Goal: Information Seeking & Learning: Learn about a topic

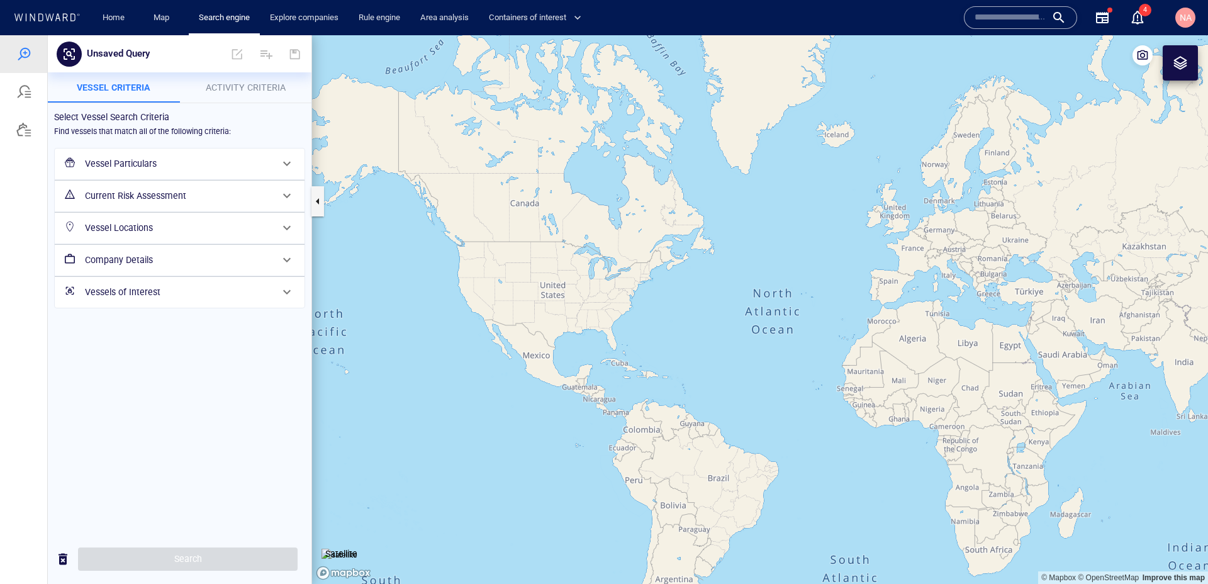
click at [991, 14] on input "text" at bounding box center [1010, 17] width 72 height 19
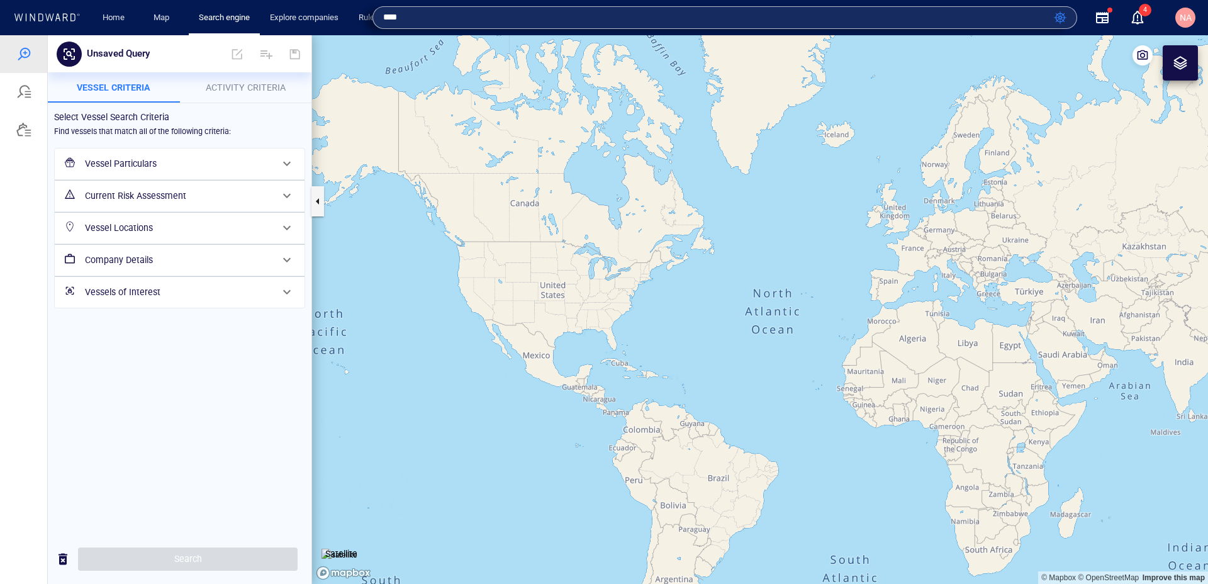
type input "****"
click at [526, 14] on input "****" at bounding box center [715, 17] width 665 height 19
type input "****"
click at [162, 29] on div "Map" at bounding box center [163, 18] width 50 height 36
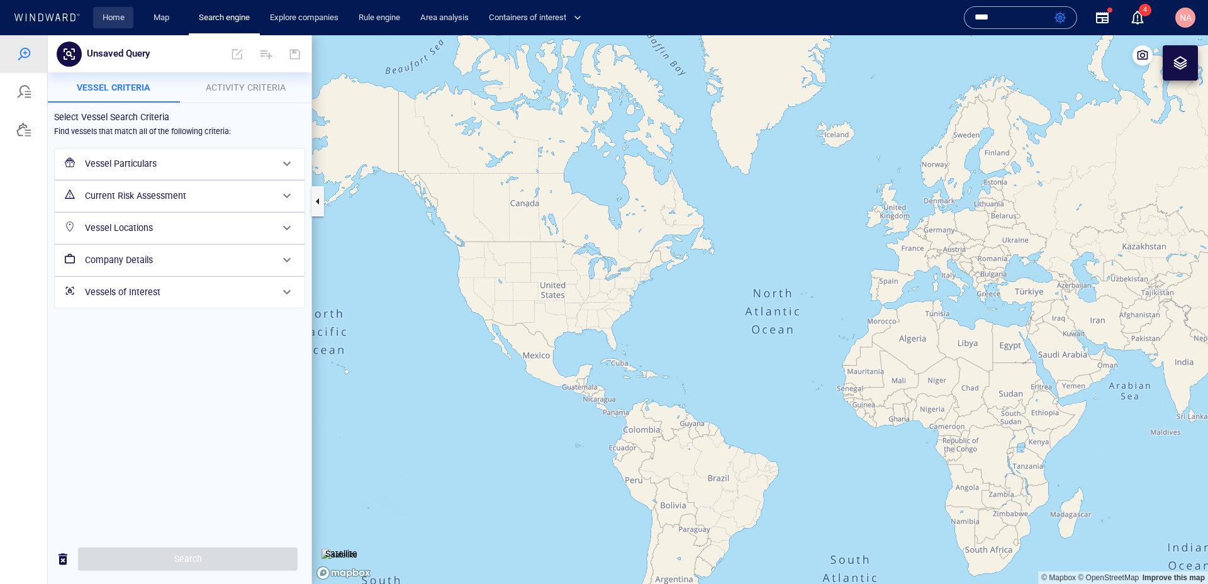
click at [117, 20] on link "Home" at bounding box center [113, 18] width 32 height 22
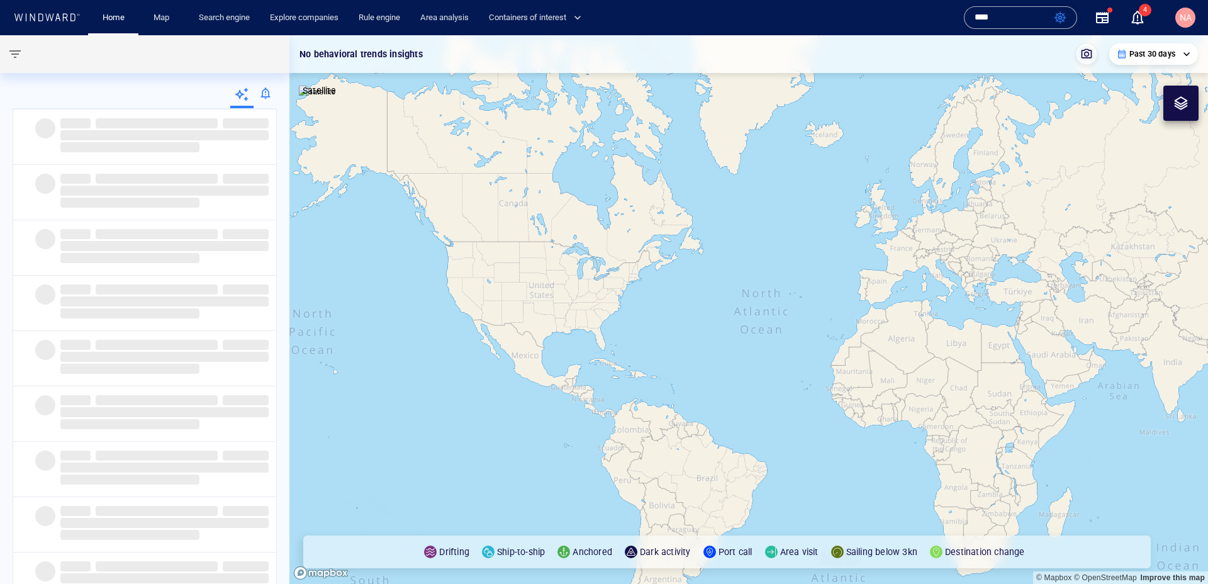
click at [1018, 18] on input "****" at bounding box center [1011, 17] width 74 height 19
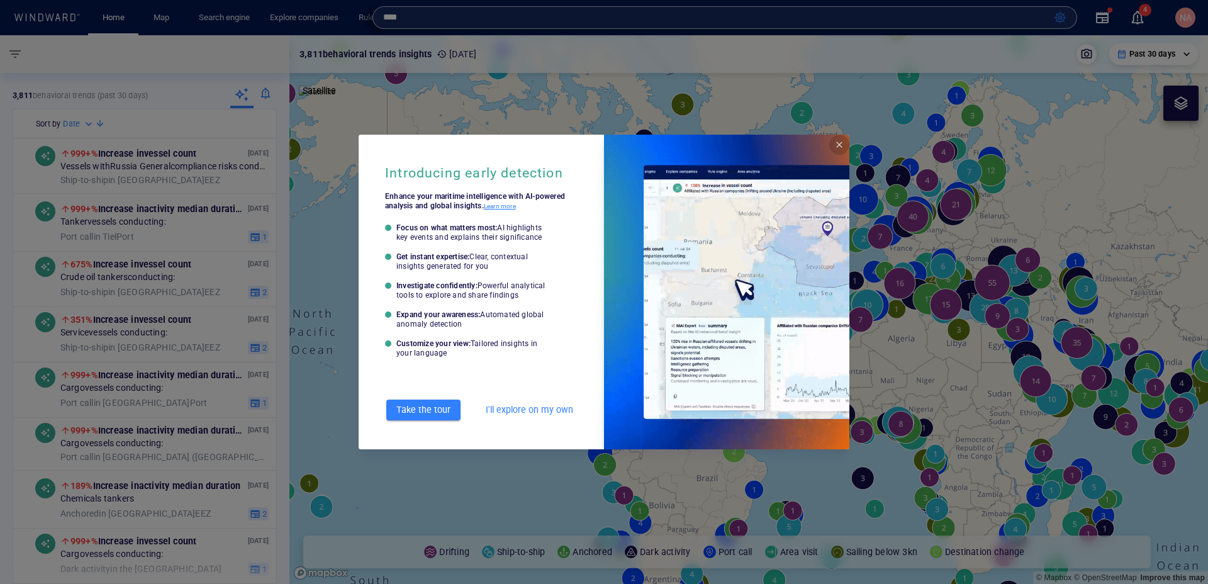
click at [834, 147] on span "Close" at bounding box center [839, 145] width 10 height 10
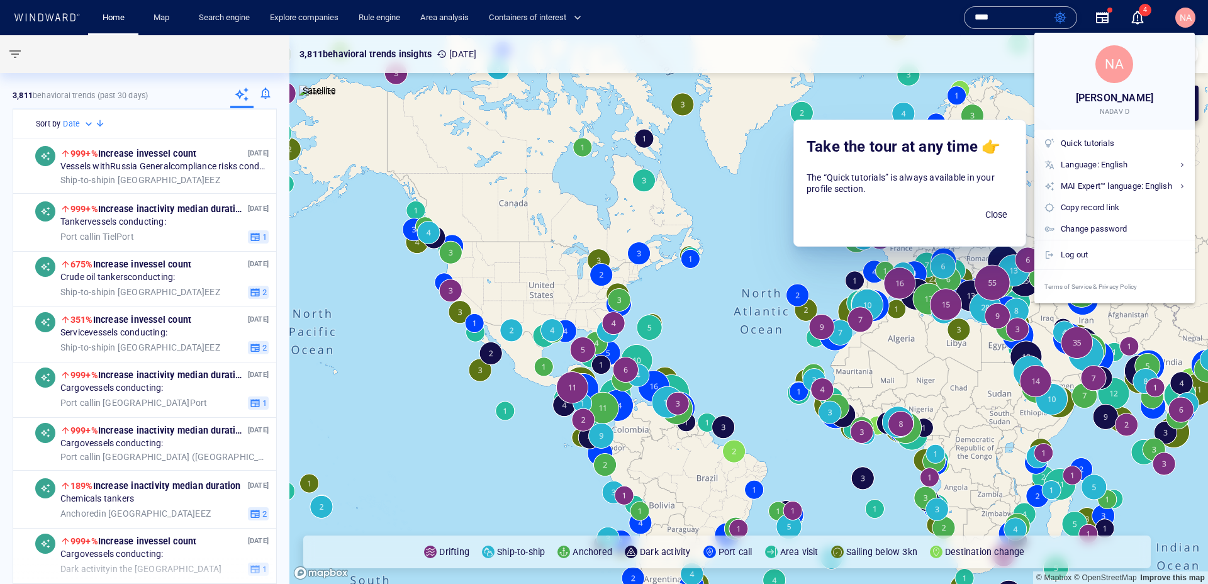
click at [1189, 14] on div at bounding box center [604, 292] width 1208 height 584
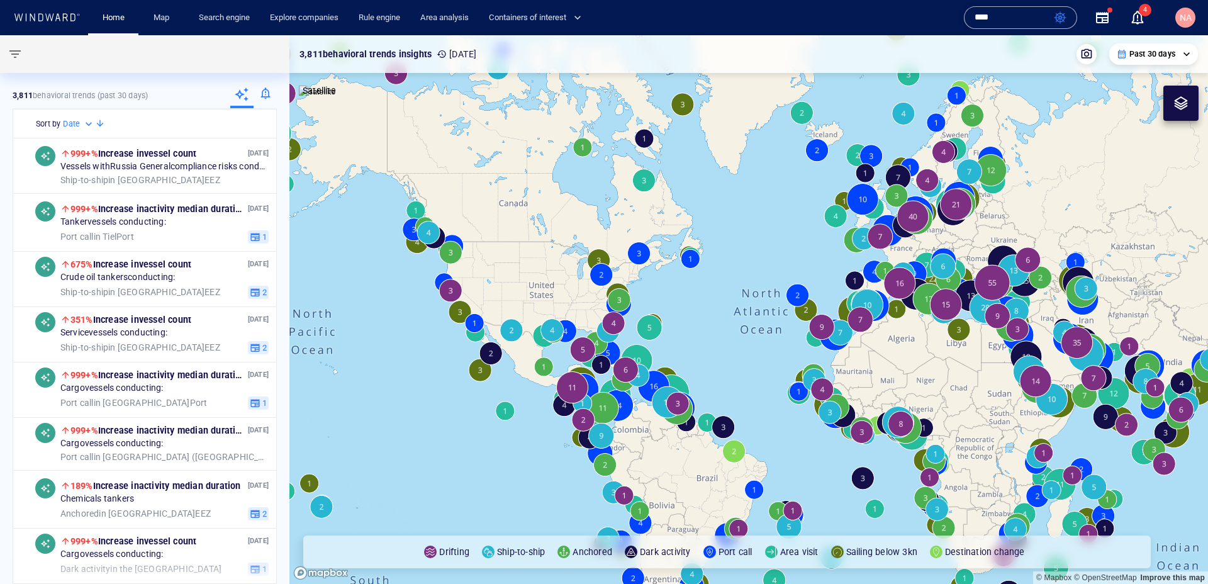
click at [1020, 19] on input "****" at bounding box center [1011, 17] width 74 height 19
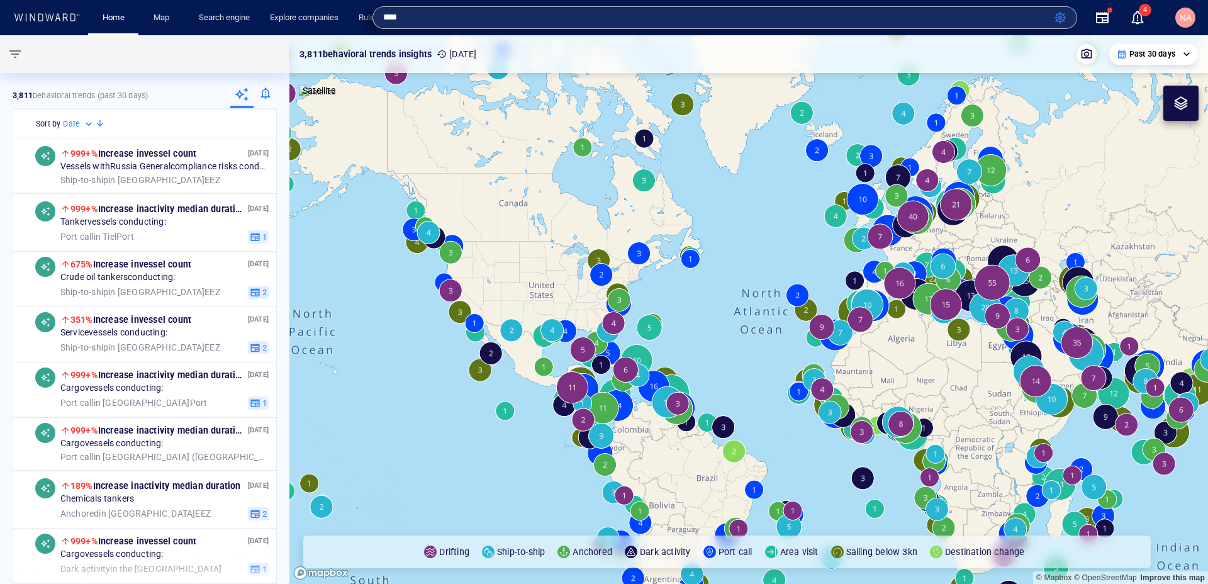
click at [962, 29] on div "Name N/A IMO MMSI Call sign N/A Class N/A No positional data **** 4" at bounding box center [1061, 17] width 204 height 45
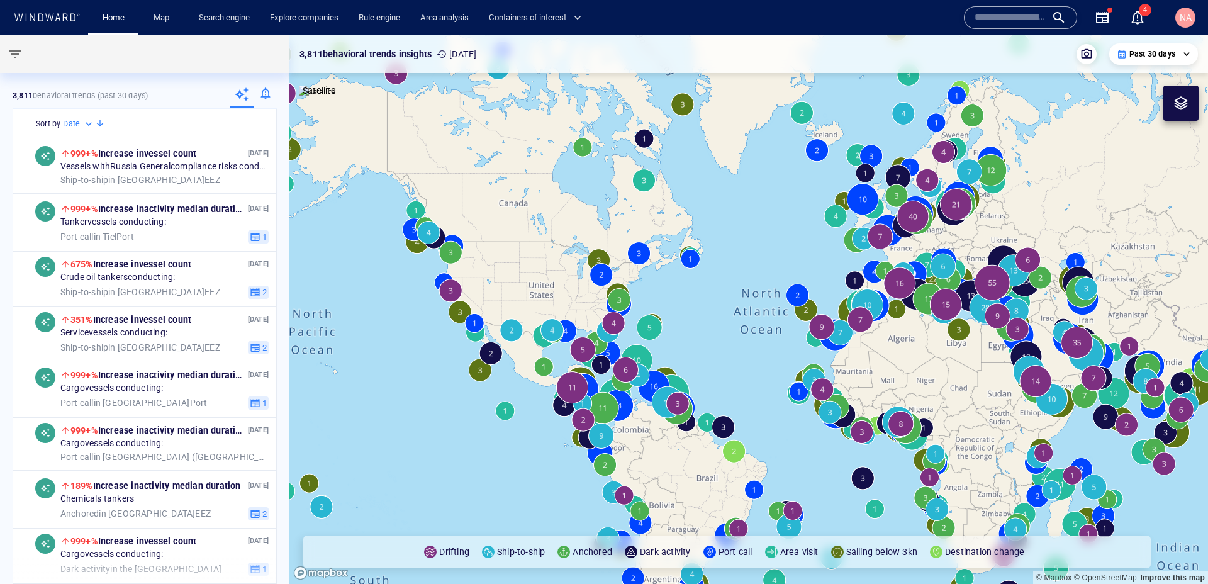
click at [995, 21] on input "text" at bounding box center [1010, 17] width 72 height 19
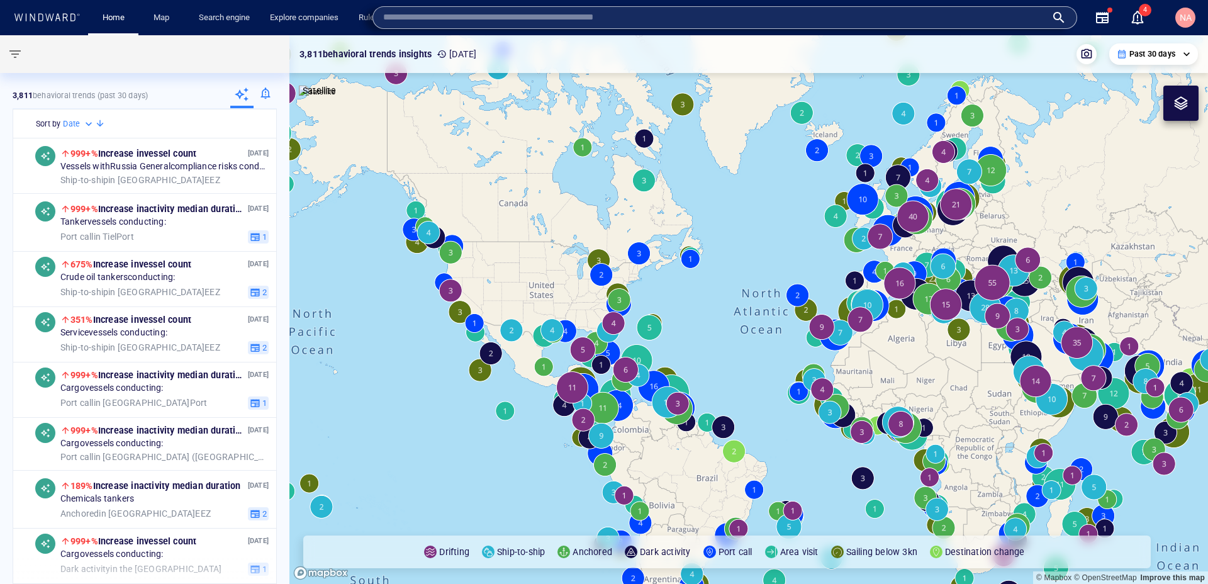
type input "*"
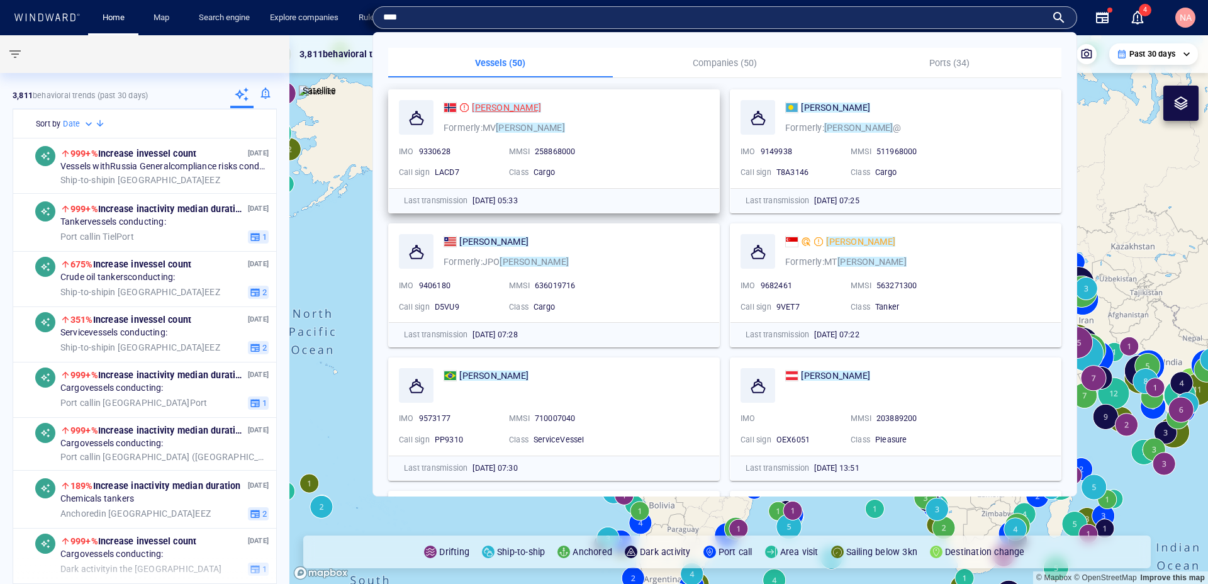
type input "****"
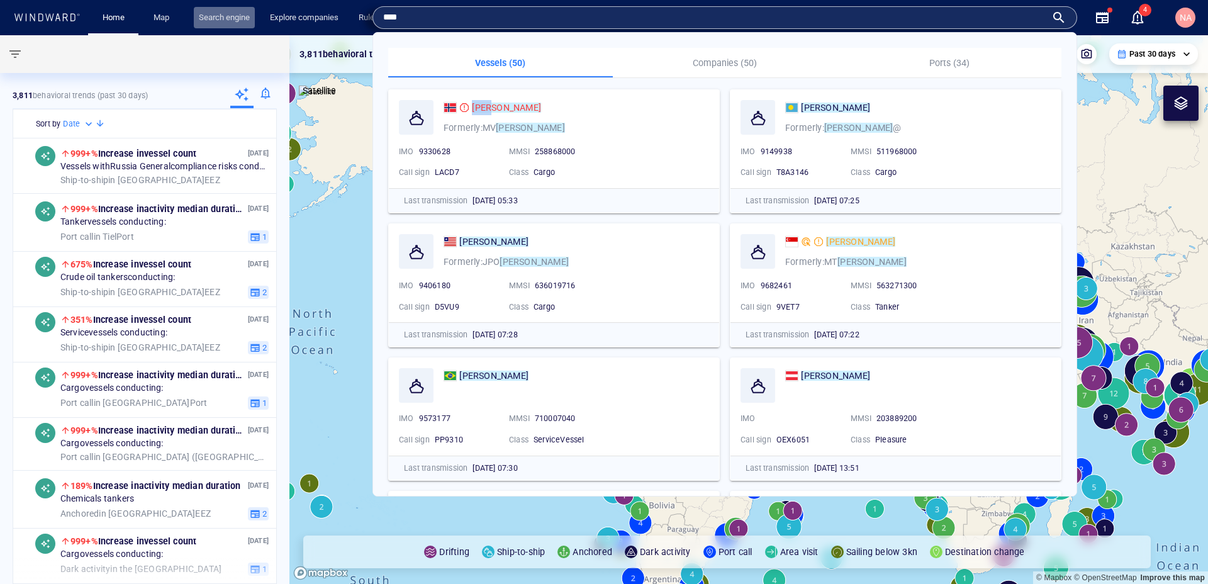
click at [234, 28] on link "Search engine" at bounding box center [224, 18] width 61 height 22
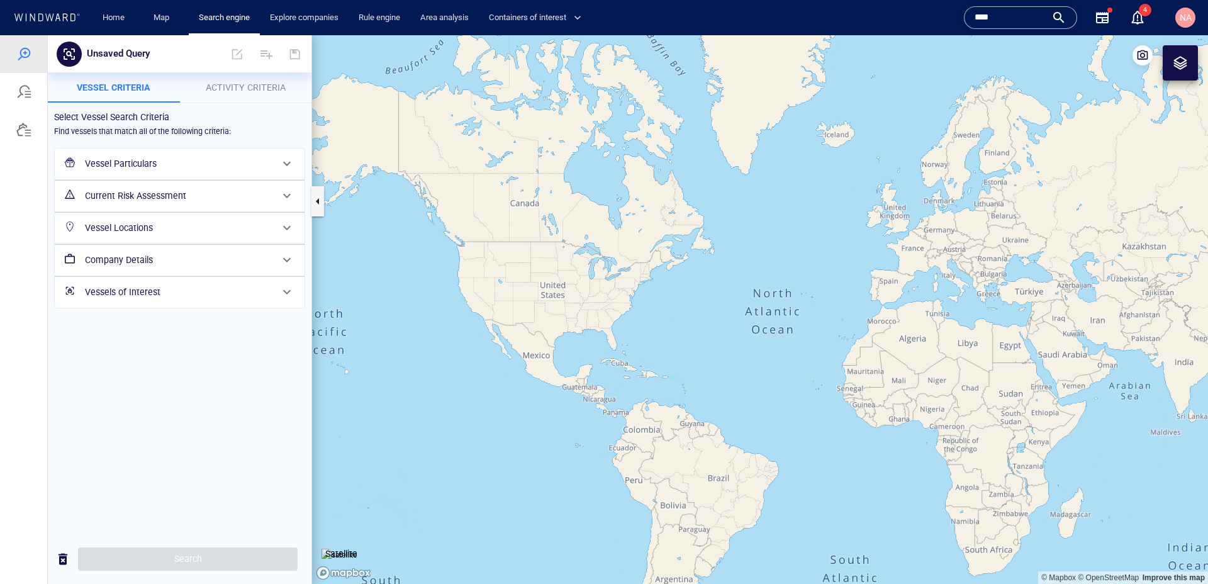
click at [151, 170] on h6 "Vessel Particulars" at bounding box center [178, 164] width 187 height 16
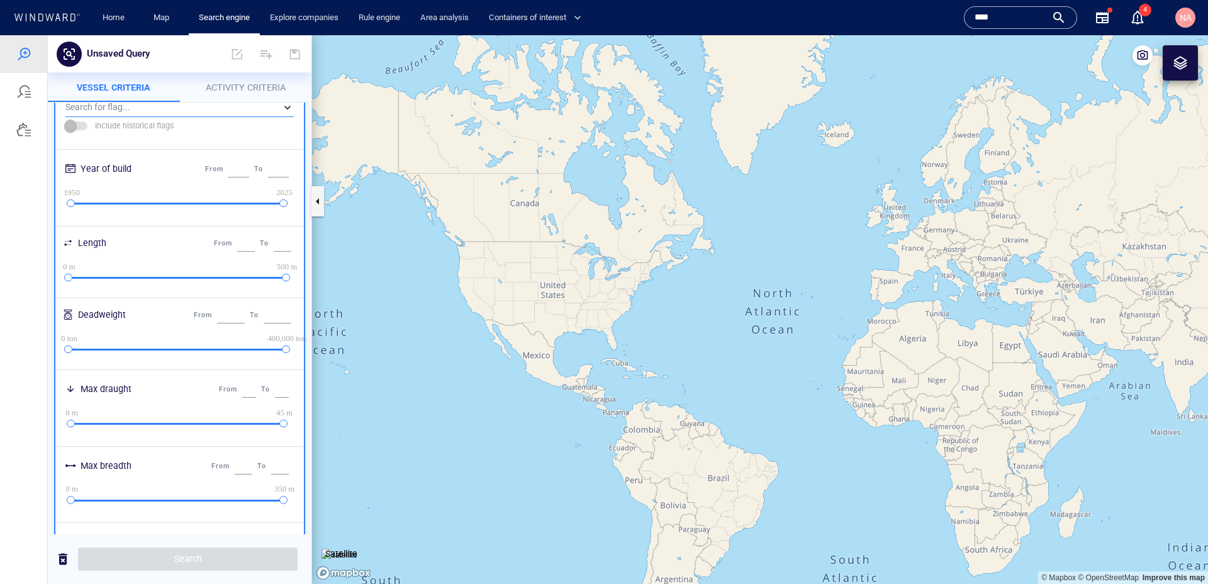
scroll to position [474, 0]
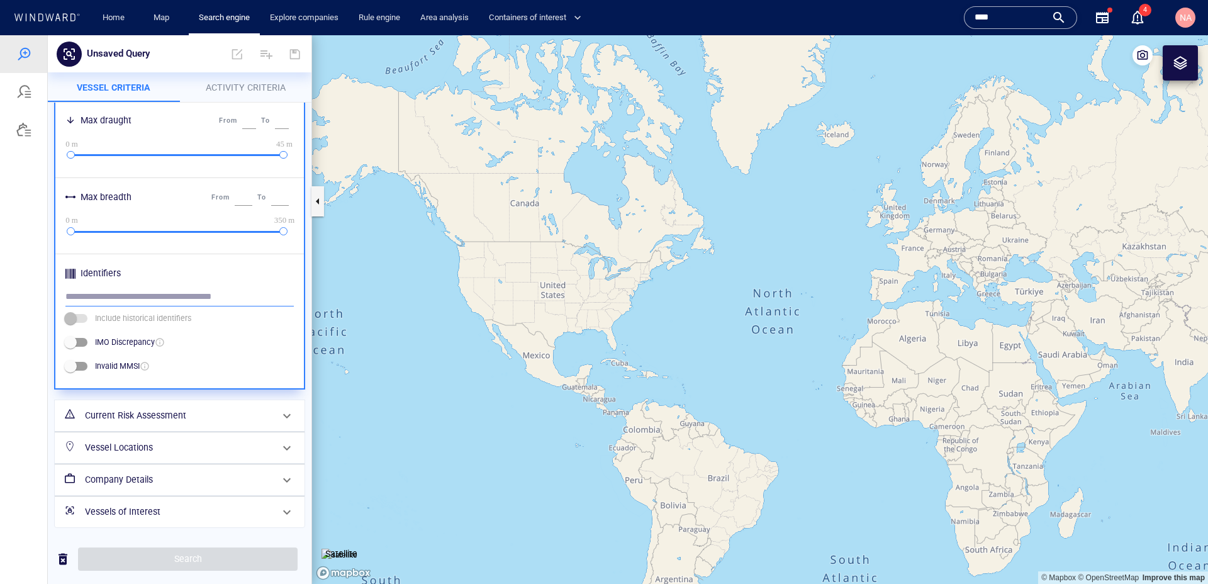
click at [133, 299] on input "text" at bounding box center [179, 296] width 228 height 19
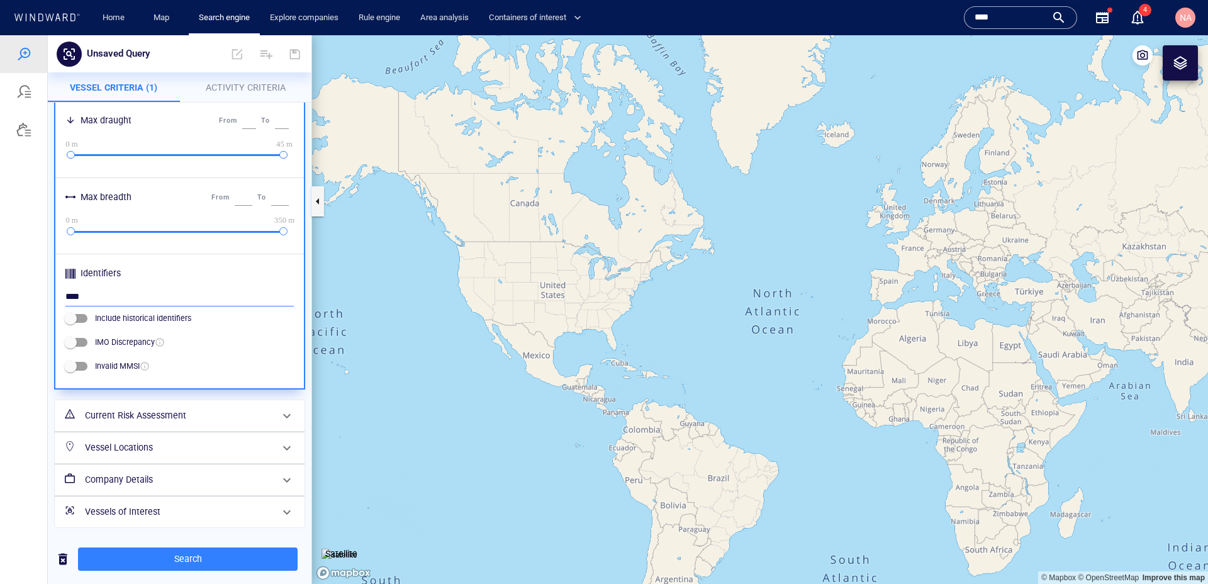
type input "****"
click at [234, 86] on span "Activity Criteria" at bounding box center [246, 87] width 80 height 10
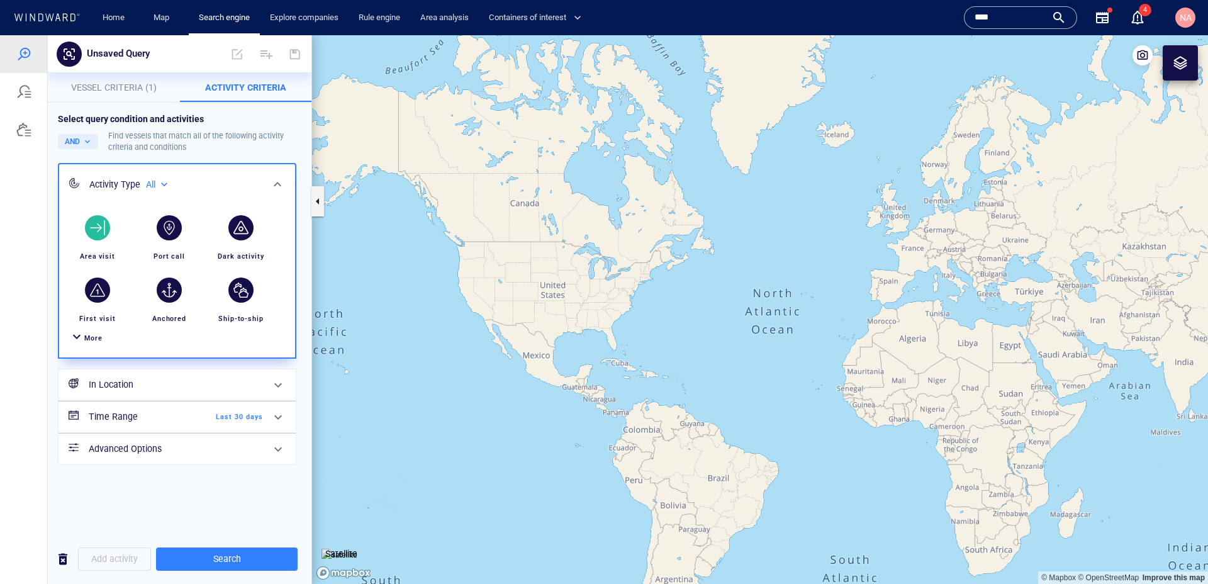
click at [101, 244] on div "Area visit" at bounding box center [97, 238] width 67 height 57
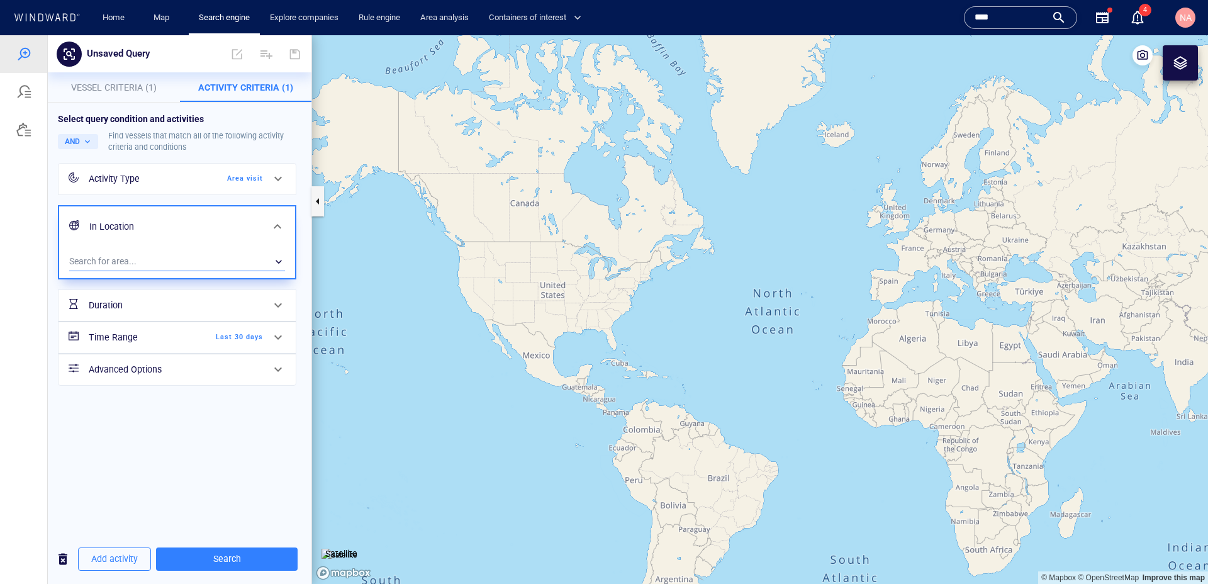
click at [121, 259] on div "​" at bounding box center [177, 261] width 216 height 19
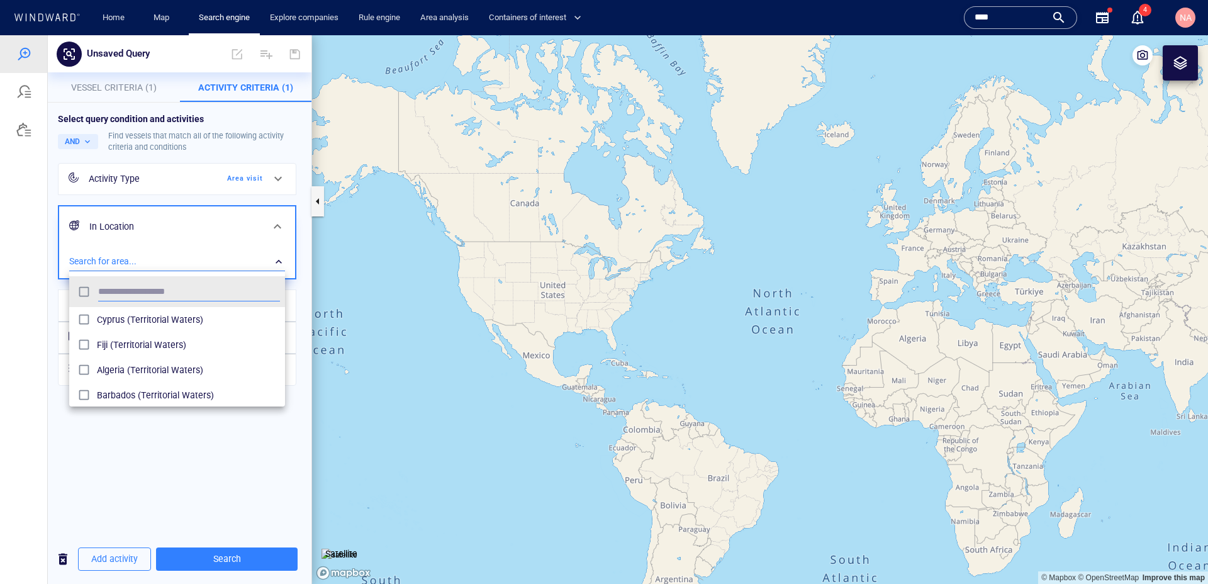
scroll to position [126, 216]
type input "****"
click at [136, 312] on span "Netherlands (Territorial Waters)" at bounding box center [188, 319] width 183 height 15
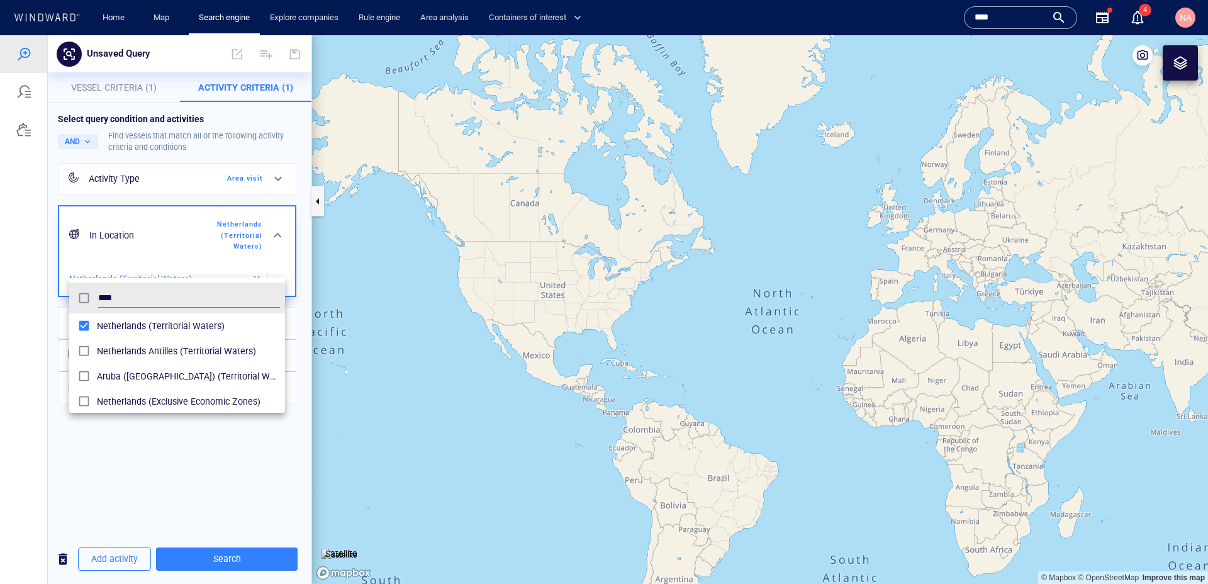
click at [147, 504] on div at bounding box center [604, 309] width 1208 height 549
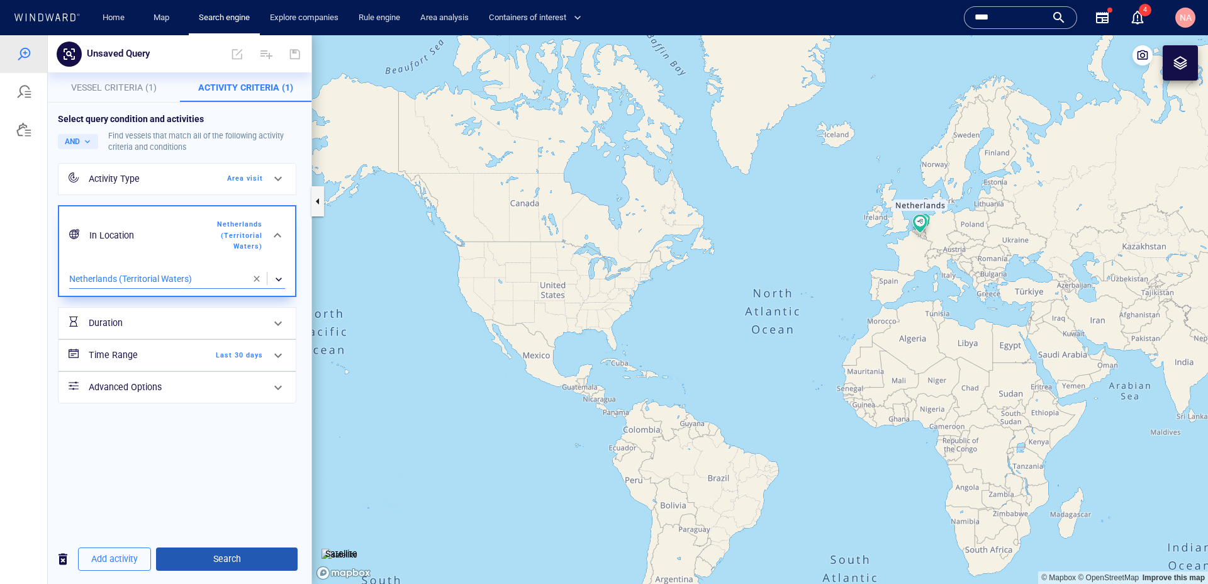
click at [248, 558] on span "Search" at bounding box center [226, 559] width 121 height 16
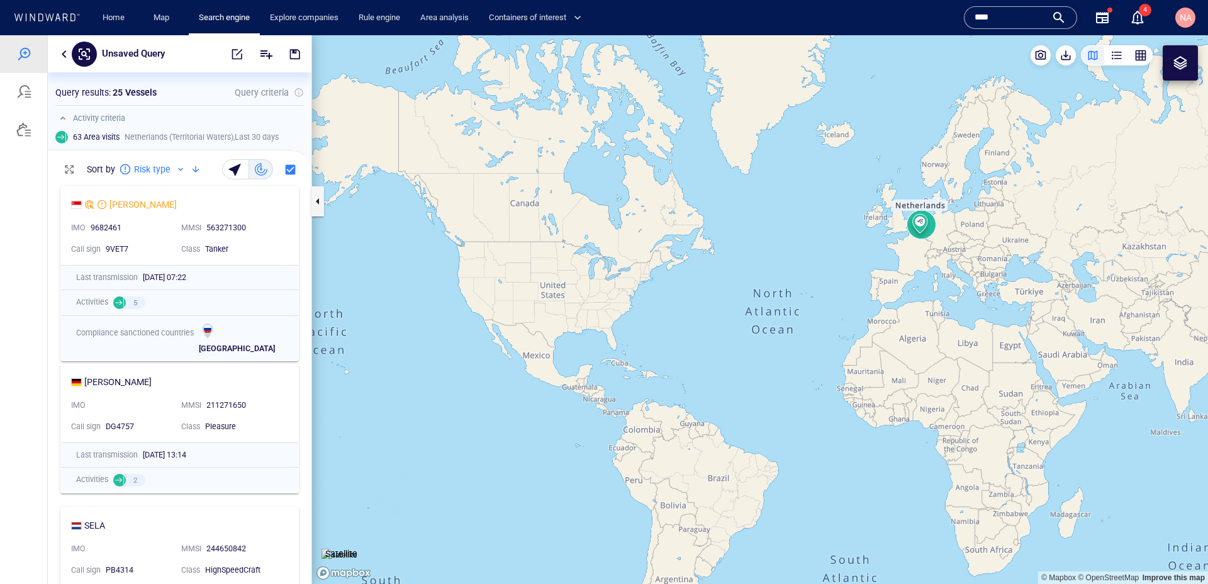
click at [182, 164] on div at bounding box center [180, 169] width 10 height 10
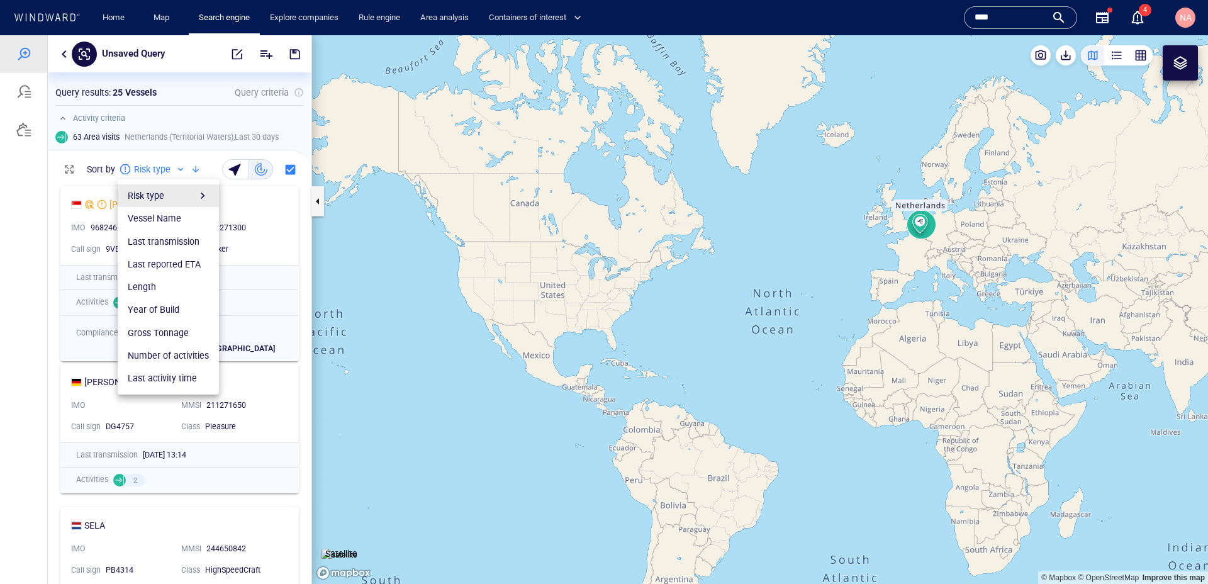
click at [165, 212] on li "Vessel Name" at bounding box center [168, 218] width 101 height 23
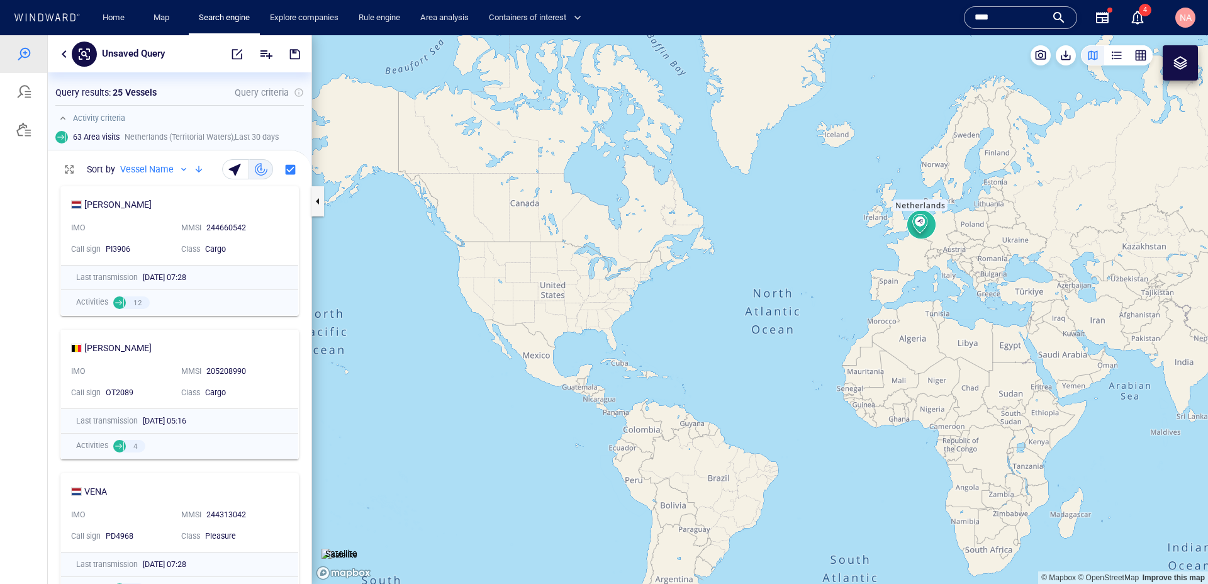
click at [196, 165] on div at bounding box center [198, 169] width 15 height 15
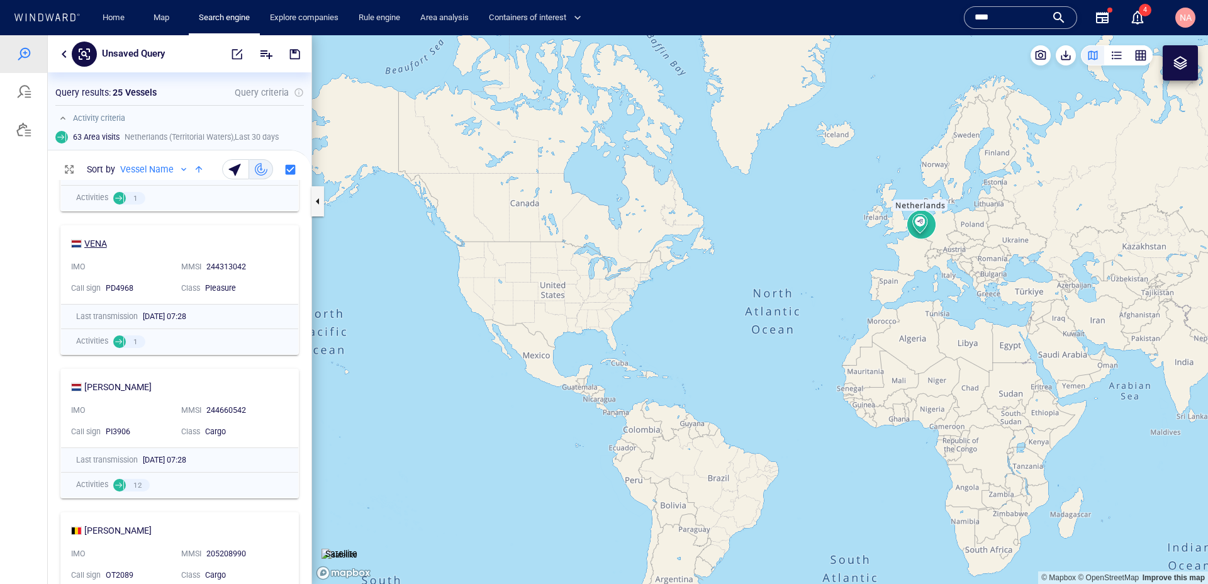
scroll to position [3240, 0]
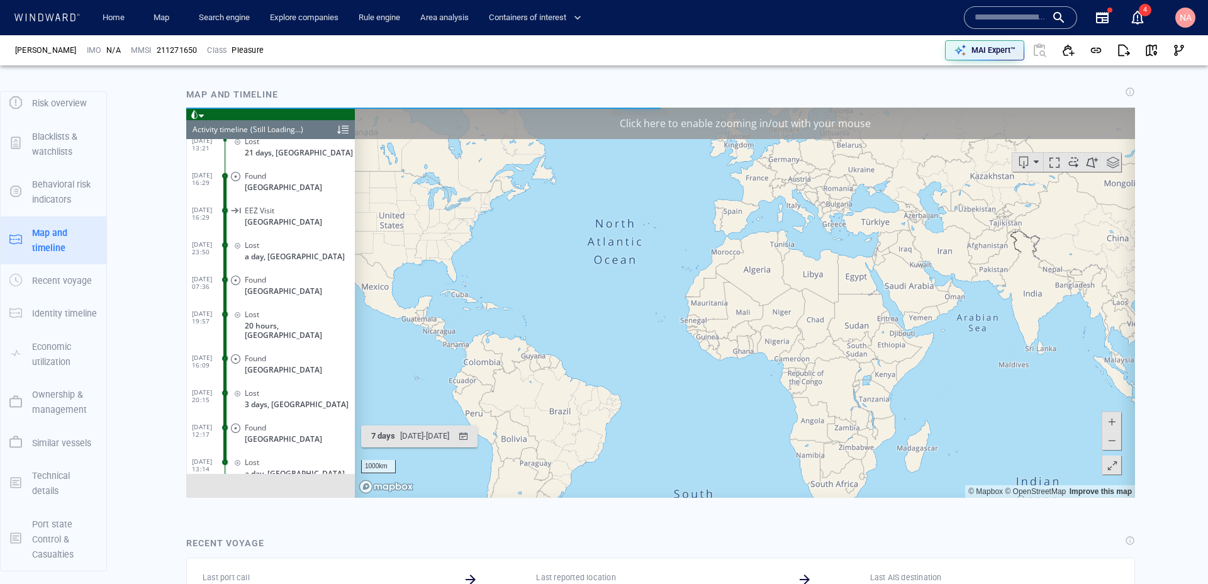
scroll to position [793, 0]
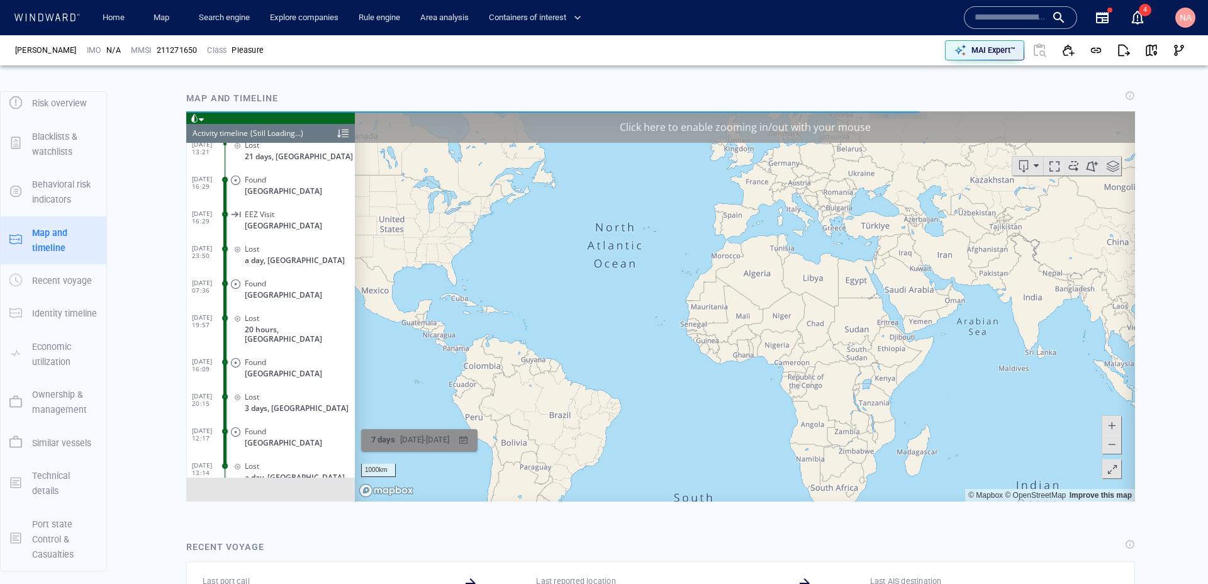
click at [442, 451] on div "7 days 01/10/2025 - 08/10/2025" at bounding box center [410, 439] width 88 height 25
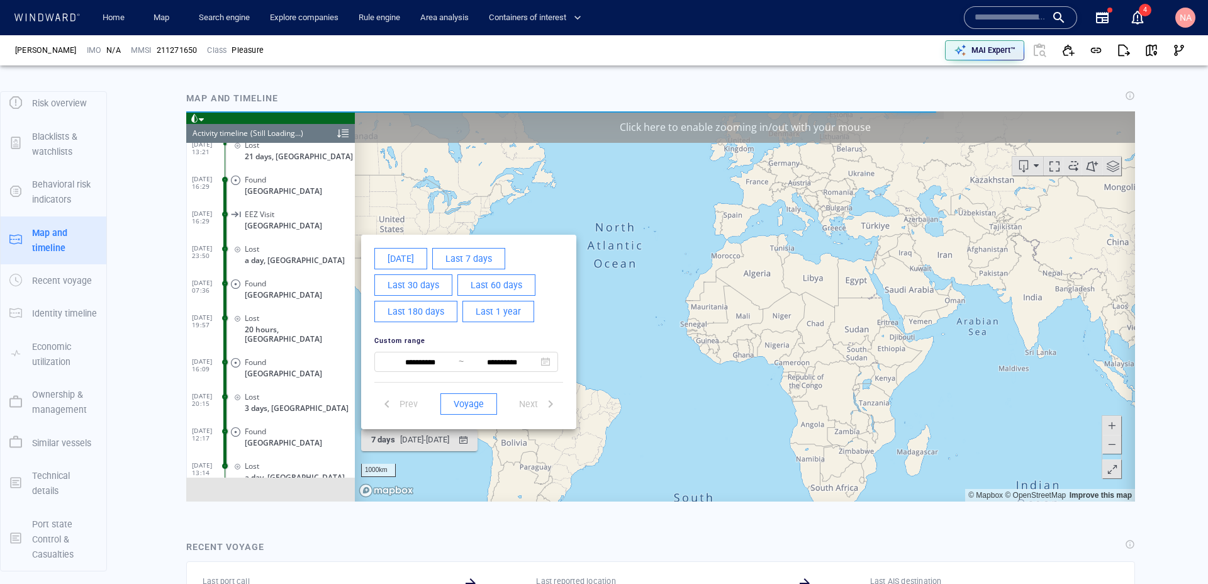
scroll to position [1131, 0]
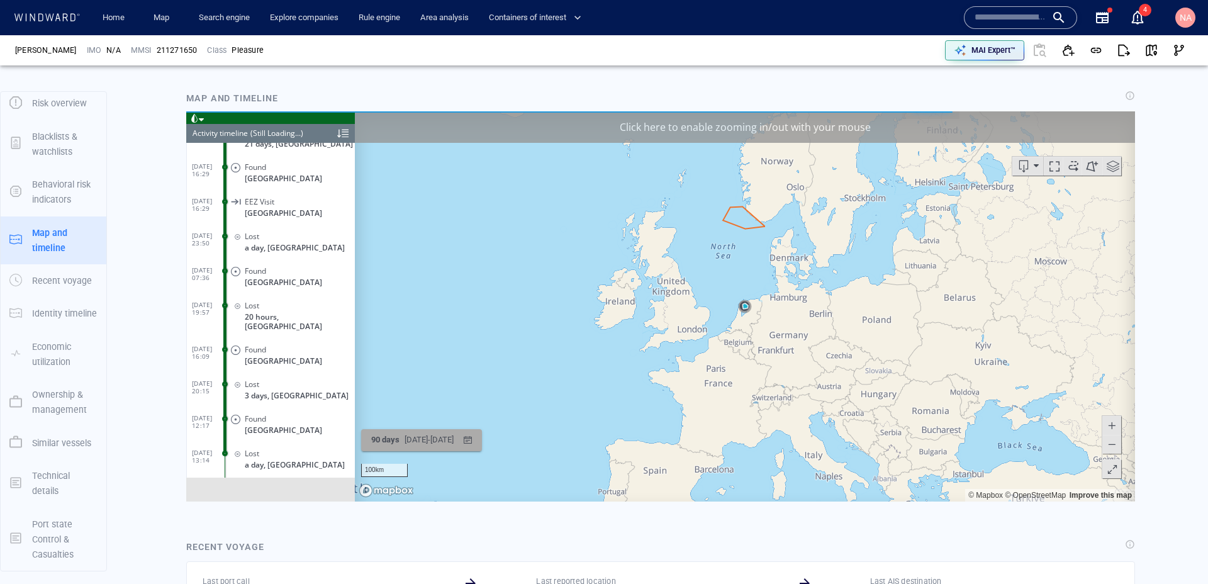
click at [447, 440] on div "09/07/2025 - 07/10/2025" at bounding box center [429, 439] width 54 height 19
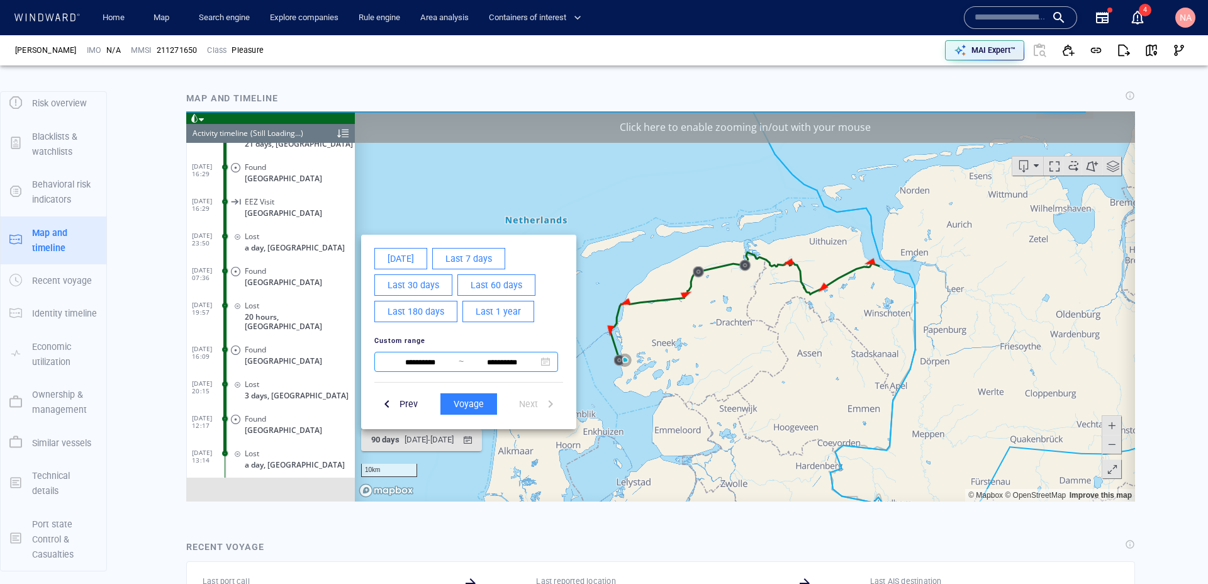
click at [418, 358] on input "**********" at bounding box center [420, 361] width 77 height 15
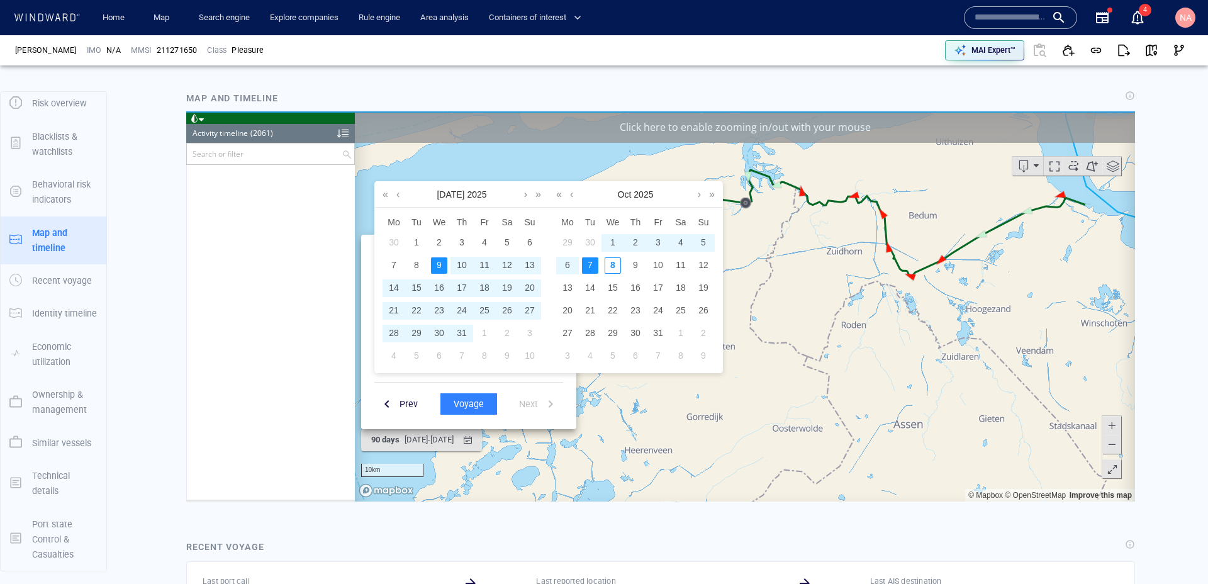
scroll to position [70967, 0]
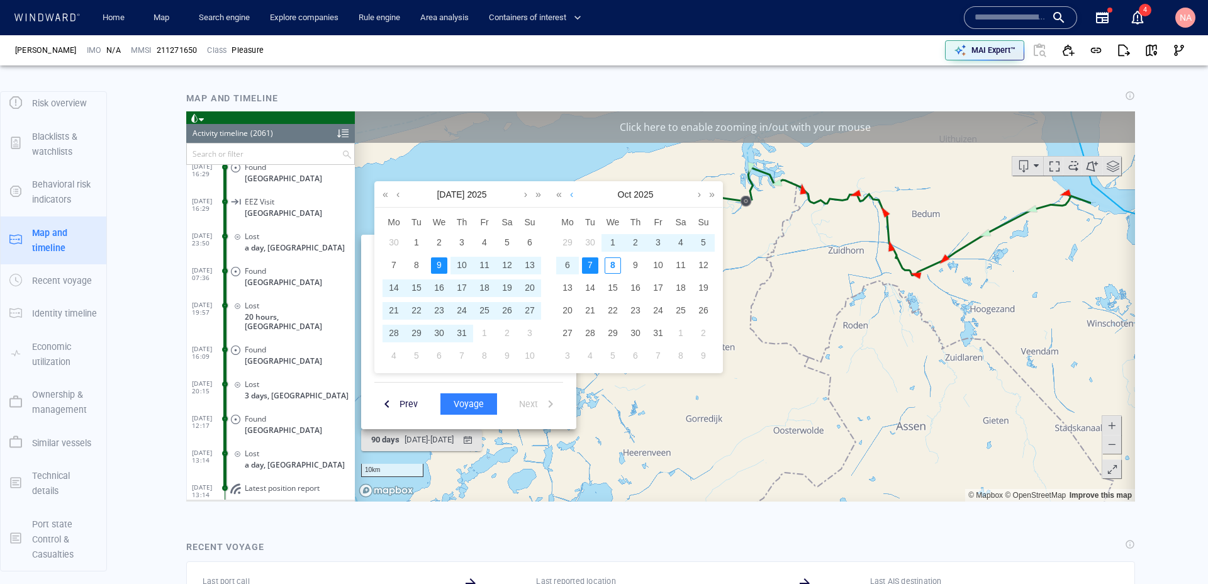
click at [572, 194] on link at bounding box center [571, 193] width 9 height 25
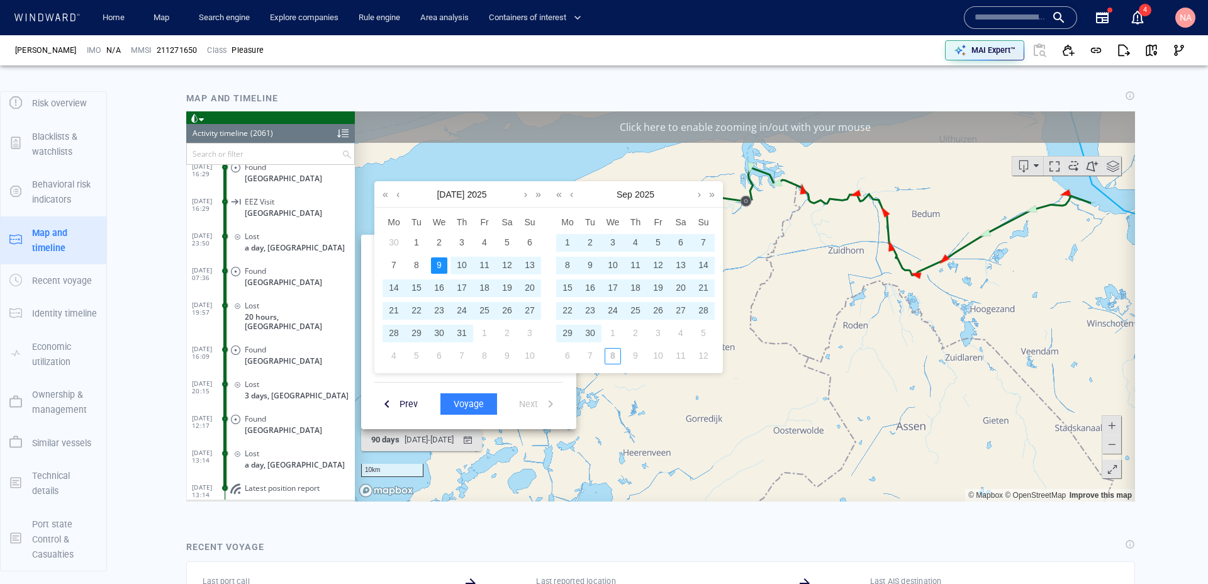
click at [681, 268] on div "13" at bounding box center [680, 265] width 16 height 16
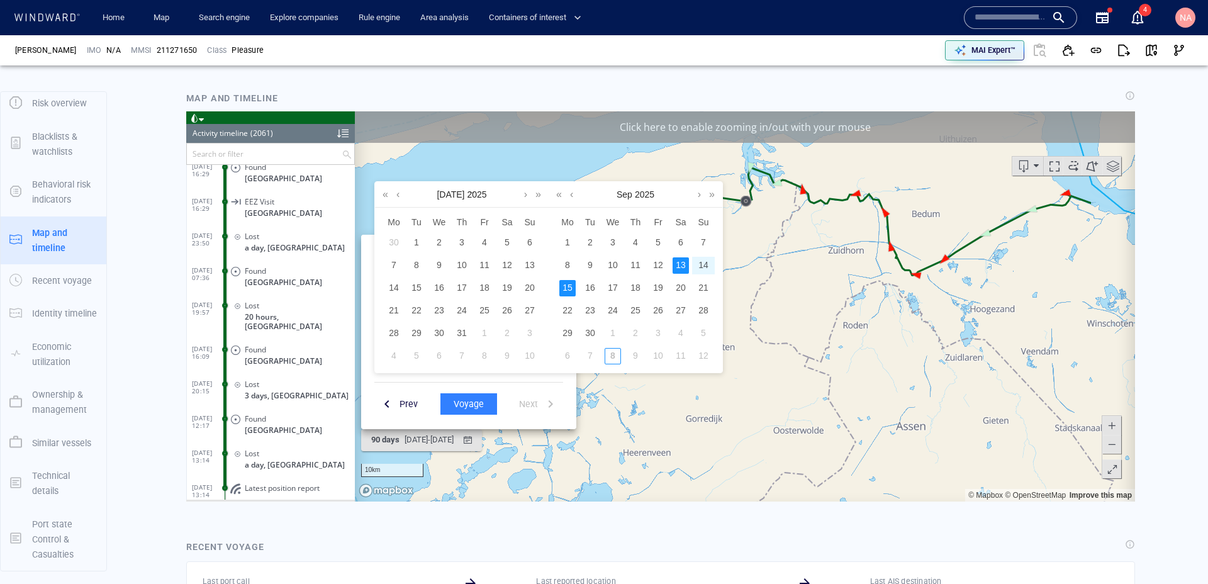
click at [574, 289] on div "15" at bounding box center [567, 287] width 16 height 16
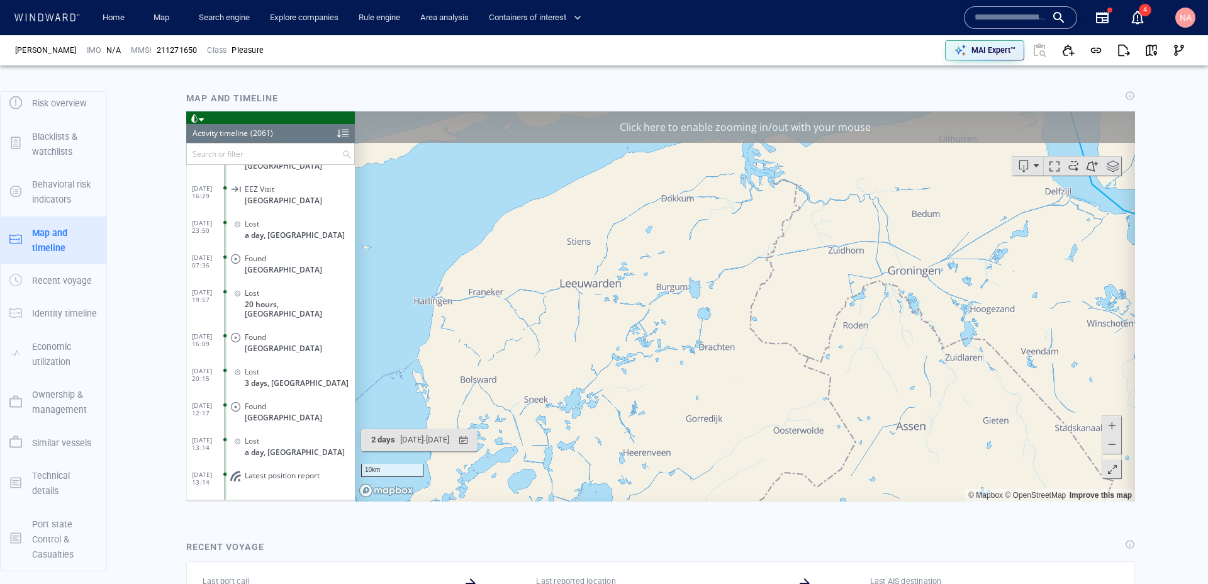
click at [1054, 169] on span at bounding box center [1054, 165] width 19 height 19
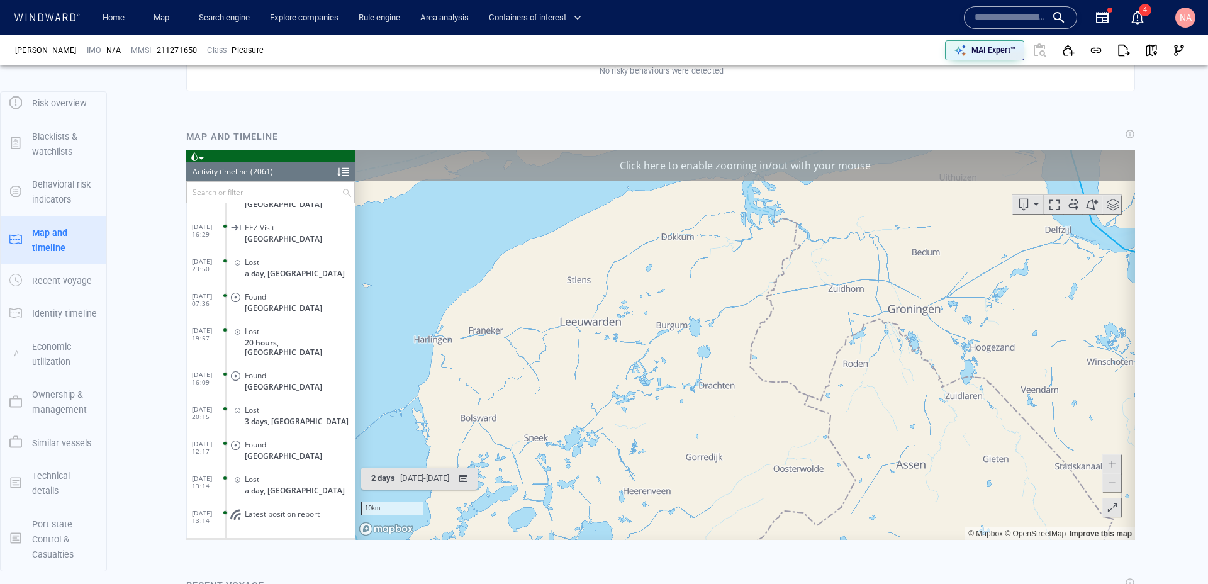
scroll to position [734, 0]
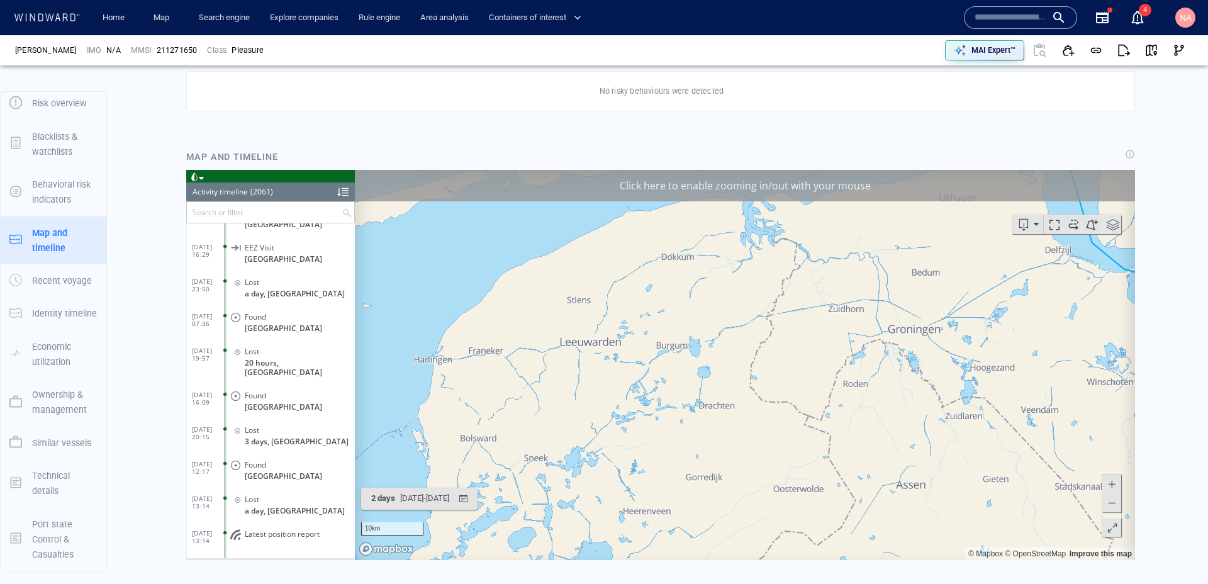
click at [898, 196] on div "Click here to enable zooming in/out with your mouse" at bounding box center [745, 184] width 780 height 31
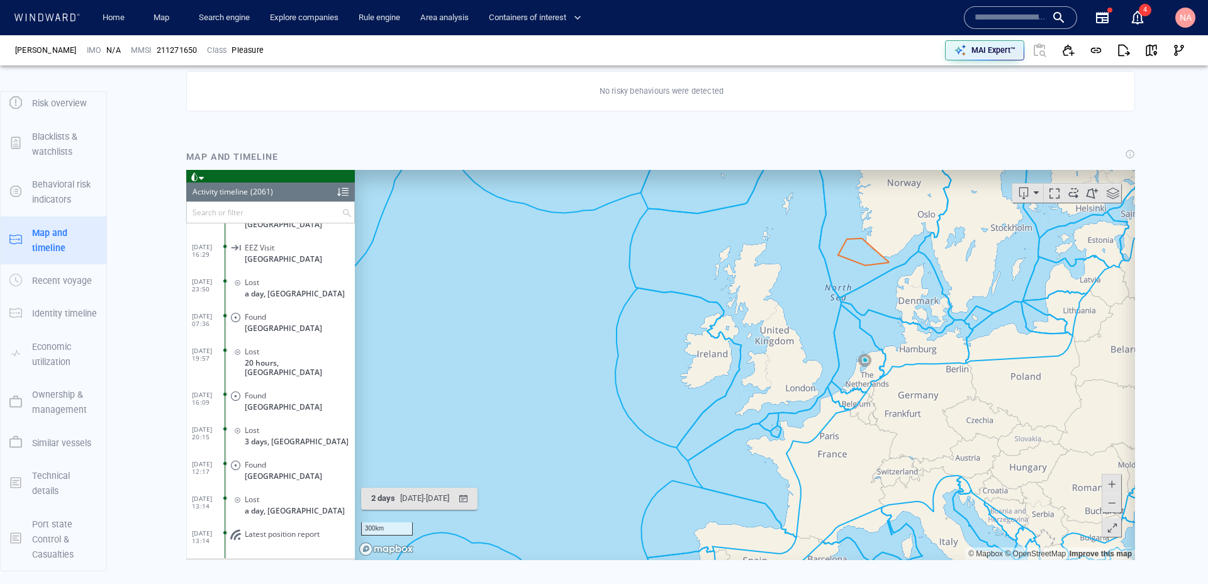
drag, startPoint x: 877, startPoint y: 355, endPoint x: 764, endPoint y: 346, distance: 113.6
click at [764, 347] on canvas "Map" at bounding box center [745, 364] width 780 height 390
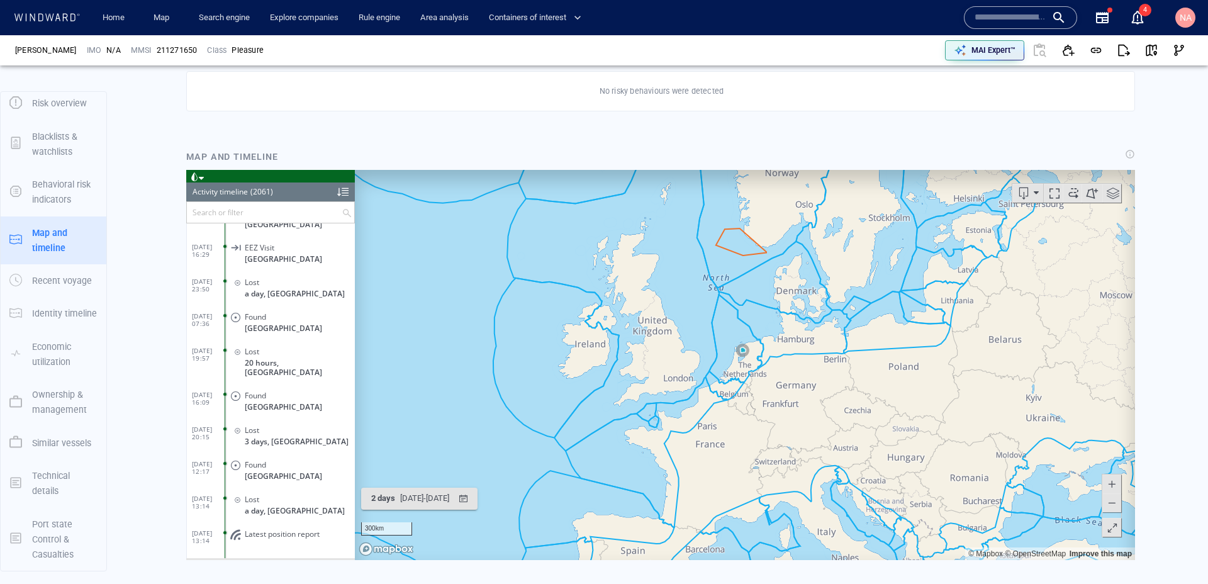
click at [1054, 197] on span at bounding box center [1054, 192] width 19 height 19
click at [1055, 194] on span at bounding box center [1054, 192] width 19 height 19
click at [1052, 193] on span at bounding box center [1054, 192] width 19 height 19
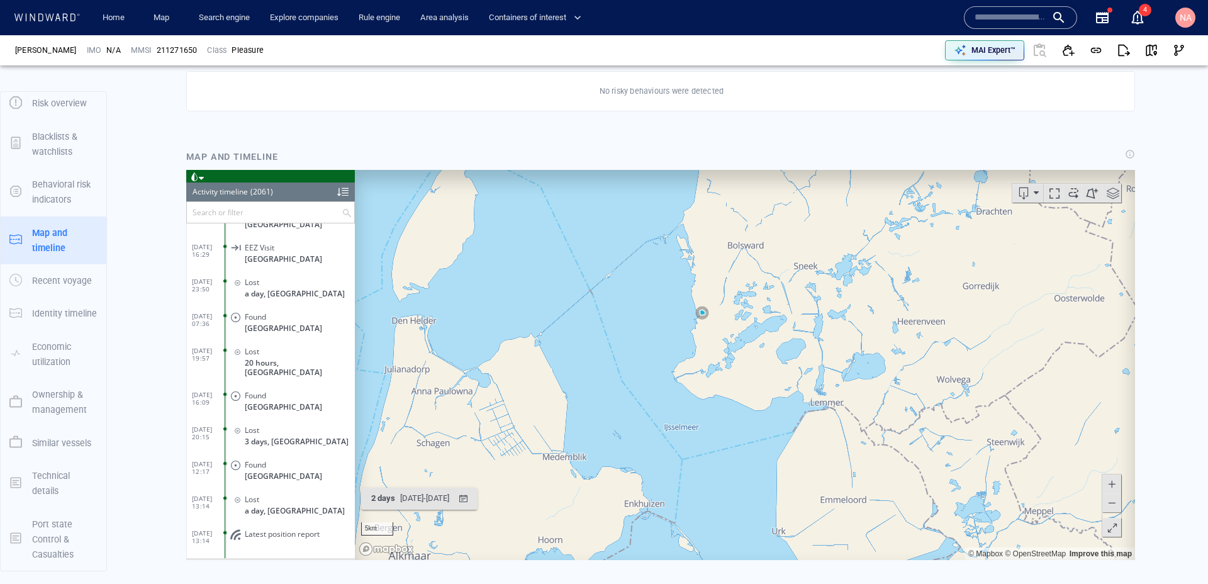
drag, startPoint x: 713, startPoint y: 302, endPoint x: 686, endPoint y: 354, distance: 58.2
click at [686, 354] on canvas "Map" at bounding box center [745, 364] width 780 height 390
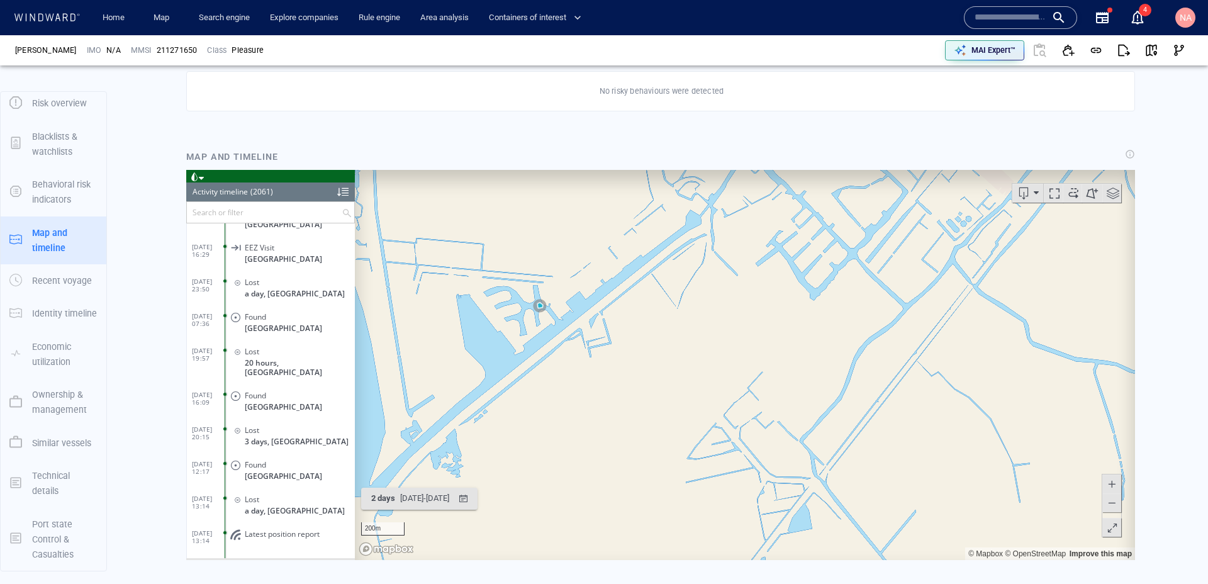
drag, startPoint x: 547, startPoint y: 314, endPoint x: 569, endPoint y: 314, distance: 22.0
click at [568, 314] on canvas "Map" at bounding box center [745, 364] width 780 height 390
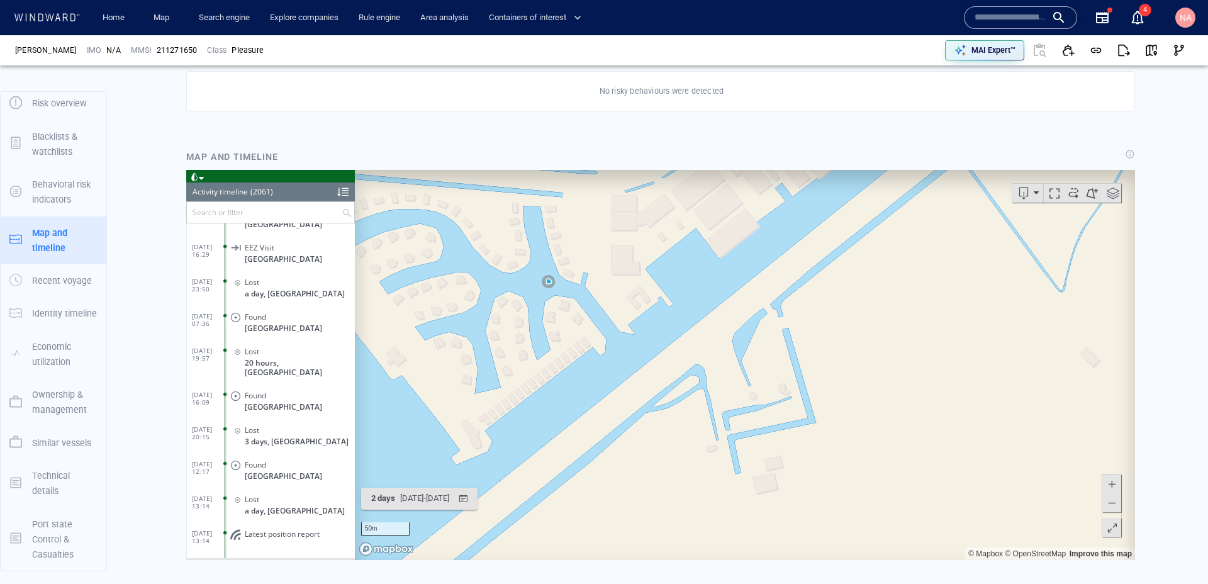
drag, startPoint x: 569, startPoint y: 314, endPoint x: 587, endPoint y: 314, distance: 17.6
click at [584, 314] on canvas "Map" at bounding box center [745, 364] width 780 height 390
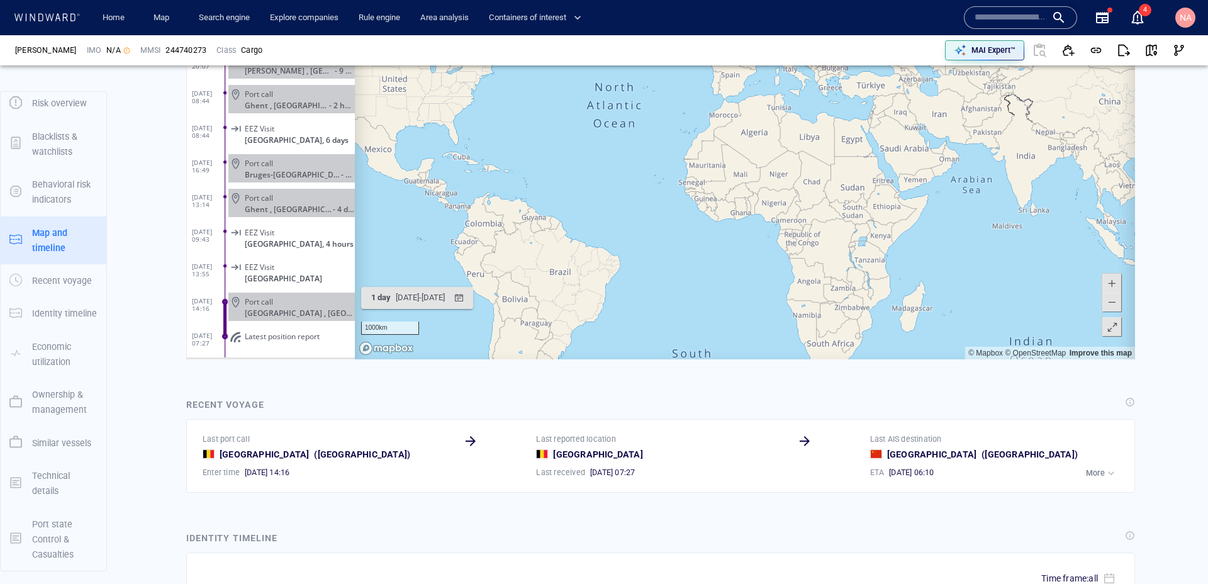
scroll to position [938, 0]
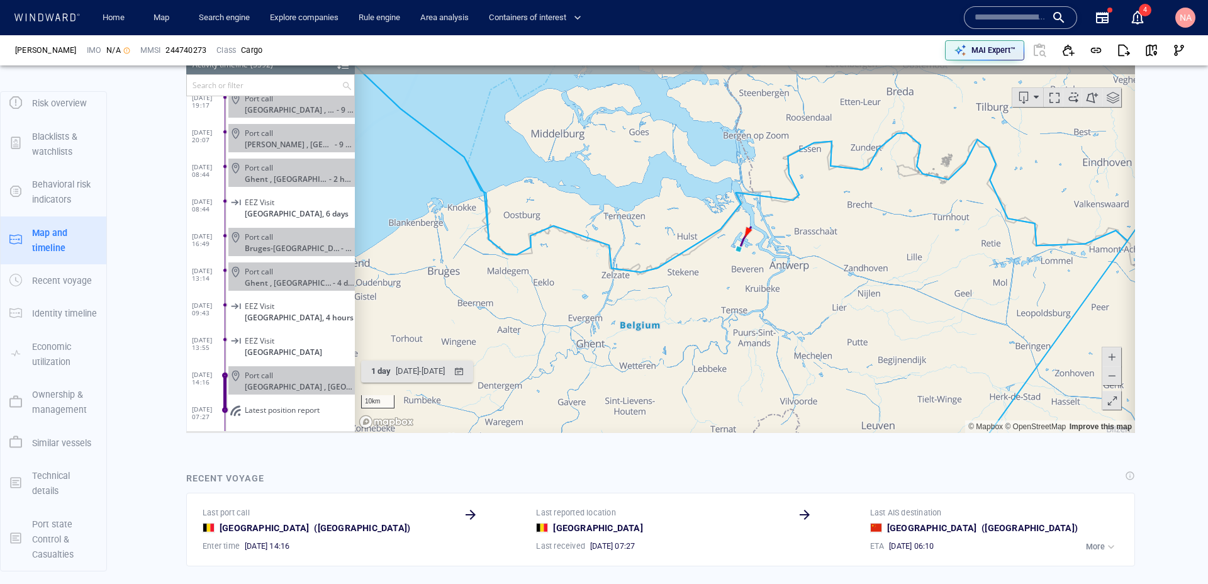
scroll to position [819, 0]
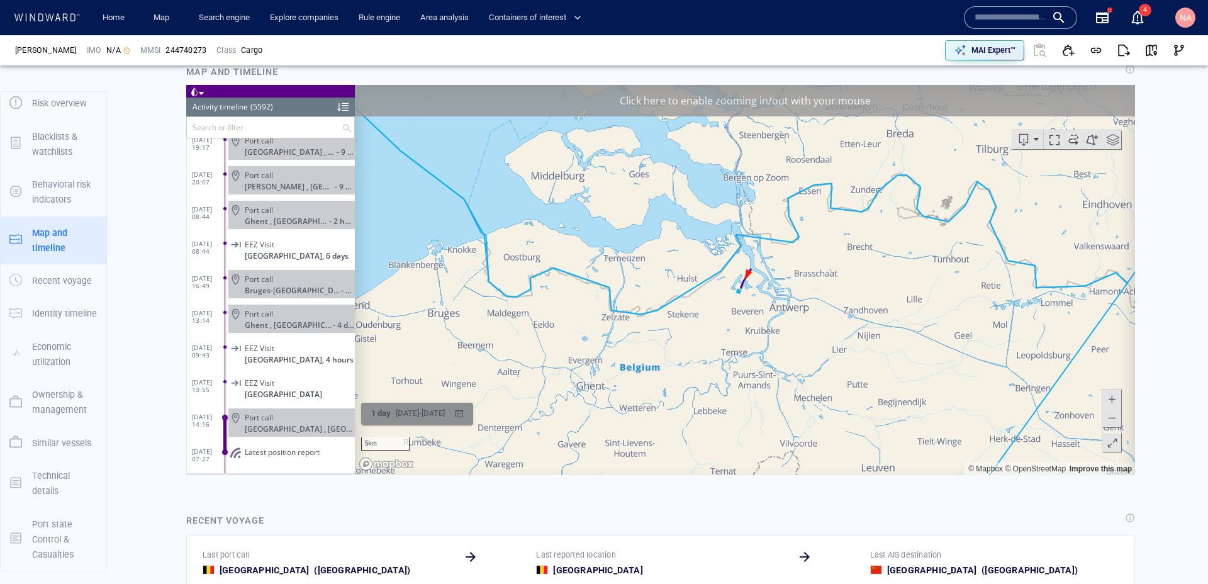
click at [447, 418] on div "07/10/2025 - 08/10/2025" at bounding box center [420, 412] width 54 height 19
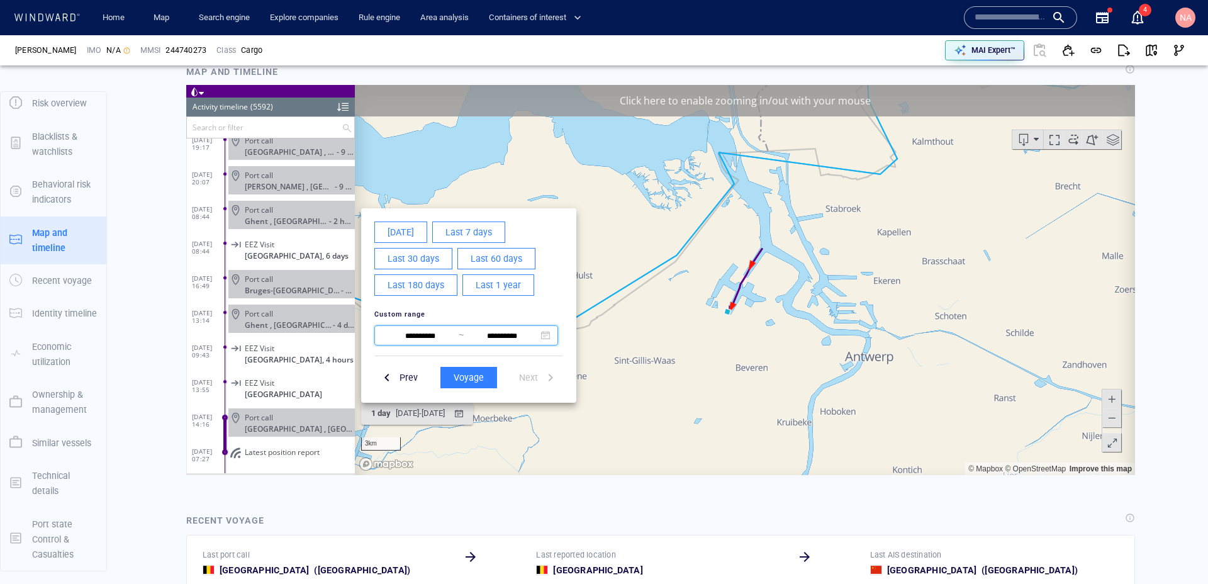
click at [430, 343] on span "**********" at bounding box center [466, 335] width 184 height 20
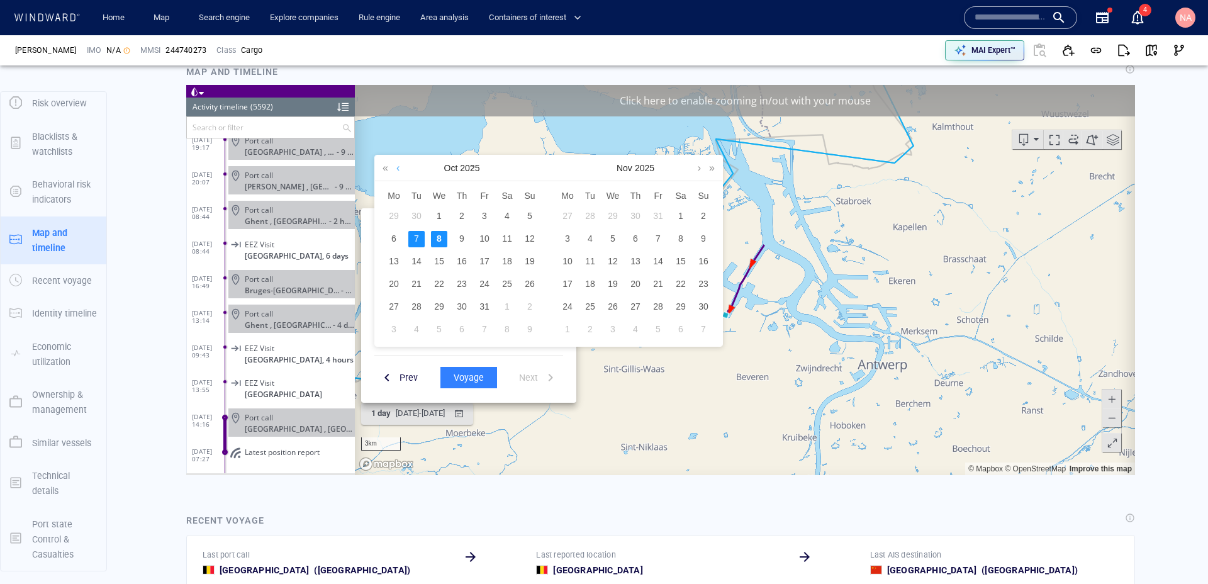
click at [395, 170] on link at bounding box center [397, 167] width 9 height 25
click at [503, 237] on div "13" at bounding box center [507, 238] width 16 height 16
click at [384, 263] on td "15" at bounding box center [393, 261] width 23 height 23
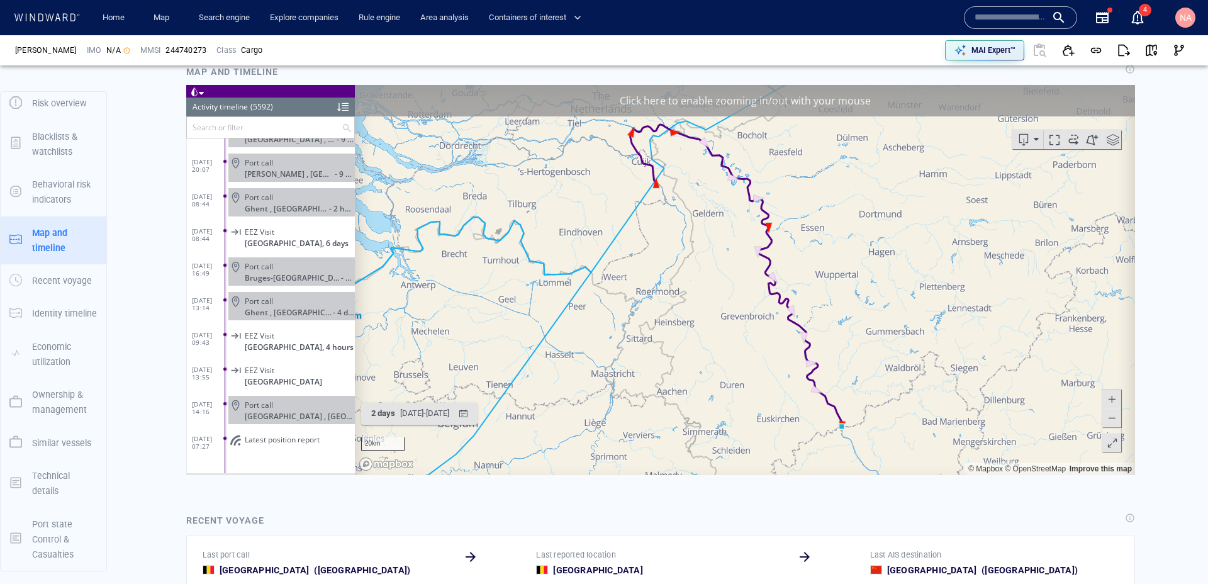
drag, startPoint x: 667, startPoint y: 318, endPoint x: 598, endPoint y: 286, distance: 76.3
click at [598, 286] on canvas "Map" at bounding box center [745, 279] width 780 height 390
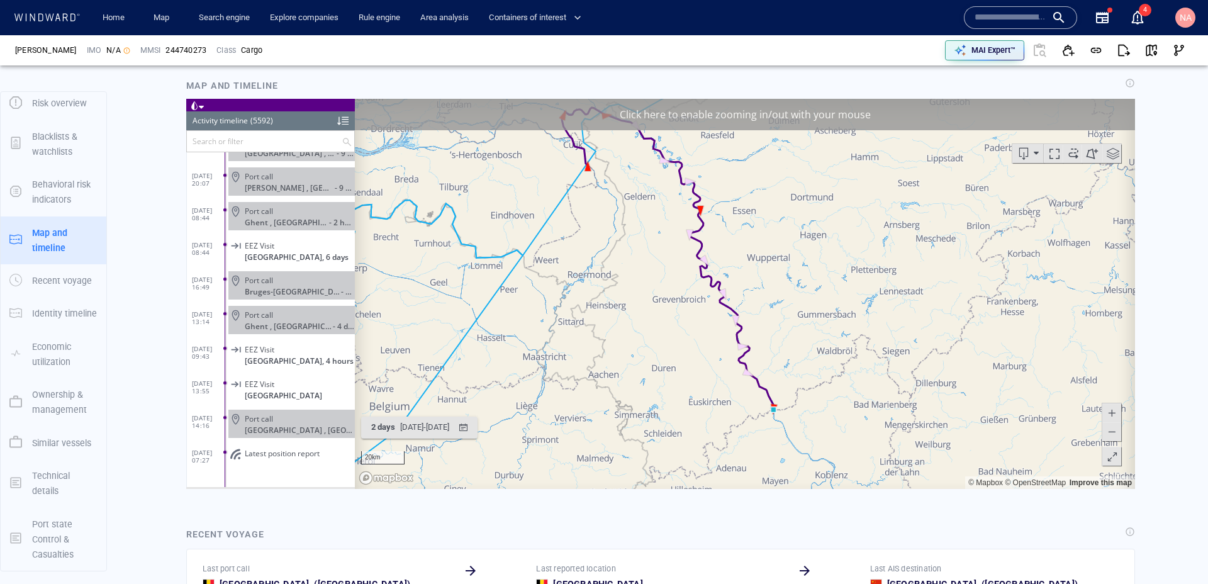
scroll to position [801, 0]
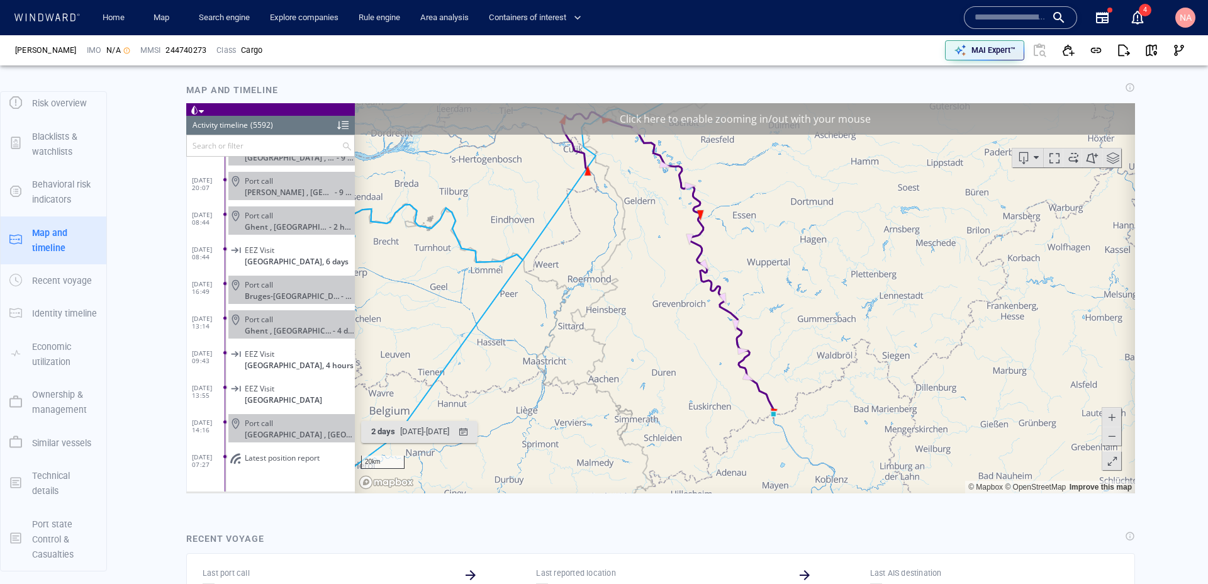
click at [596, 126] on div "Click here to enable zooming in/out with your mouse" at bounding box center [745, 118] width 780 height 31
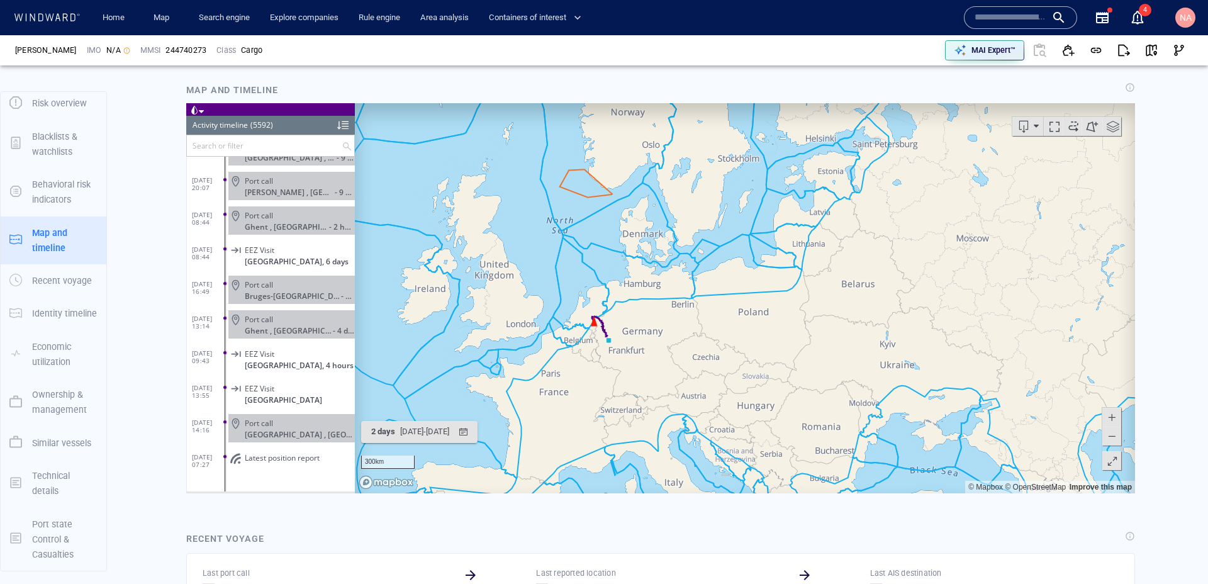
drag, startPoint x: 594, startPoint y: 333, endPoint x: 562, endPoint y: 331, distance: 32.8
click at [562, 331] on canvas "Map" at bounding box center [745, 298] width 780 height 390
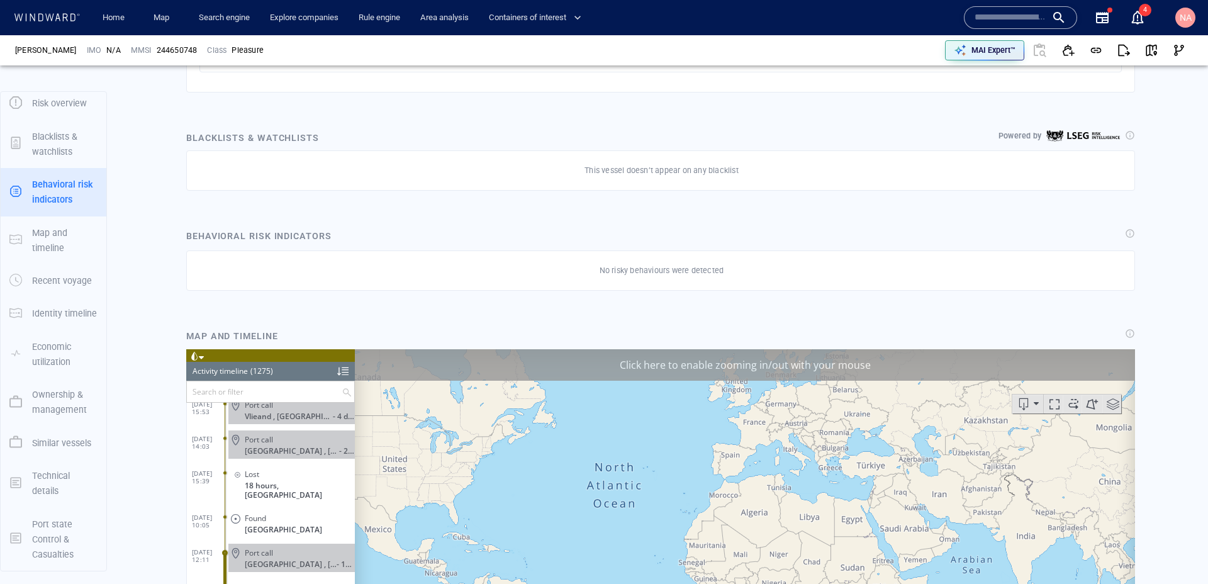
scroll to position [574, 0]
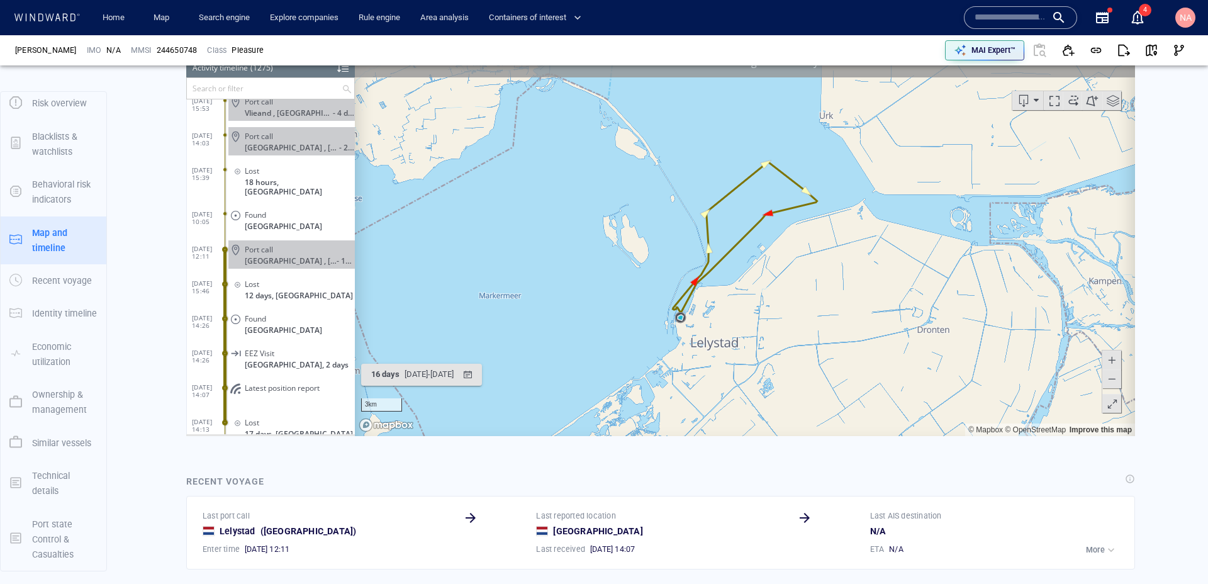
scroll to position [831, 0]
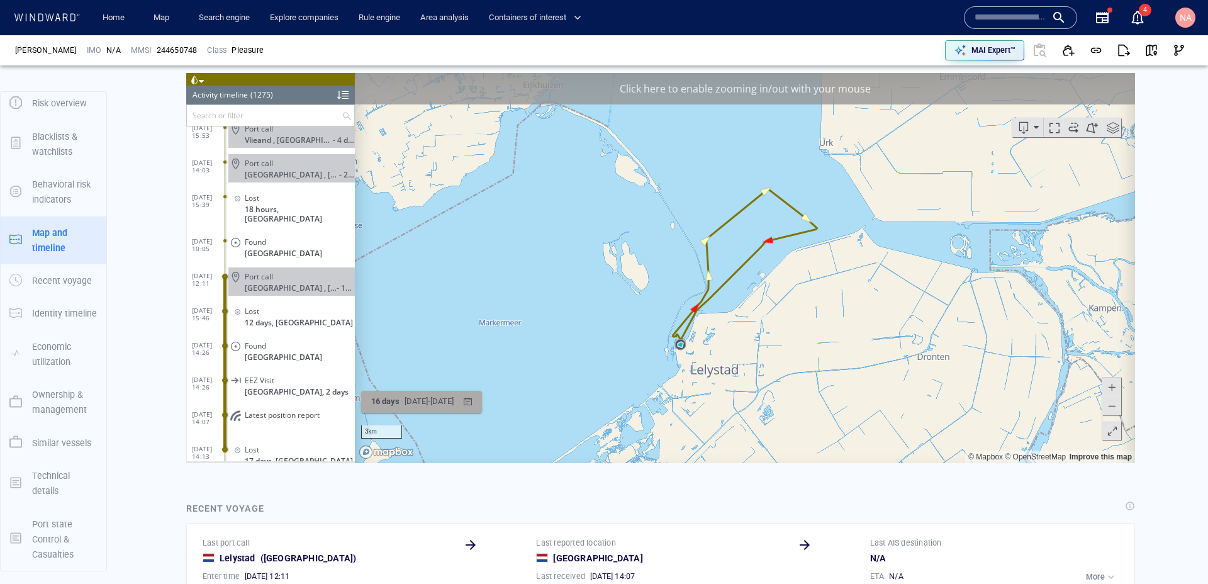
click at [416, 401] on div "05/09/2025 - 21/09/2025" at bounding box center [429, 400] width 54 height 19
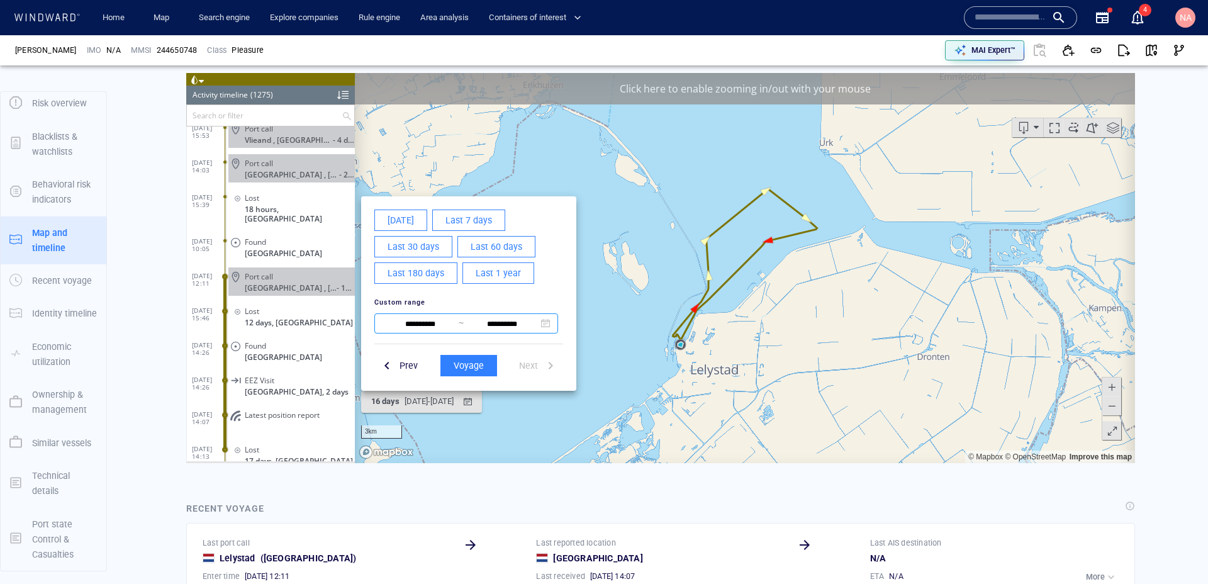
click at [421, 318] on input "**********" at bounding box center [420, 323] width 77 height 15
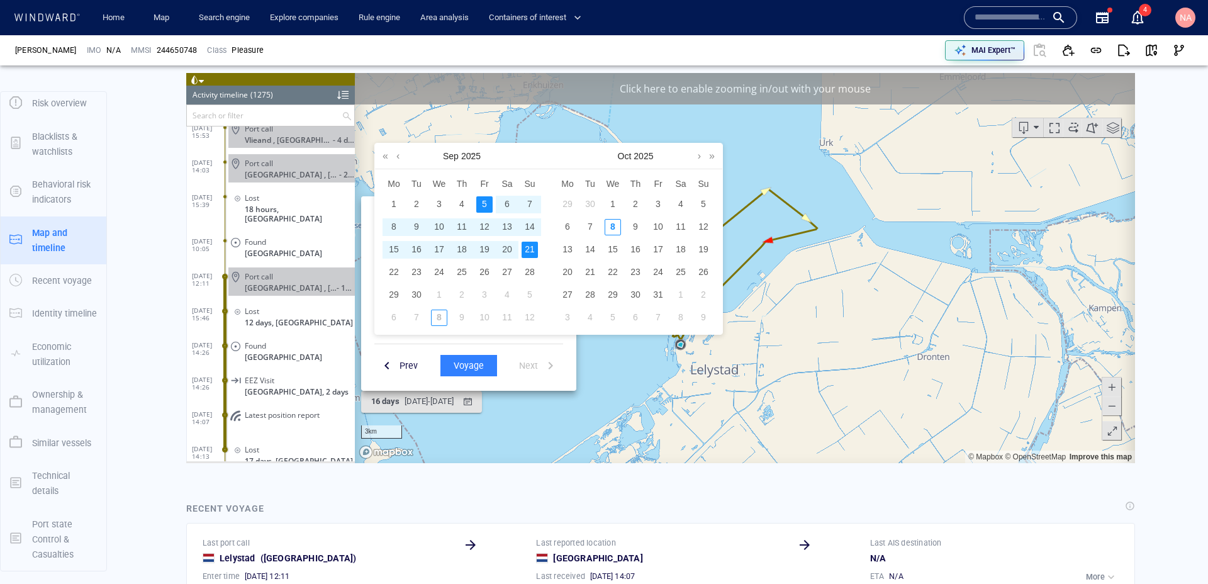
click at [396, 252] on div "15" at bounding box center [394, 249] width 16 height 16
click at [511, 227] on div "13" at bounding box center [507, 226] width 16 height 16
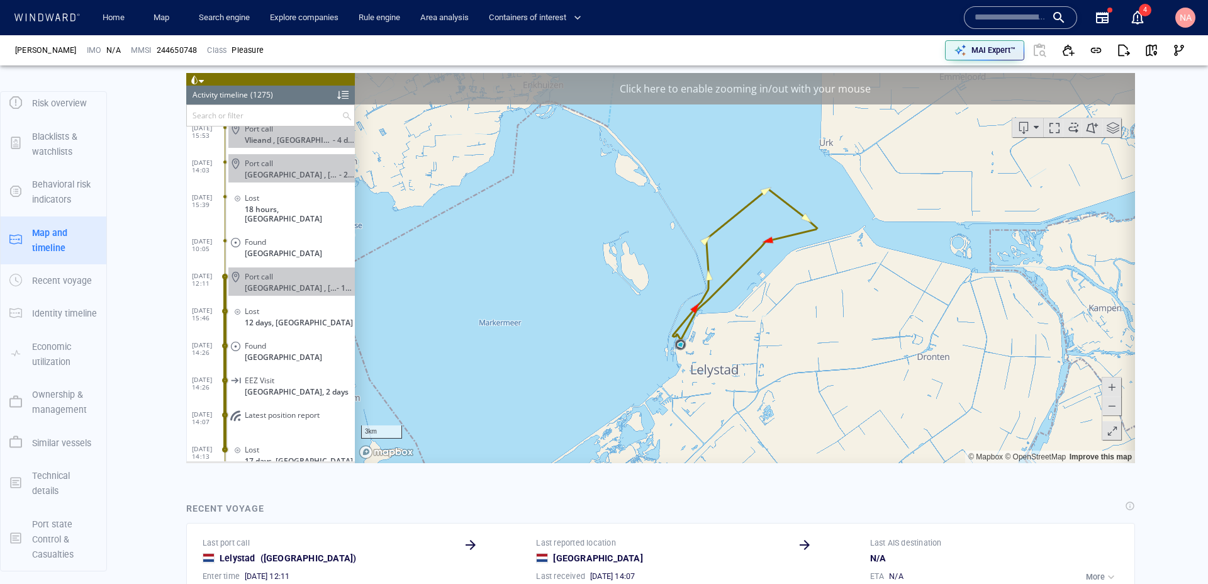
scroll to position [43788, 0]
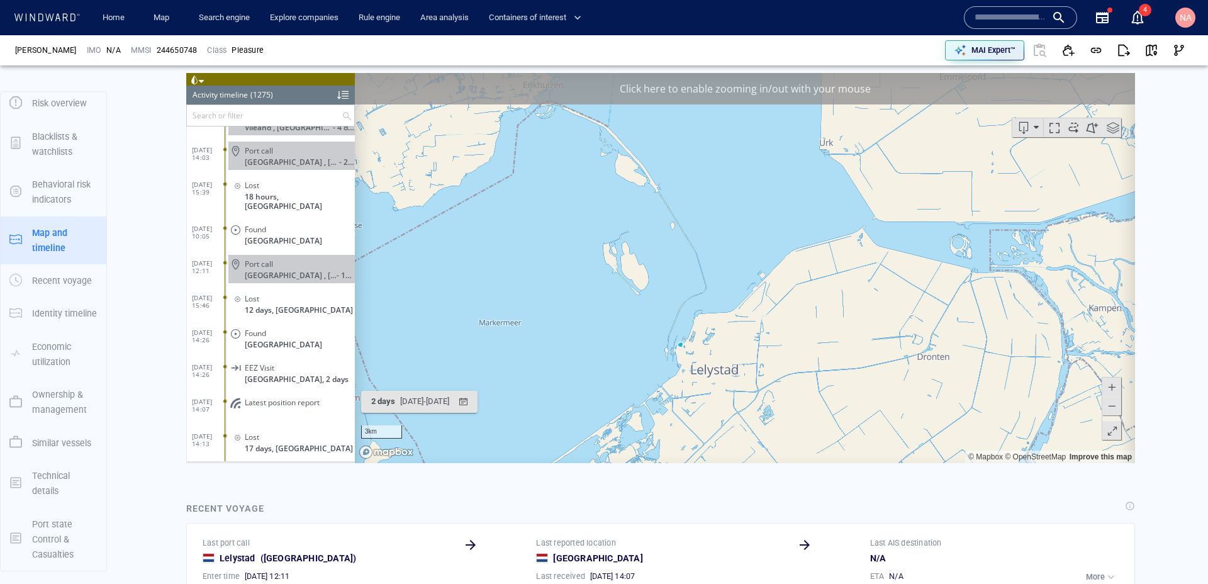
click at [1057, 123] on span at bounding box center [1054, 127] width 19 height 19
click at [899, 79] on div "Click here to enable zooming in/out with your mouse" at bounding box center [745, 87] width 780 height 31
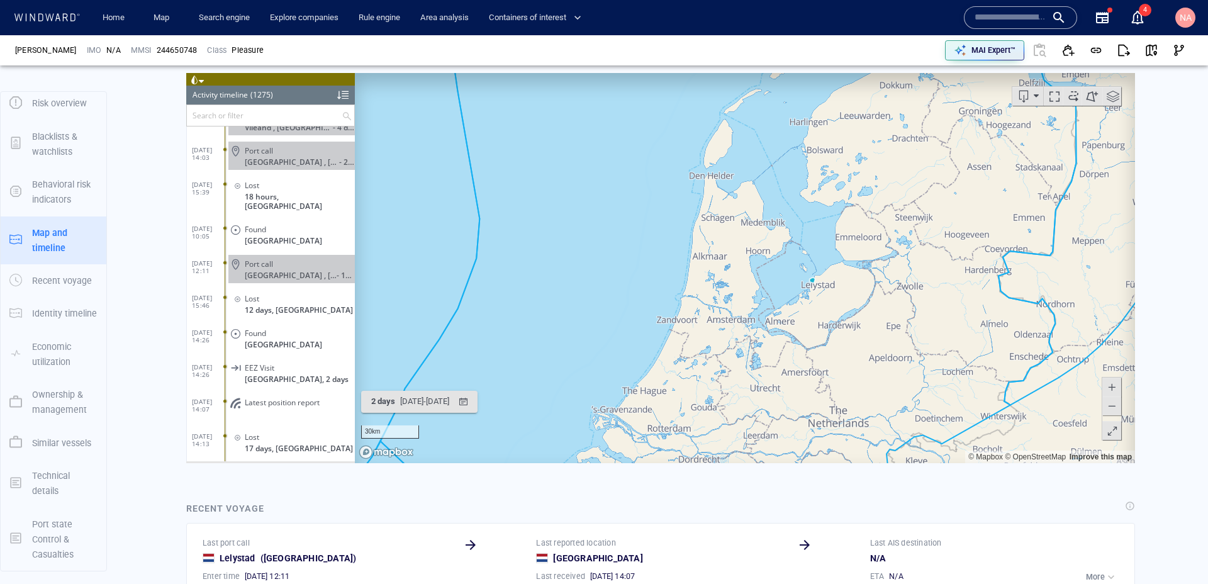
drag, startPoint x: 838, startPoint y: 267, endPoint x: 728, endPoint y: 296, distance: 113.7
click at [728, 296] on canvas "Map" at bounding box center [745, 267] width 780 height 390
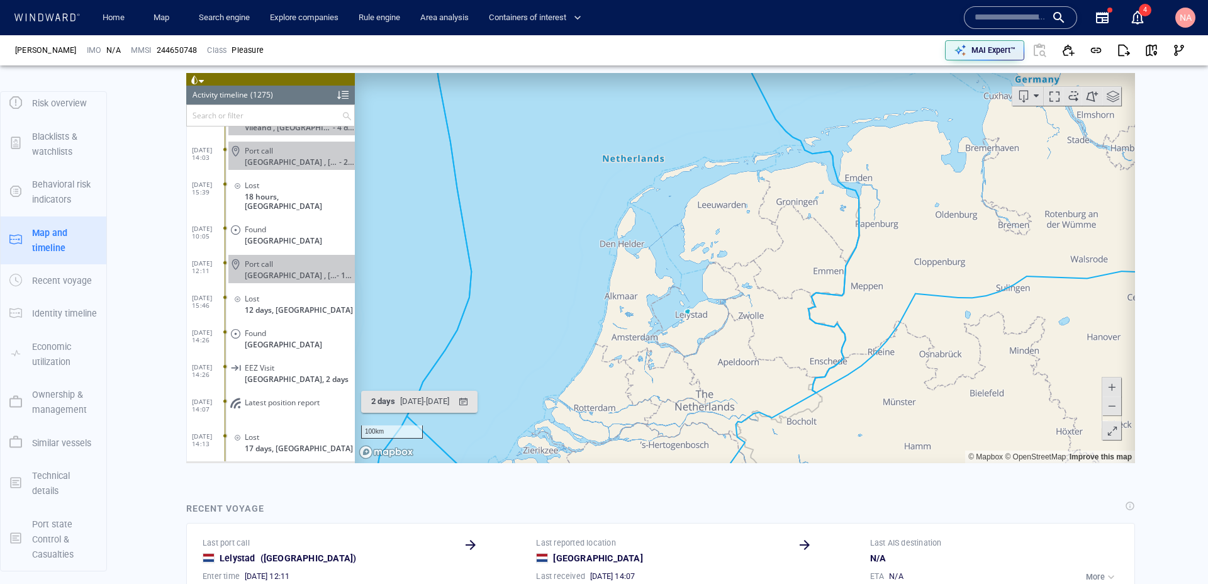
drag, startPoint x: 728, startPoint y: 296, endPoint x: 699, endPoint y: 295, distance: 28.3
click at [699, 295] on canvas "Map" at bounding box center [745, 267] width 780 height 390
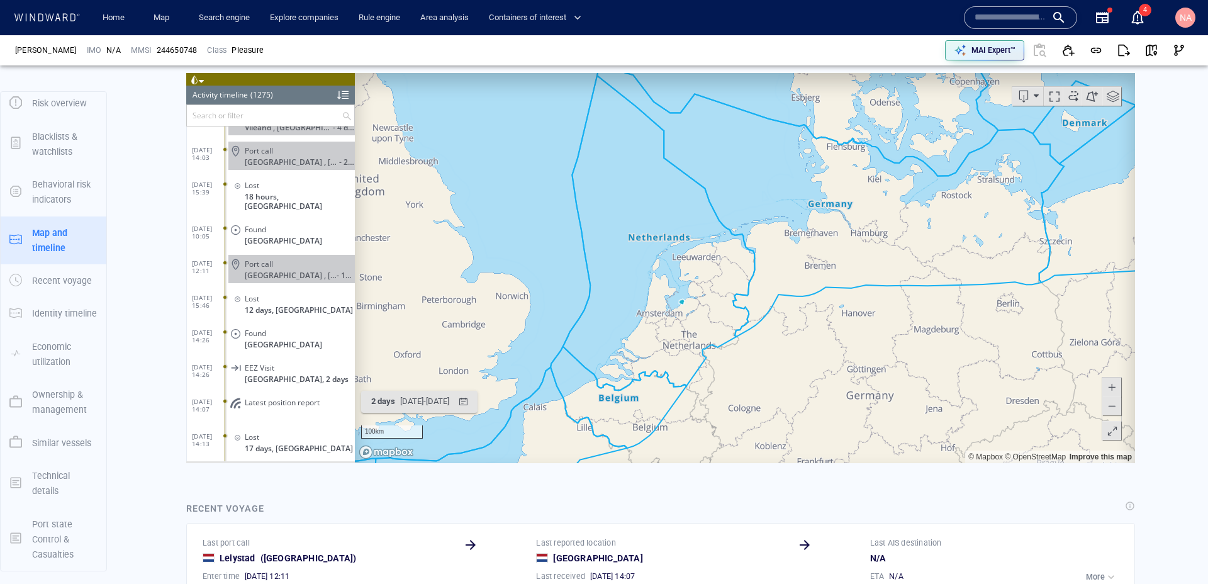
click at [1054, 97] on span at bounding box center [1054, 95] width 19 height 19
click at [1055, 97] on span at bounding box center [1054, 95] width 19 height 19
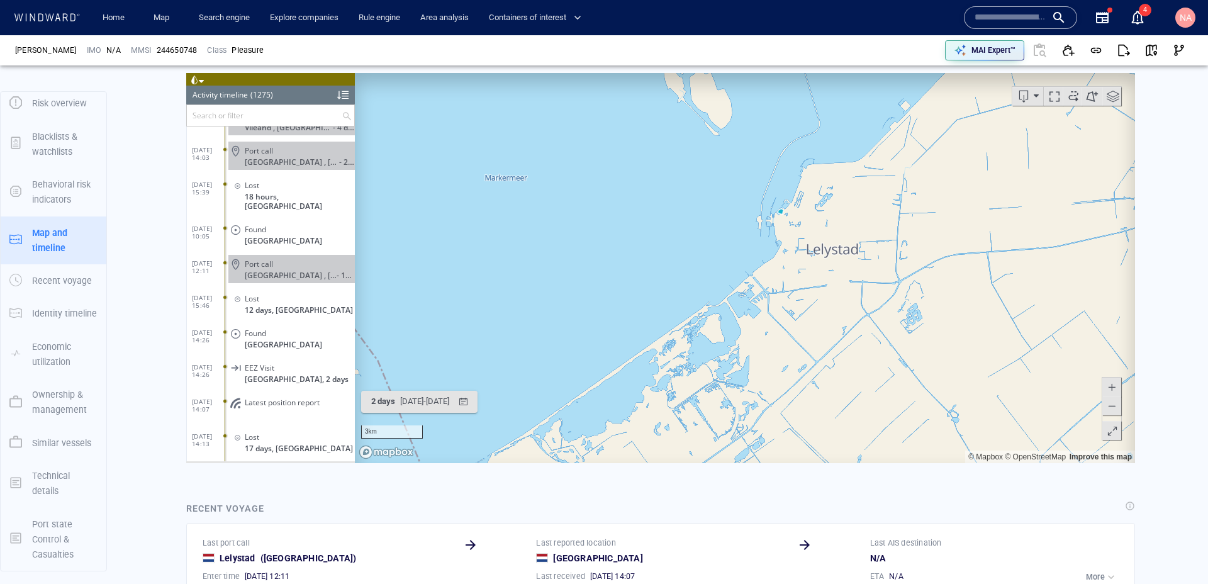
drag, startPoint x: 745, startPoint y: 258, endPoint x: 668, endPoint y: 403, distance: 164.3
click at [669, 403] on canvas "Map" at bounding box center [745, 267] width 780 height 390
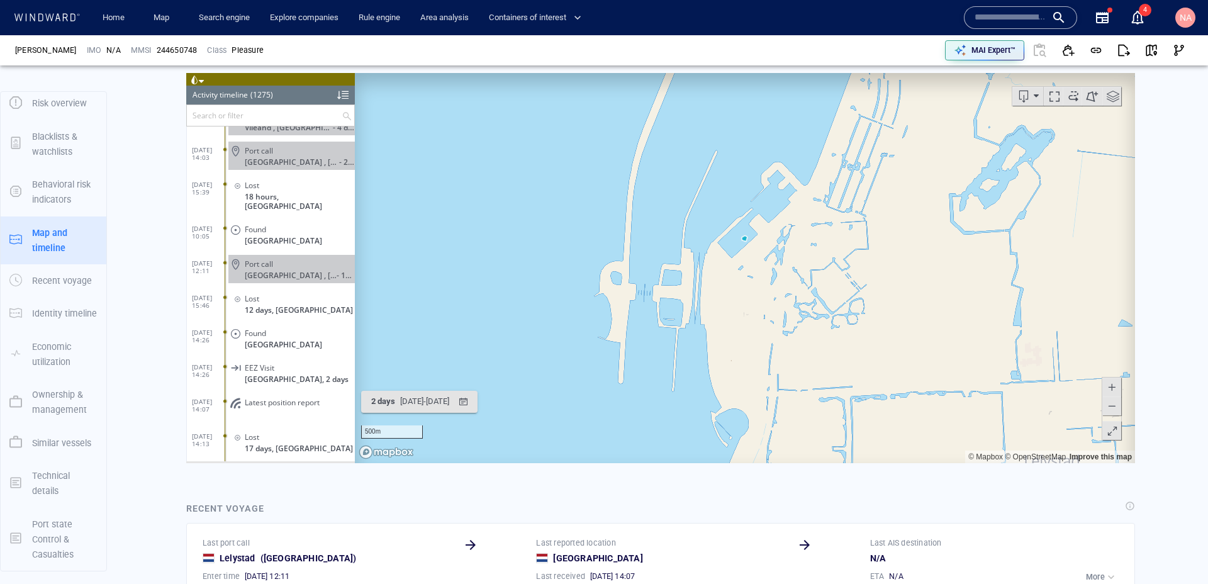
drag, startPoint x: 800, startPoint y: 226, endPoint x: 751, endPoint y: 257, distance: 57.6
click at [751, 259] on canvas "Map" at bounding box center [745, 267] width 780 height 390
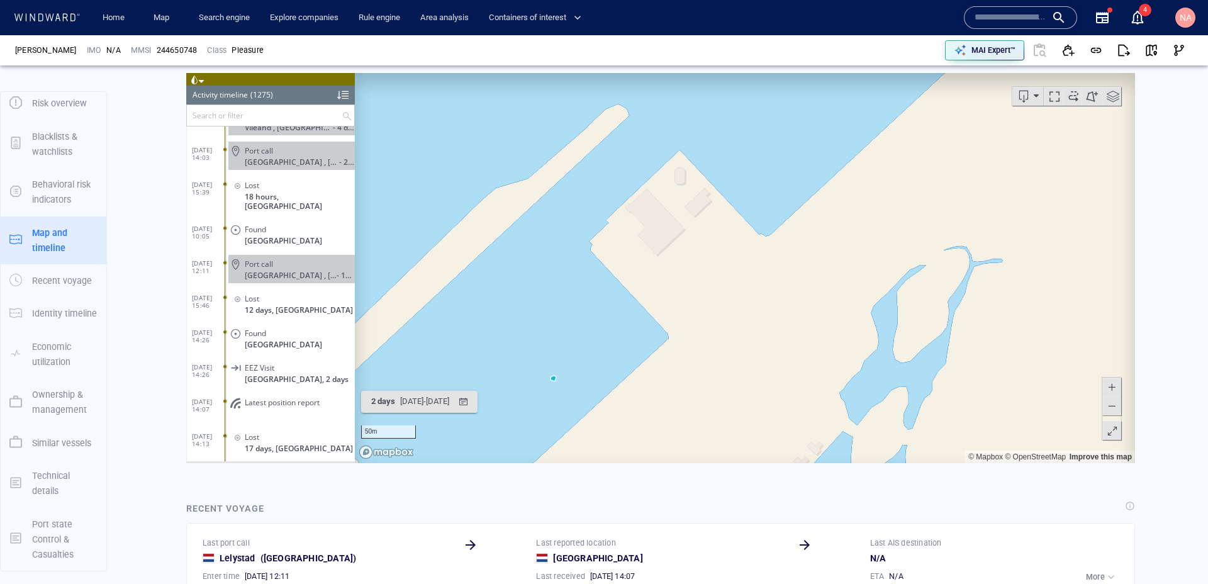
drag, startPoint x: 672, startPoint y: 306, endPoint x: 704, endPoint y: 258, distance: 57.6
click at [702, 259] on canvas "Map" at bounding box center [745, 267] width 780 height 390
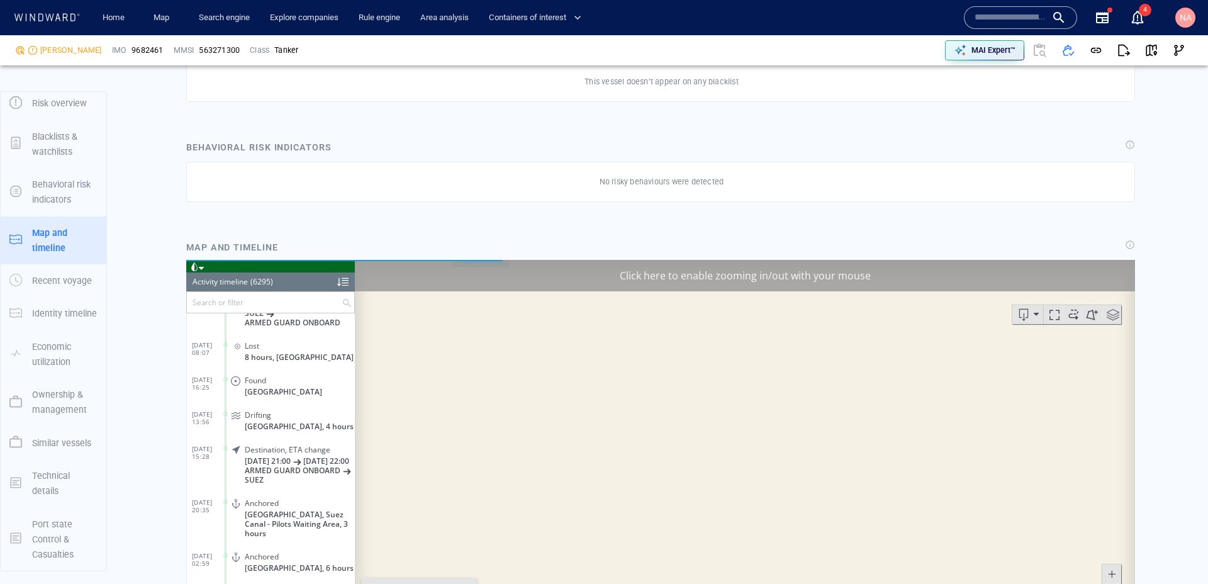
scroll to position [217446, 0]
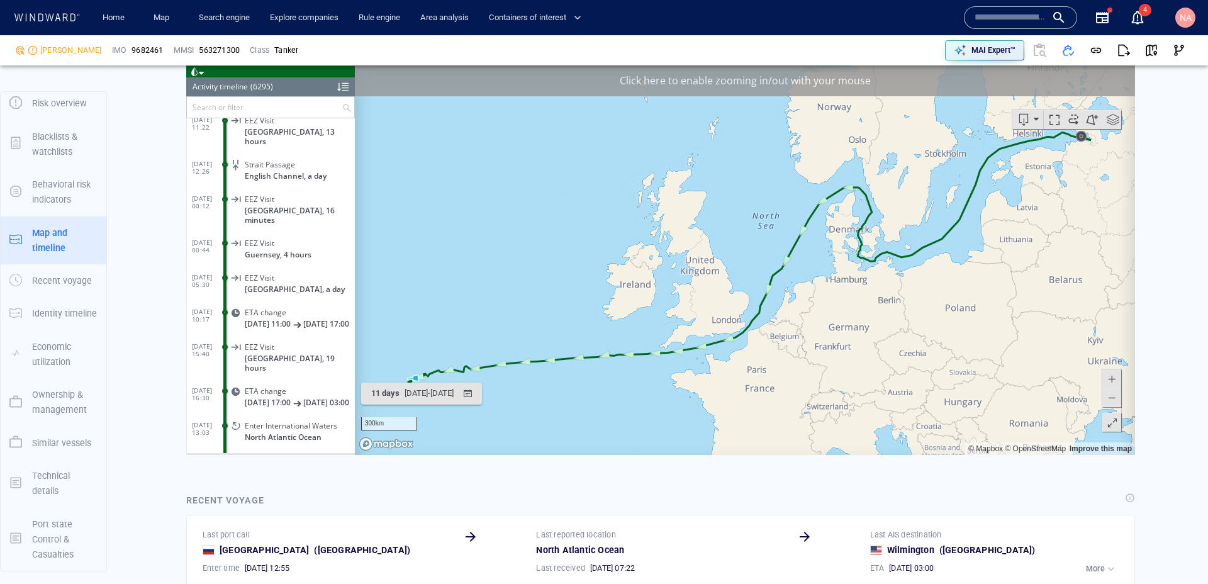
scroll to position [1129, 0]
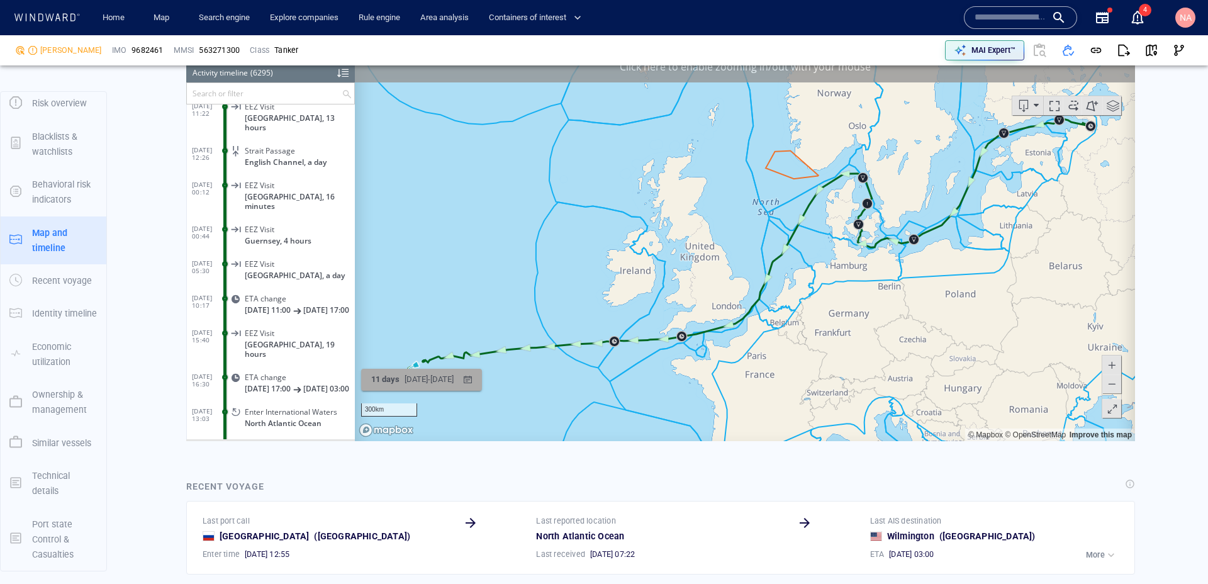
click at [451, 378] on div "[DATE] - [DATE]" at bounding box center [429, 378] width 54 height 19
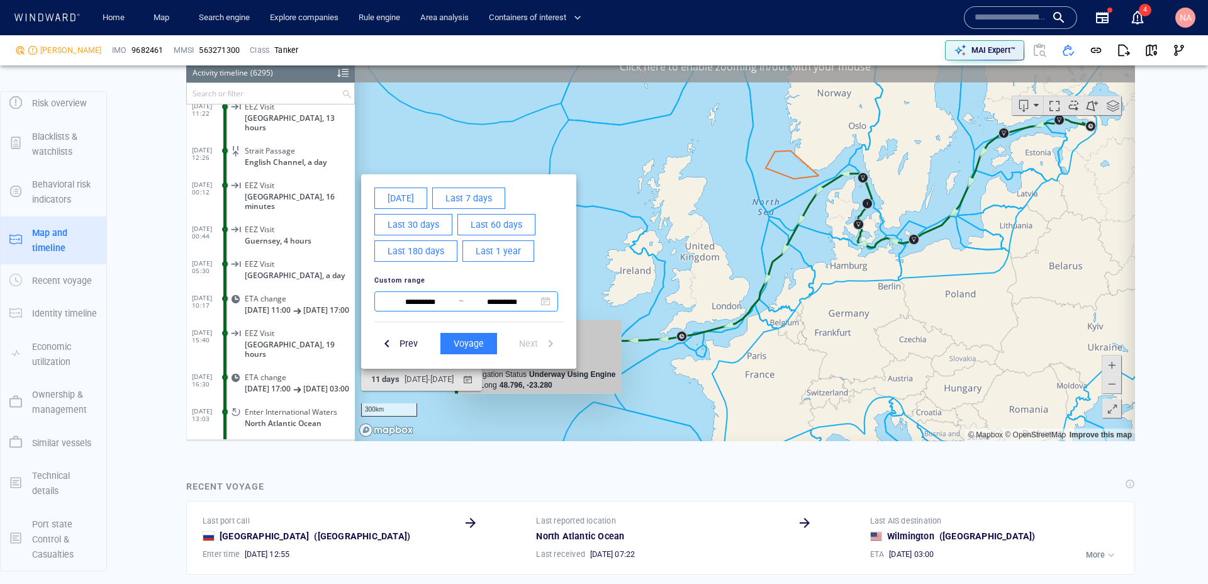
click at [429, 297] on input "**********" at bounding box center [420, 301] width 77 height 15
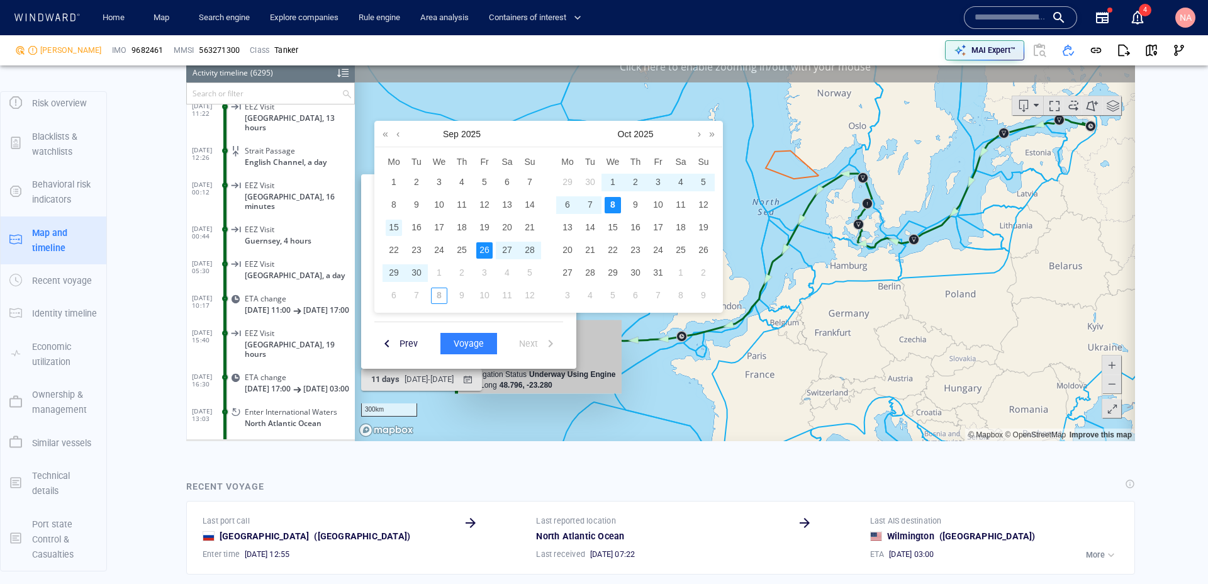
click at [399, 230] on div "15" at bounding box center [394, 227] width 16 height 16
click at [506, 208] on div "13" at bounding box center [507, 204] width 16 height 16
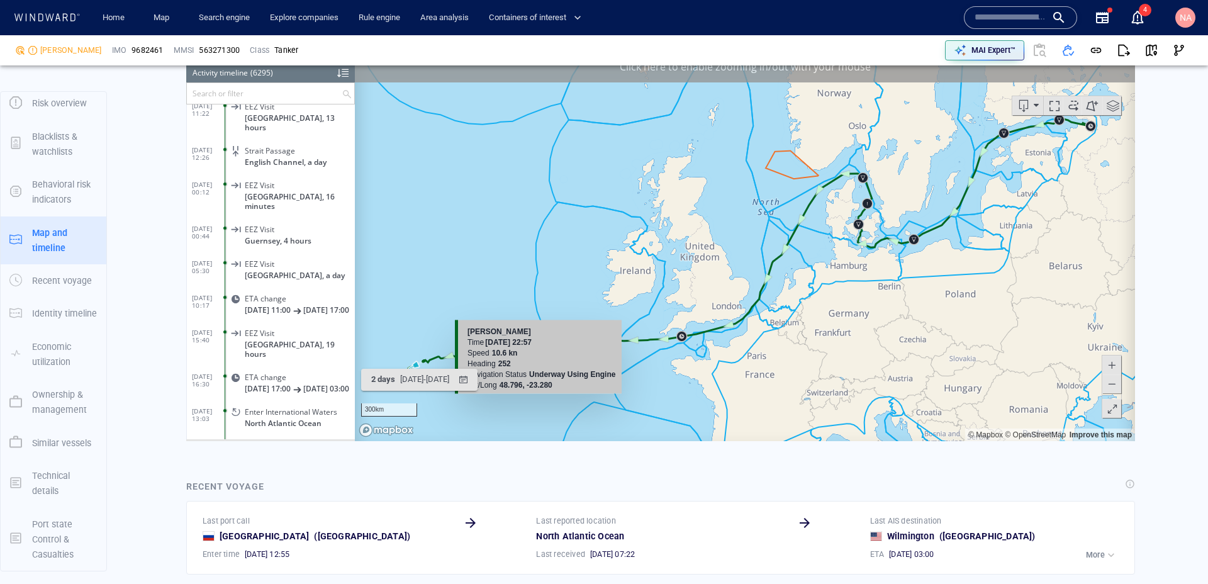
scroll to position [217478, 0]
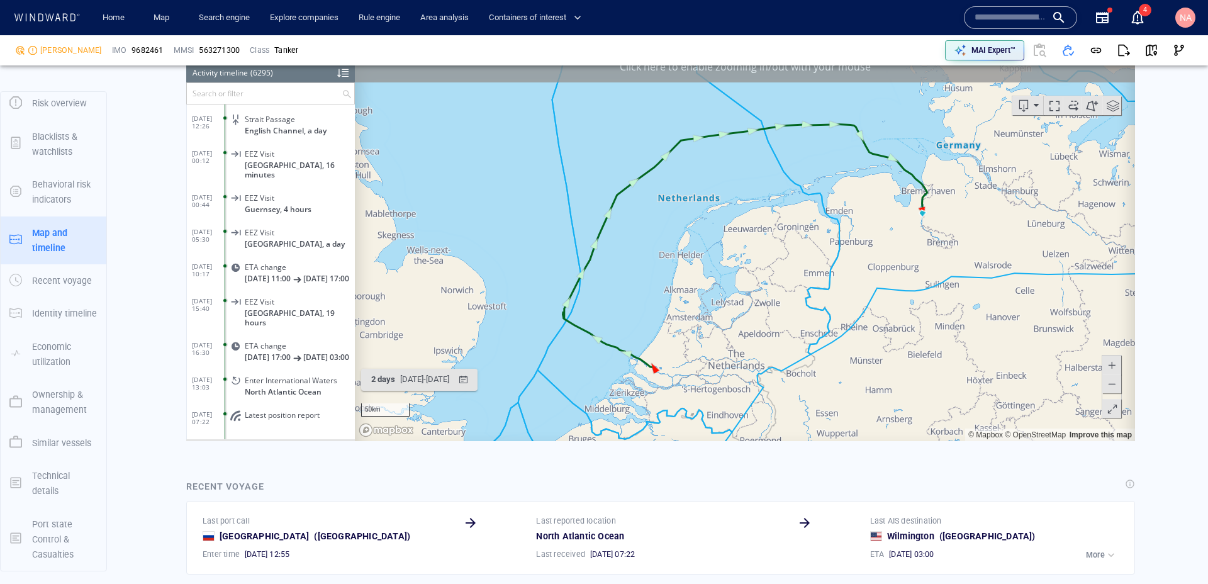
click at [699, 258] on canvas "Map" at bounding box center [745, 245] width 780 height 390
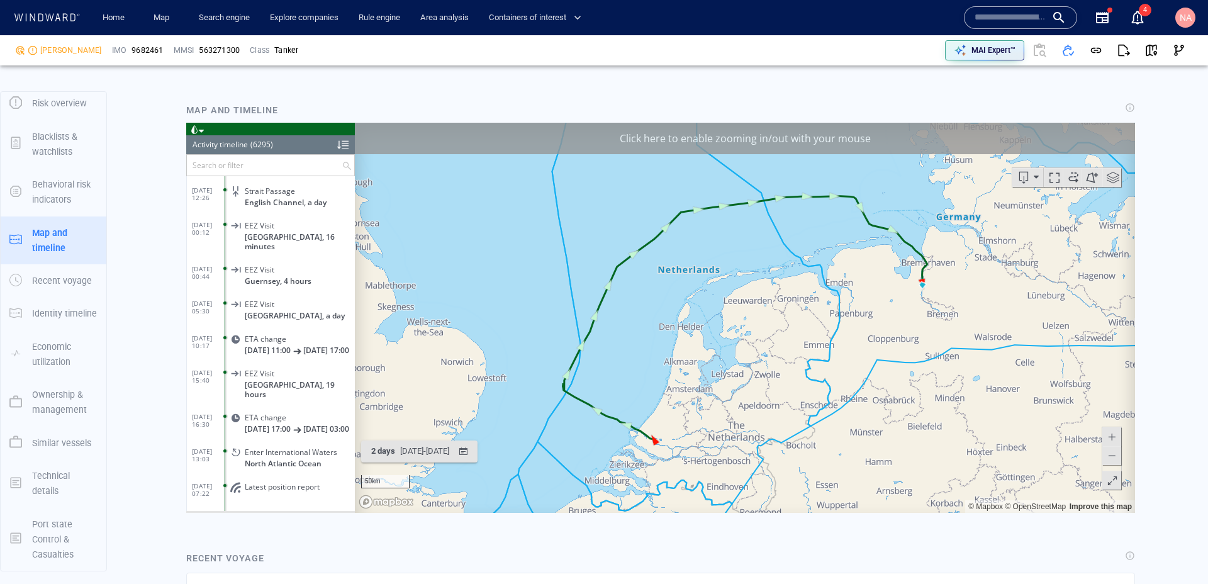
scroll to position [1054, 0]
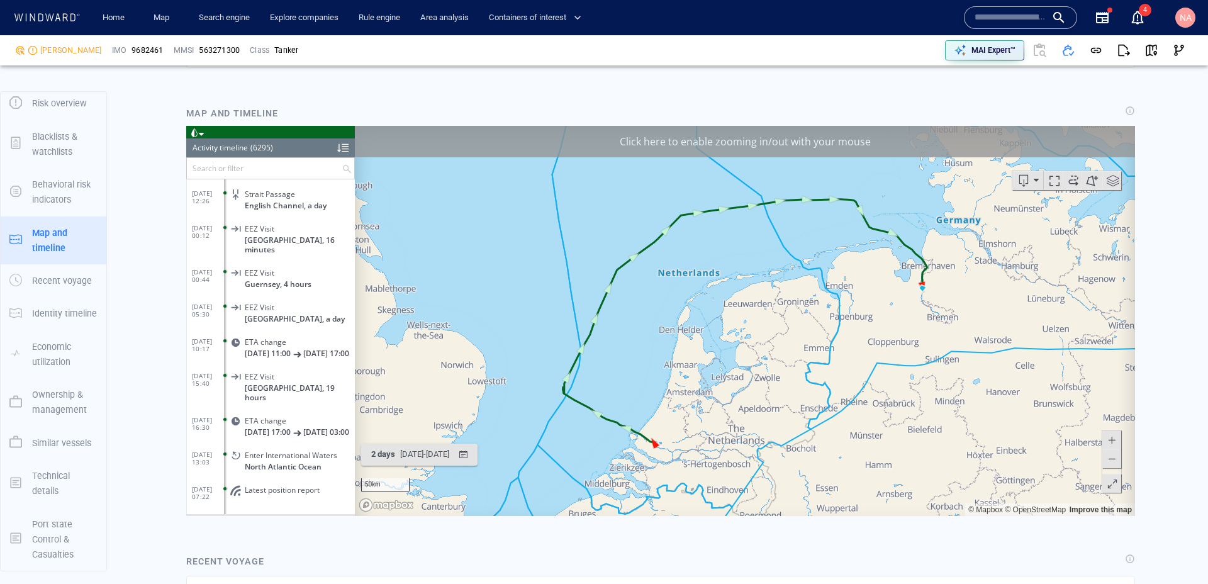
click at [616, 140] on div "Click here to enable zooming in/out with your mouse" at bounding box center [745, 140] width 780 height 31
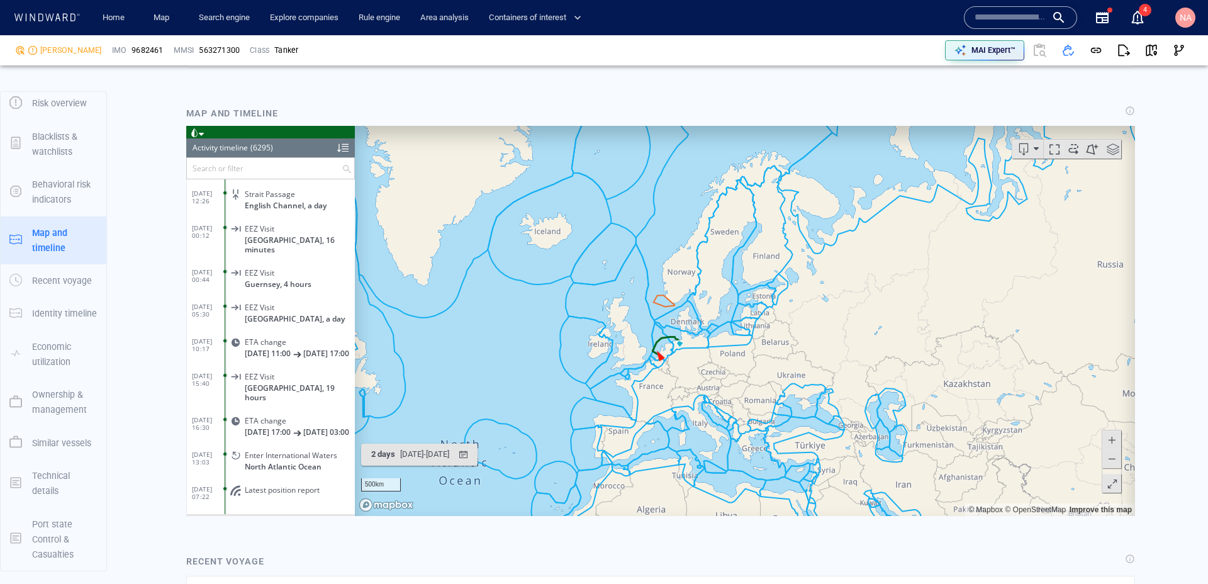
drag, startPoint x: 620, startPoint y: 311, endPoint x: 565, endPoint y: 314, distance: 55.4
click at [565, 314] on canvas "Map" at bounding box center [745, 320] width 780 height 390
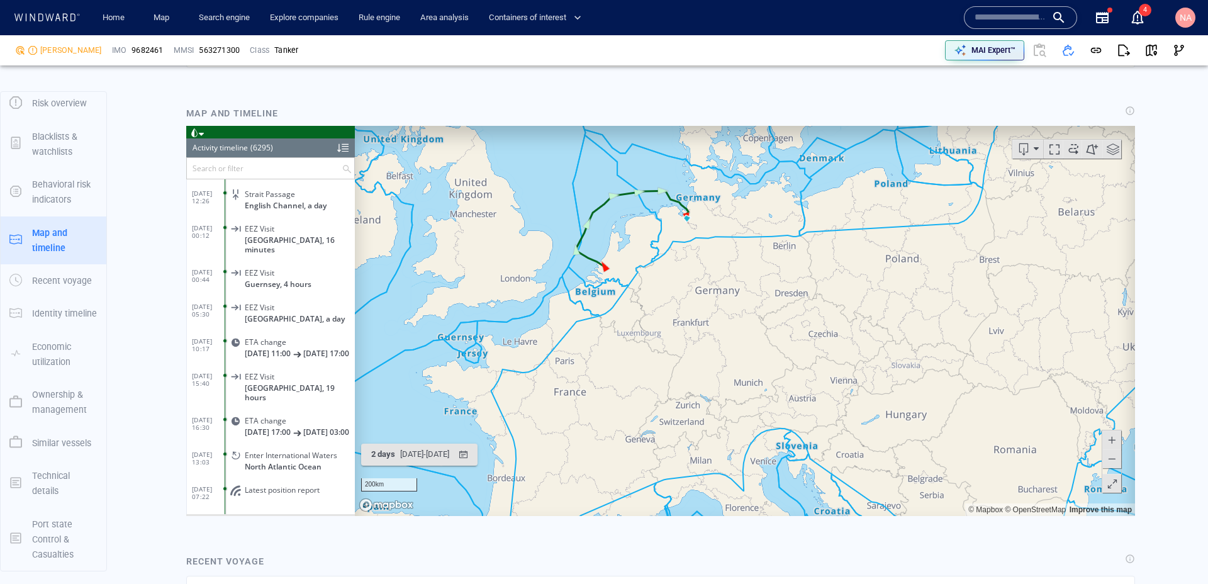
drag, startPoint x: 545, startPoint y: 360, endPoint x: 571, endPoint y: 366, distance: 26.4
click at [564, 363] on canvas "Map" at bounding box center [745, 320] width 780 height 390
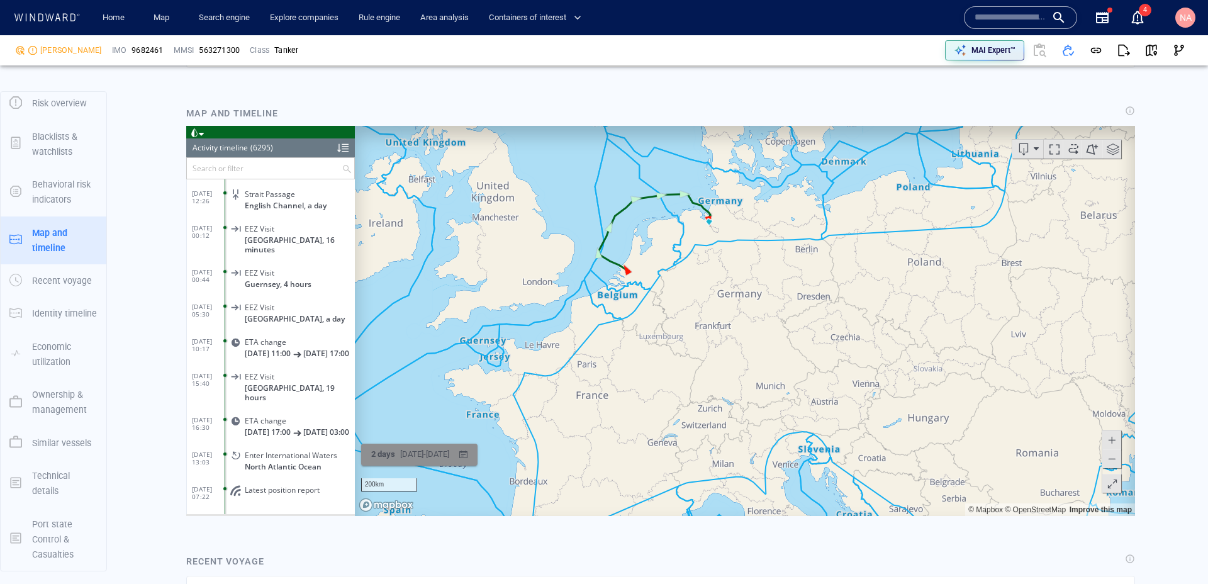
click at [442, 451] on div "13/09/2025 - 15/09/2025" at bounding box center [425, 453] width 54 height 19
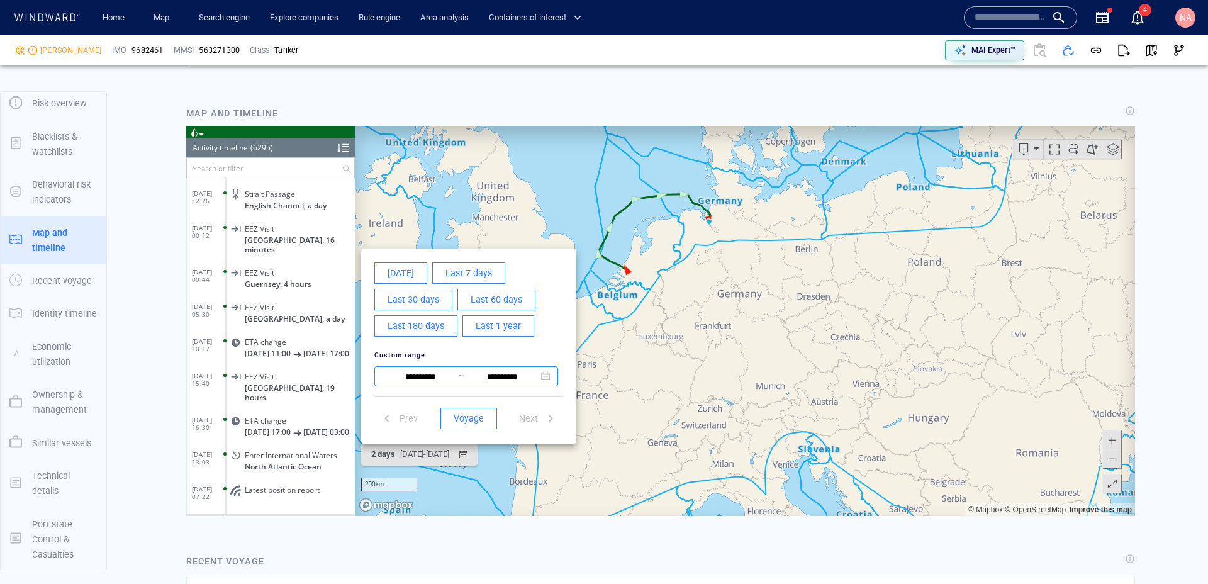
click at [493, 375] on input "**********" at bounding box center [502, 376] width 77 height 15
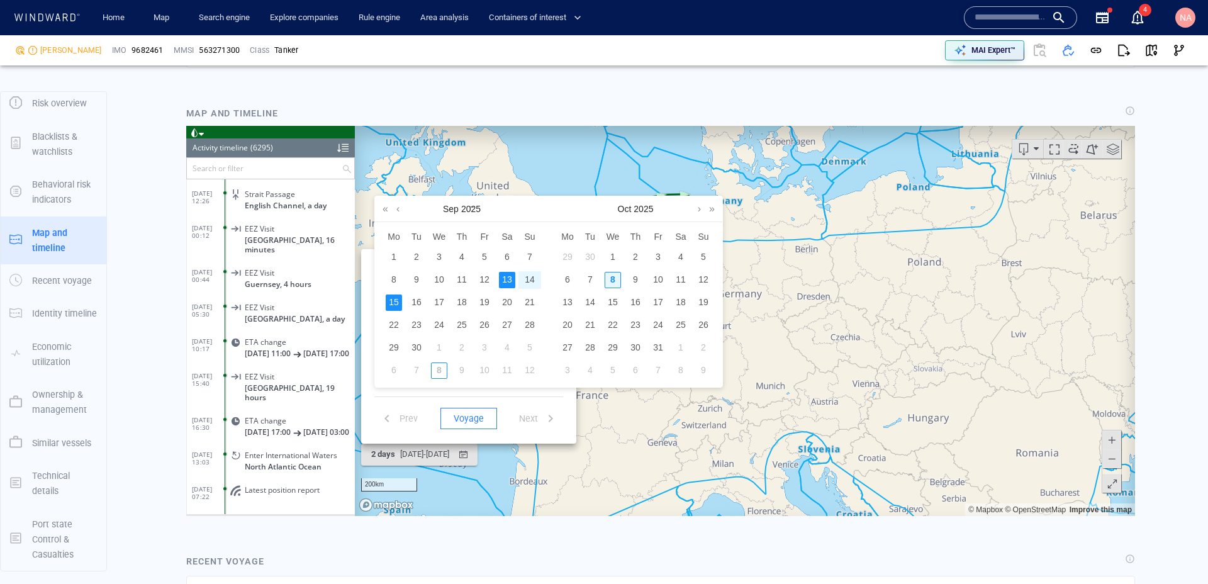
click at [617, 278] on div "8" at bounding box center [612, 279] width 16 height 16
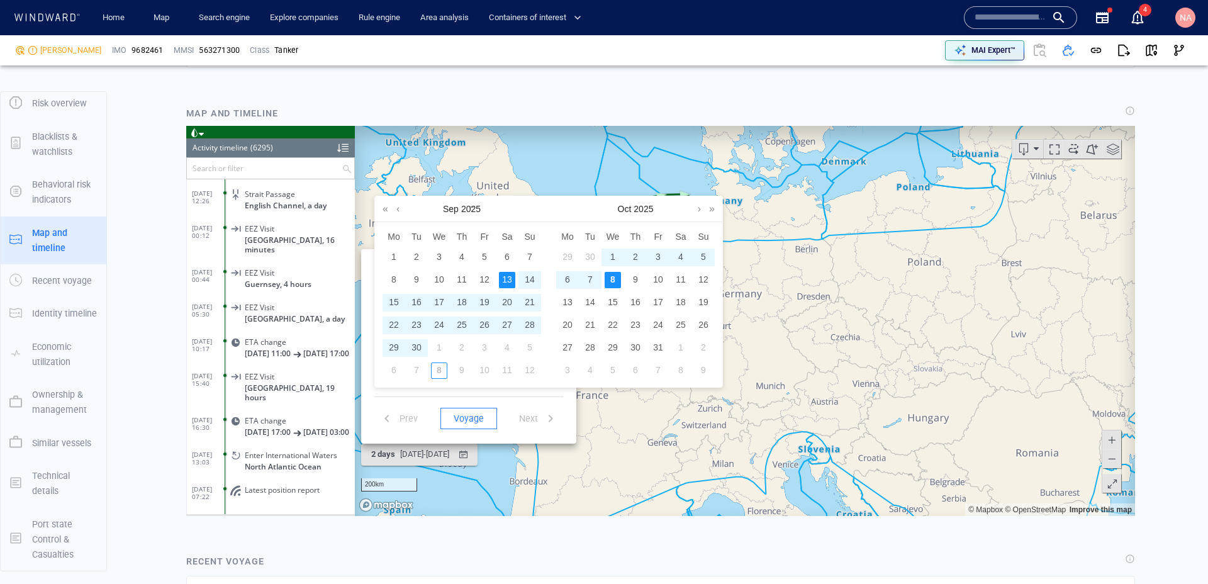
click at [509, 282] on div "13" at bounding box center [507, 279] width 16 height 16
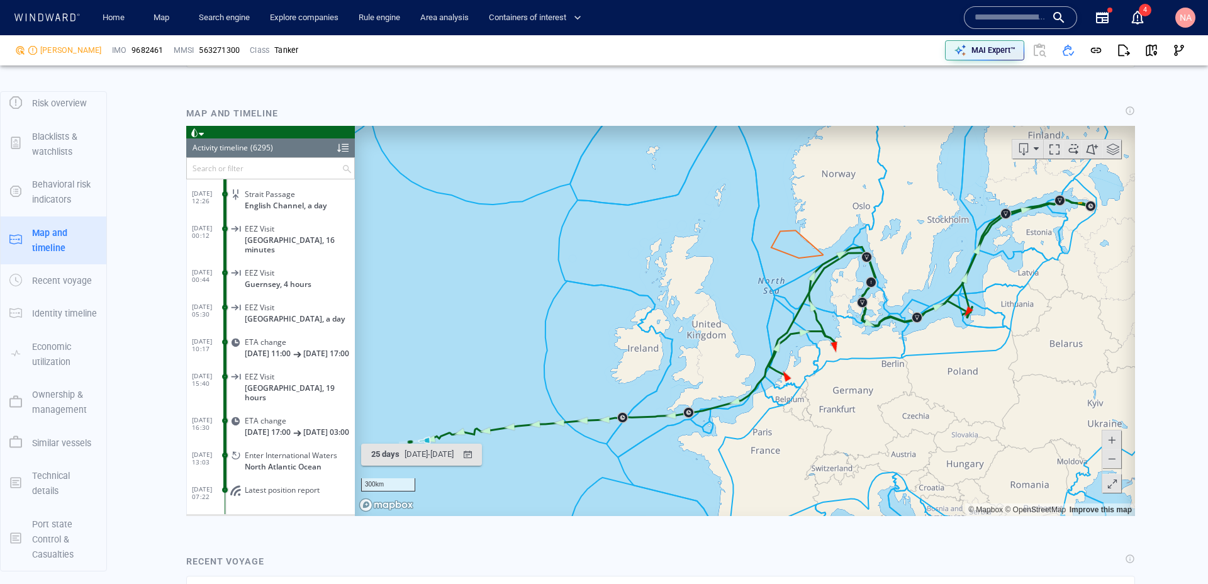
drag, startPoint x: 647, startPoint y: 369, endPoint x: 513, endPoint y: 344, distance: 136.8
click at [514, 345] on canvas "Map" at bounding box center [745, 320] width 780 height 390
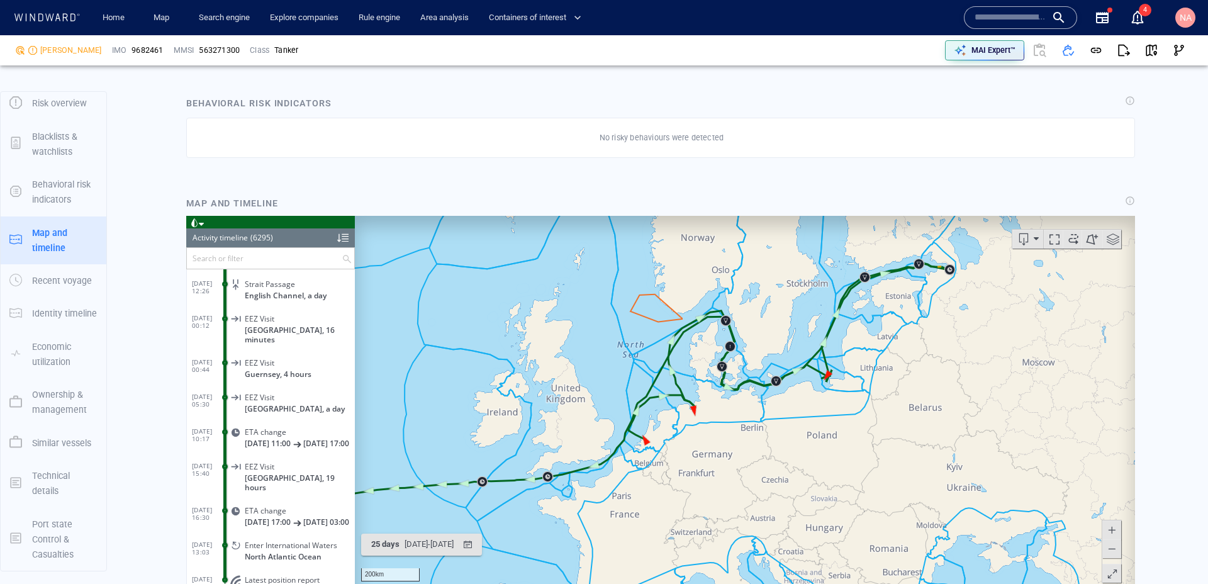
scroll to position [963, 0]
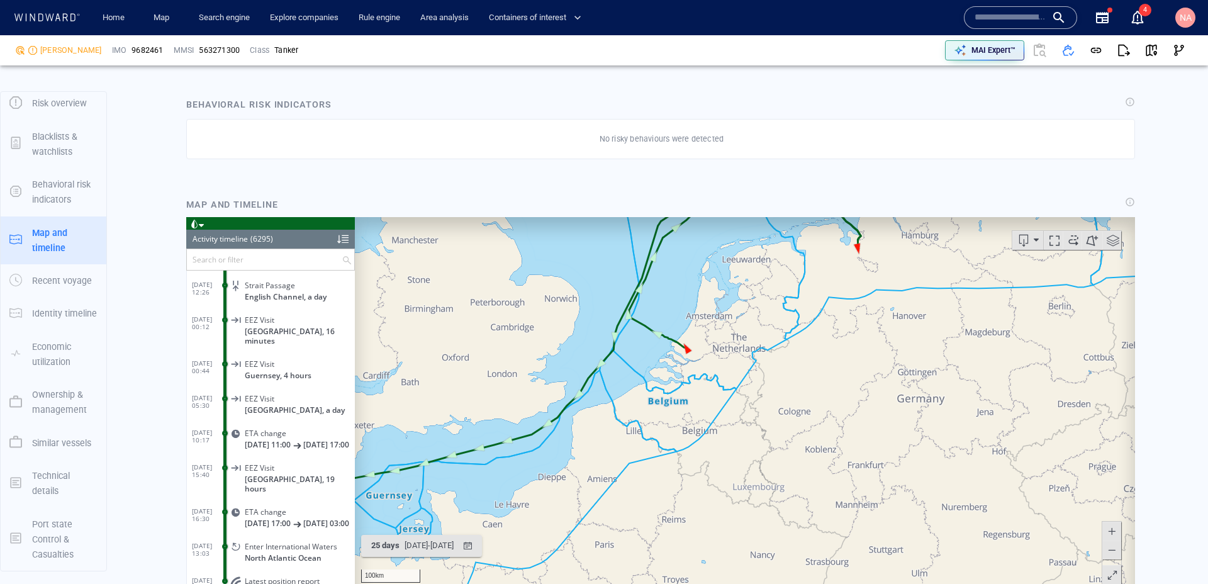
drag, startPoint x: 613, startPoint y: 488, endPoint x: 660, endPoint y: 355, distance: 140.9
click at [660, 355] on canvas "Map" at bounding box center [745, 411] width 780 height 390
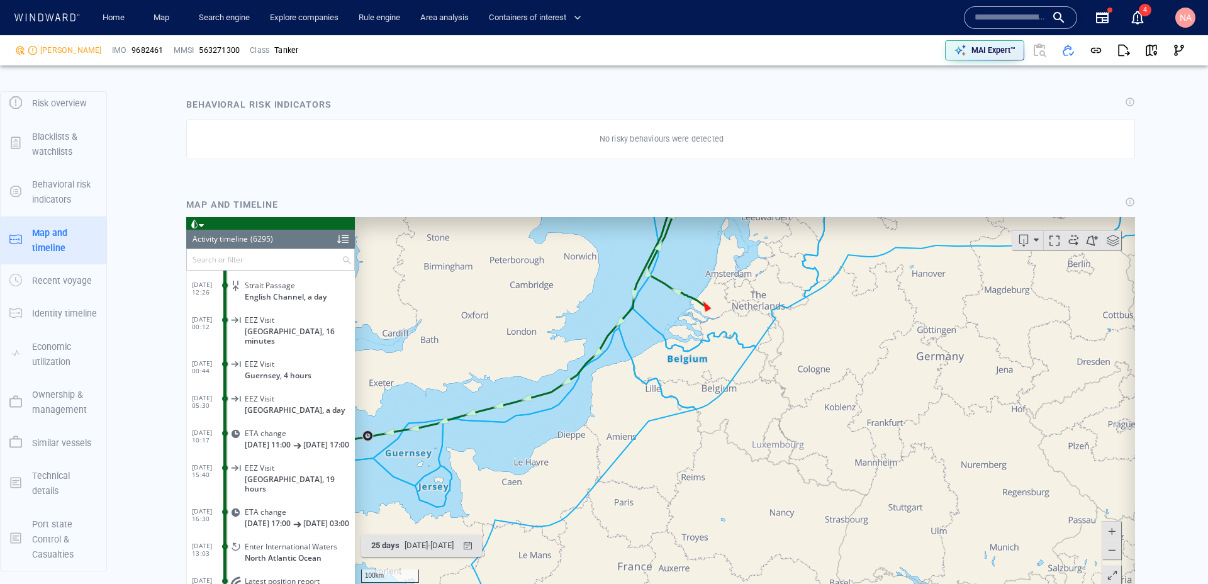
drag, startPoint x: 588, startPoint y: 396, endPoint x: 688, endPoint y: 370, distance: 103.3
click at [687, 370] on canvas "Map" at bounding box center [745, 411] width 780 height 390
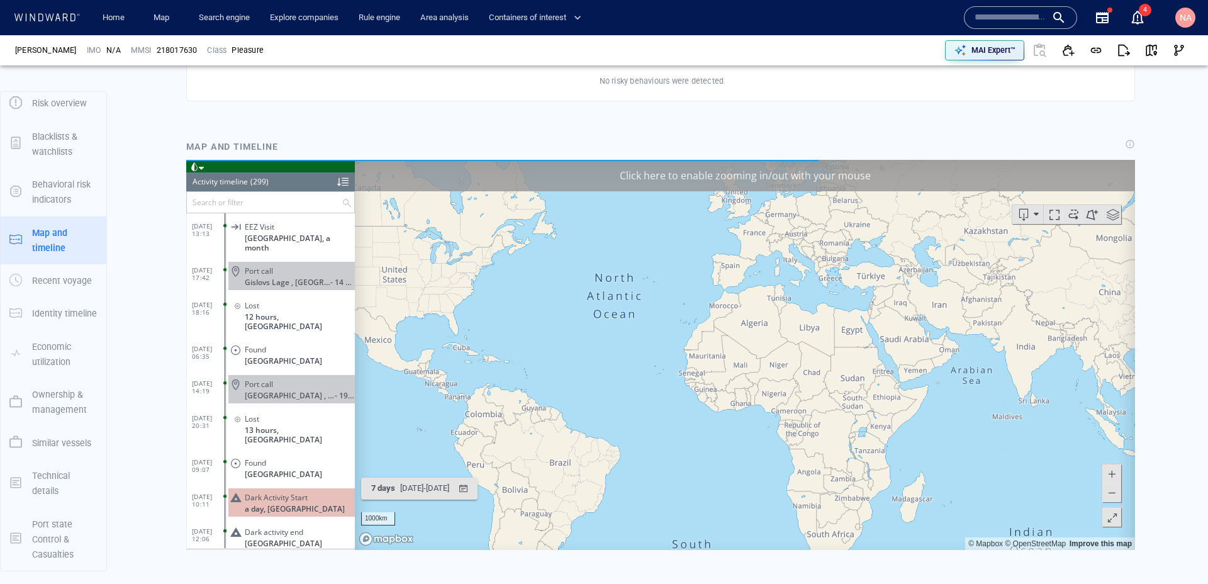
scroll to position [10010, 0]
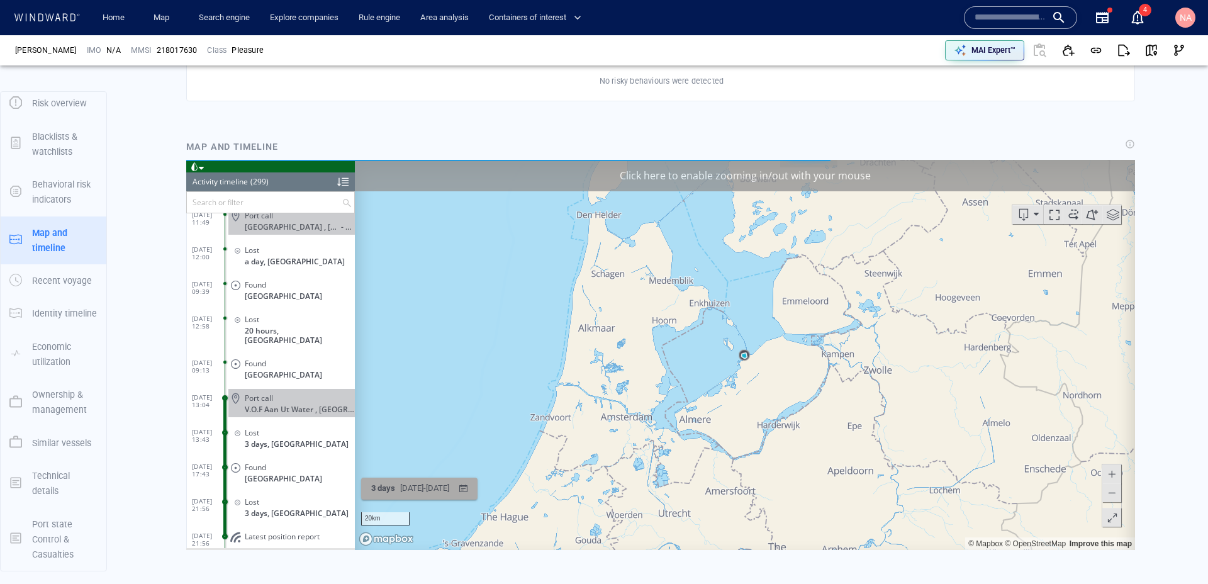
click at [433, 486] on div "02/10/2025 - 05/10/2025" at bounding box center [425, 487] width 54 height 19
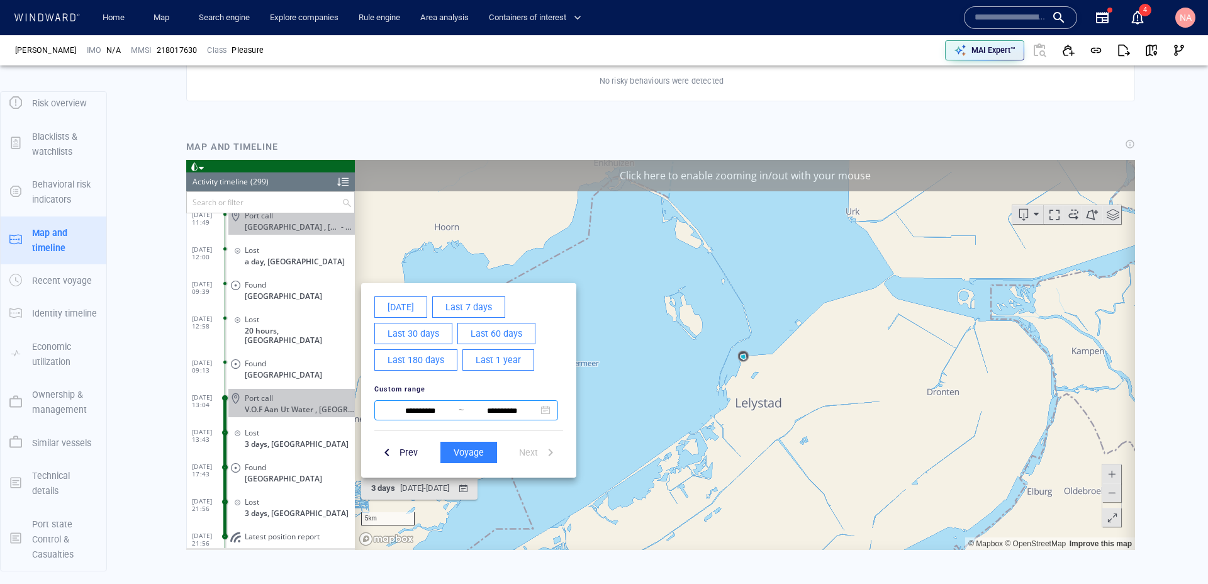
click at [428, 407] on input "**********" at bounding box center [420, 410] width 77 height 15
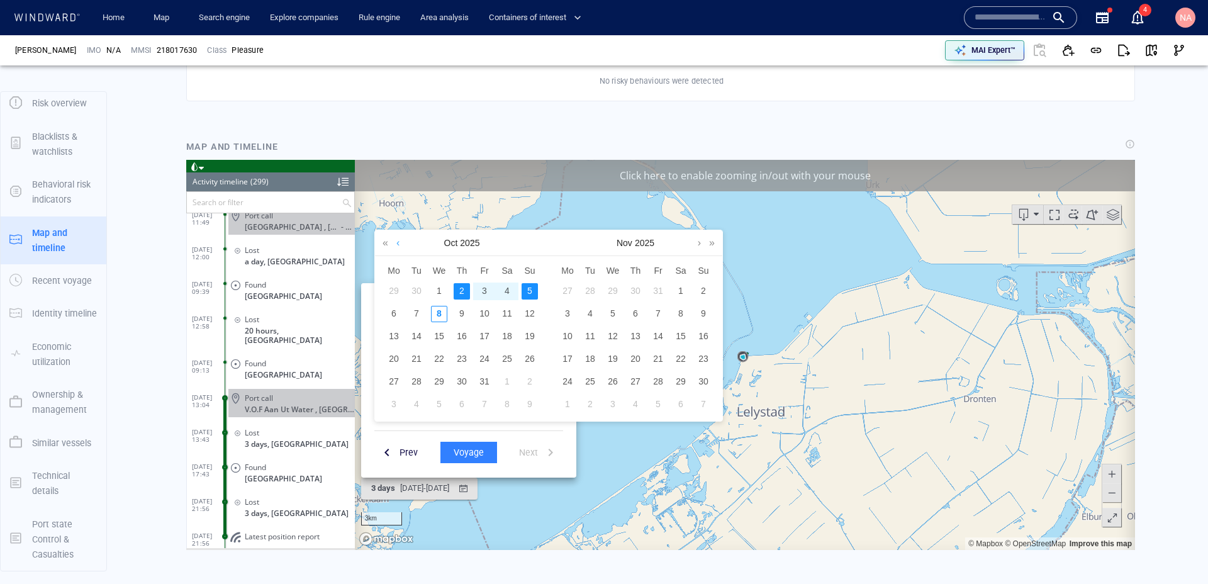
click at [399, 248] on link at bounding box center [397, 242] width 9 height 25
click at [388, 338] on div "15" at bounding box center [394, 336] width 16 height 16
click at [502, 315] on div "13" at bounding box center [507, 313] width 16 height 16
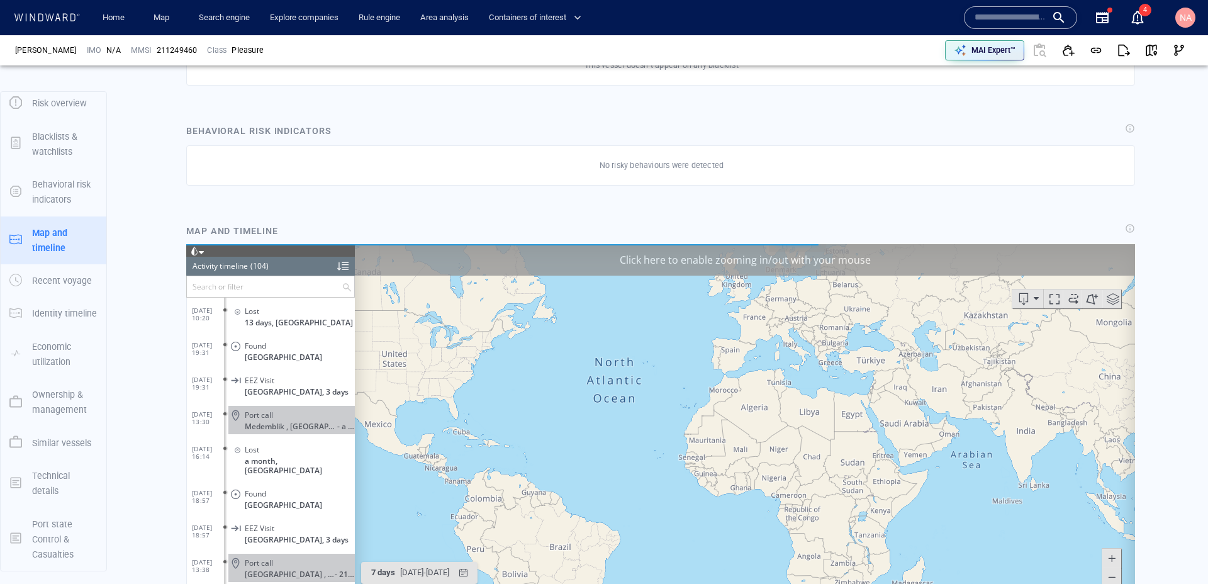
scroll to position [3263, 0]
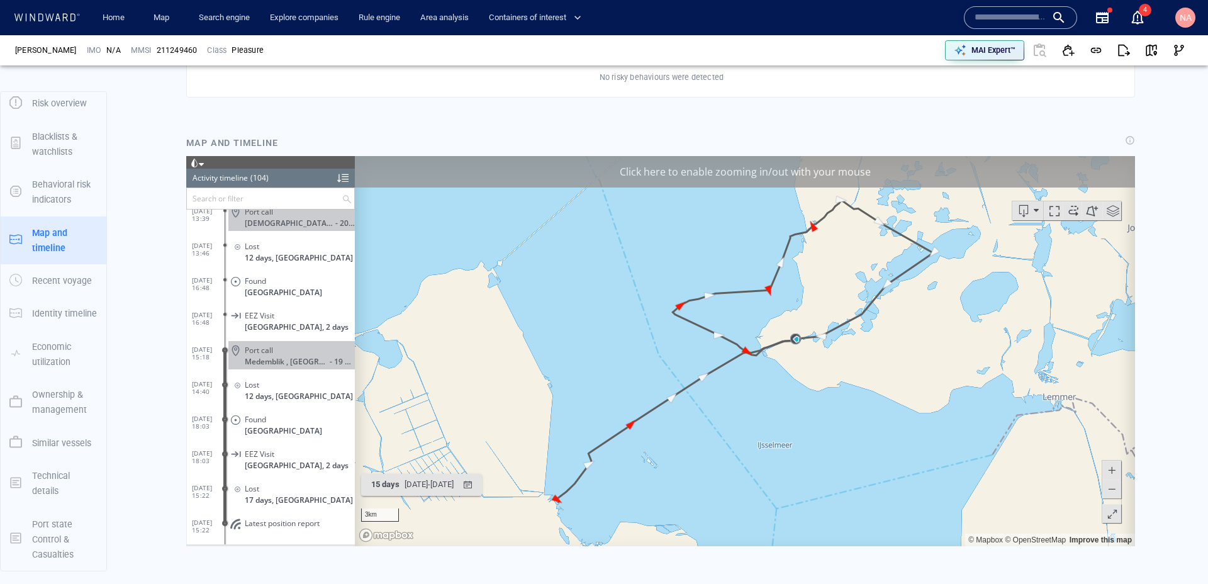
scroll to position [766, 0]
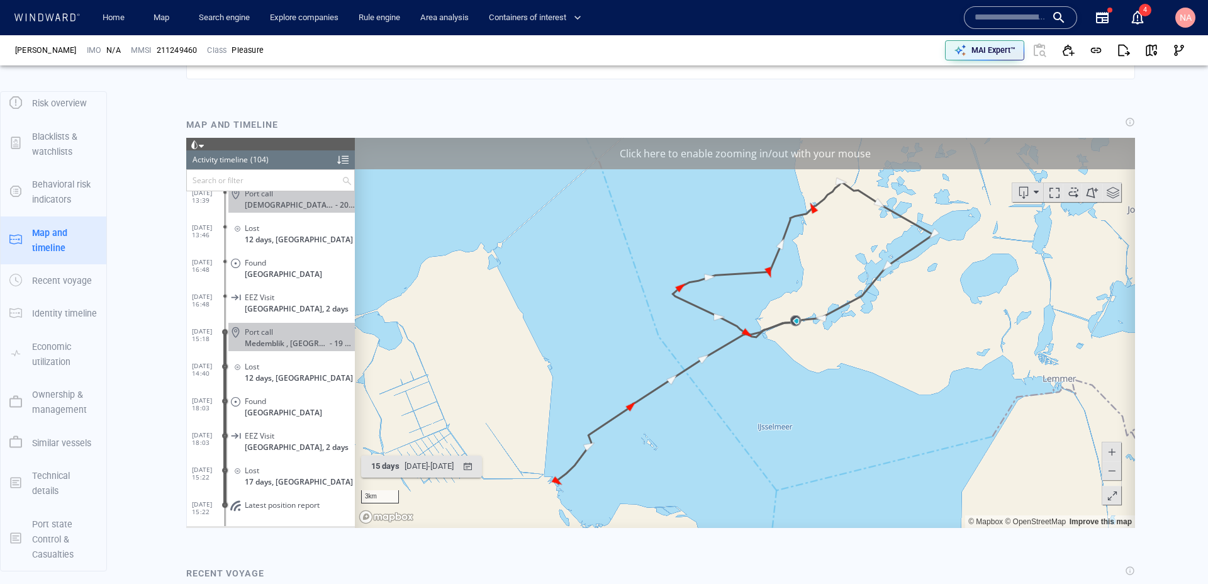
click at [576, 145] on div "Click here to enable zooming in/out with your mouse" at bounding box center [745, 152] width 780 height 31
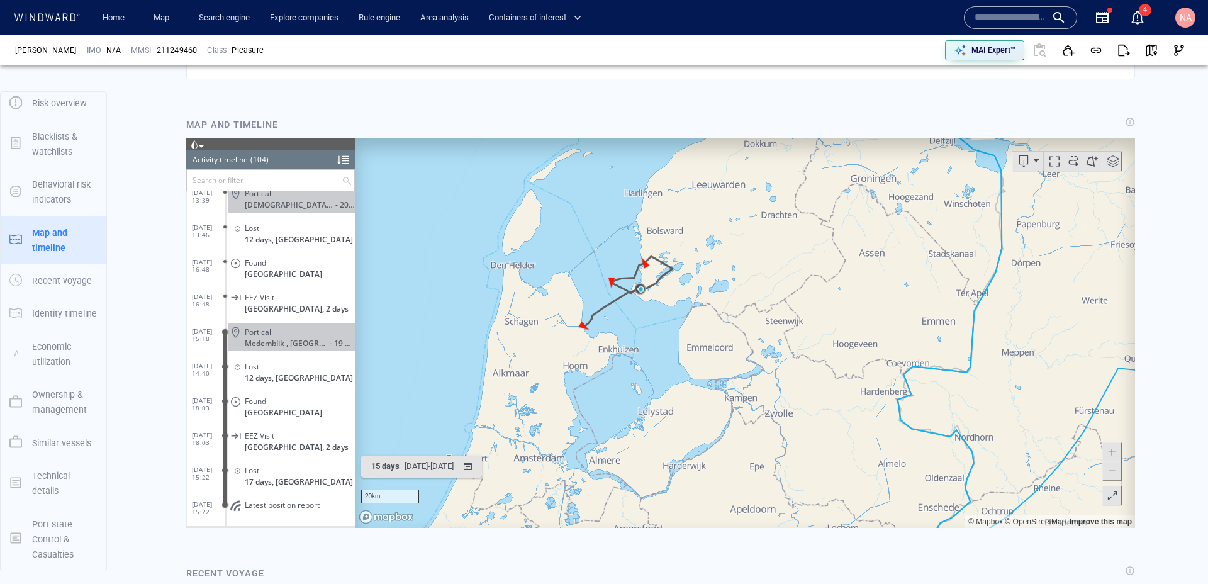
drag, startPoint x: 593, startPoint y: 279, endPoint x: 506, endPoint y: 287, distance: 87.2
click at [506, 287] on canvas "Map" at bounding box center [745, 332] width 780 height 390
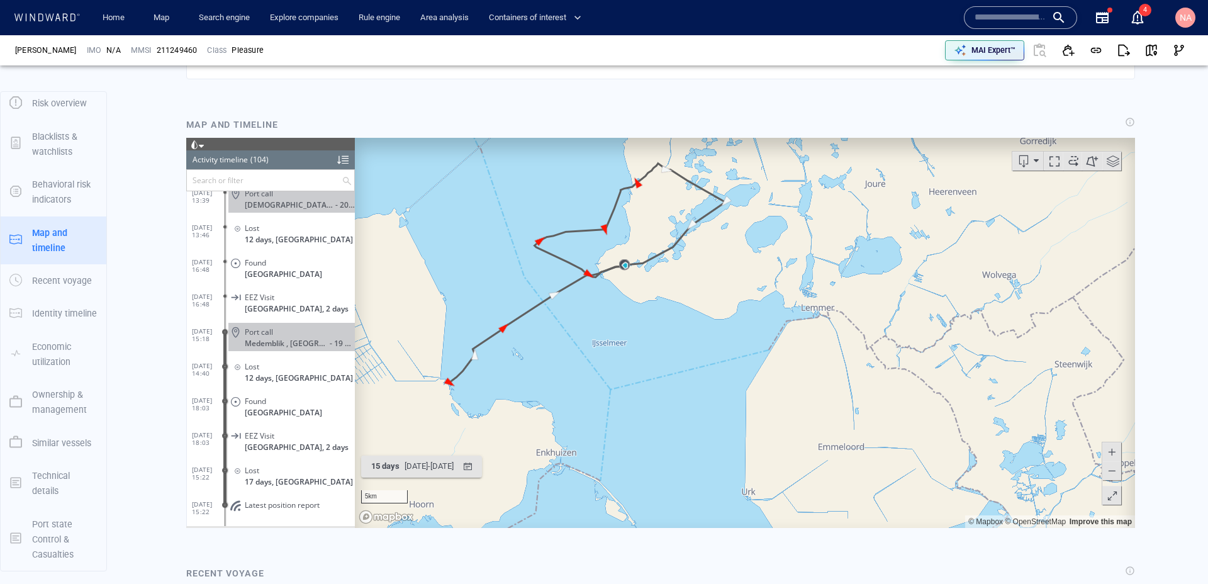
drag, startPoint x: 550, startPoint y: 321, endPoint x: 668, endPoint y: 338, distance: 118.9
click at [668, 338] on canvas "Map" at bounding box center [745, 332] width 780 height 390
click at [668, 345] on canvas "Map" at bounding box center [745, 332] width 780 height 390
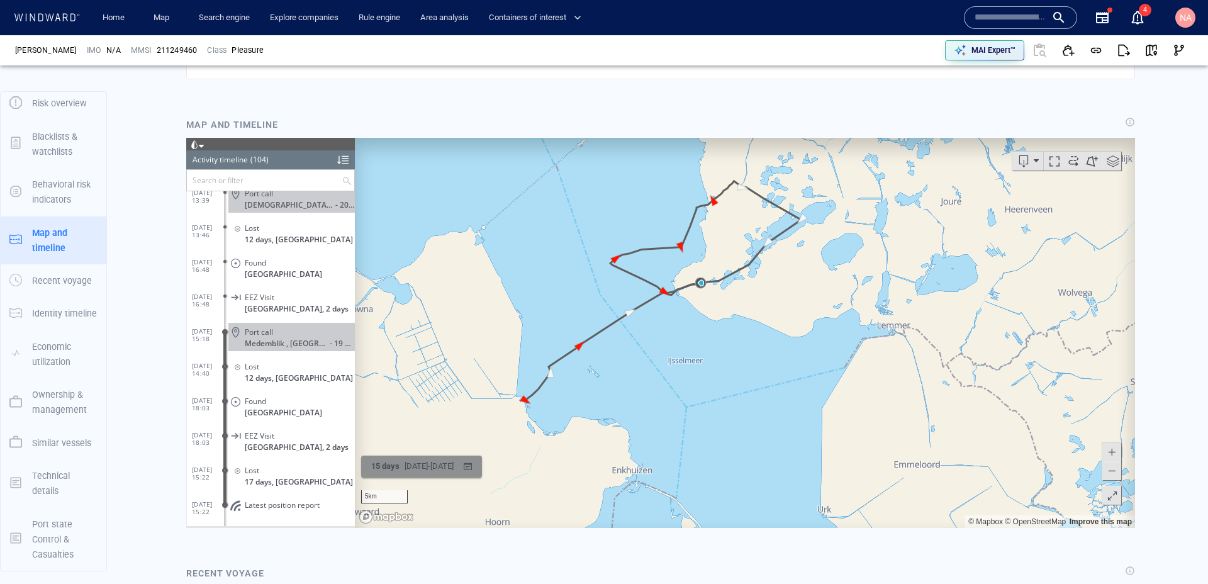
click at [404, 466] on div "06/09/2025 - 21/09/2025" at bounding box center [429, 465] width 54 height 19
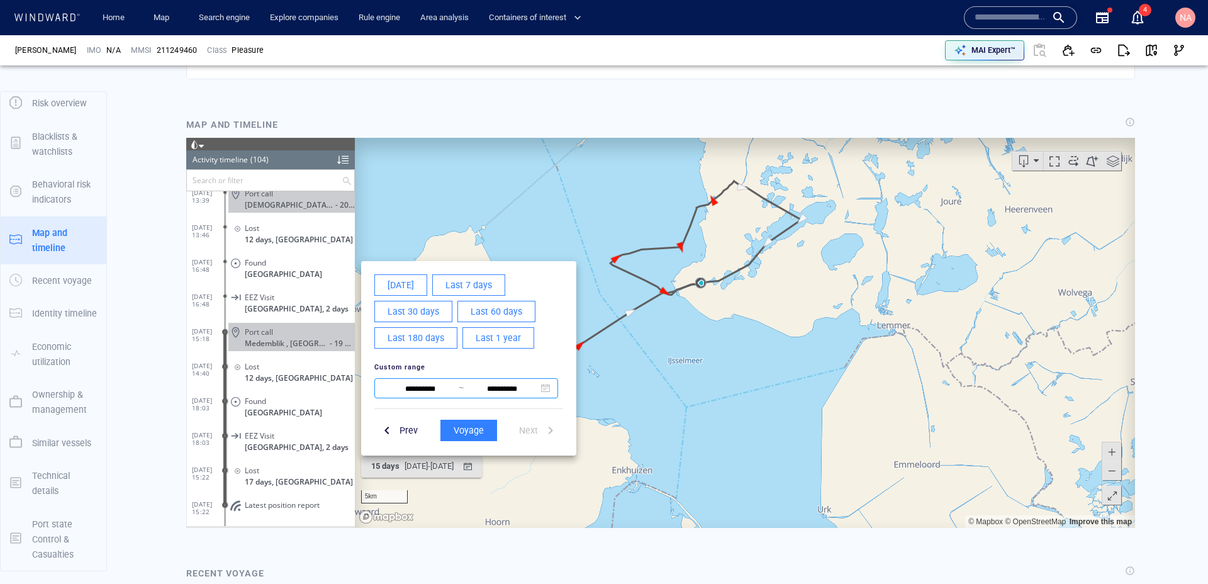
click at [404, 391] on input "**********" at bounding box center [420, 388] width 77 height 15
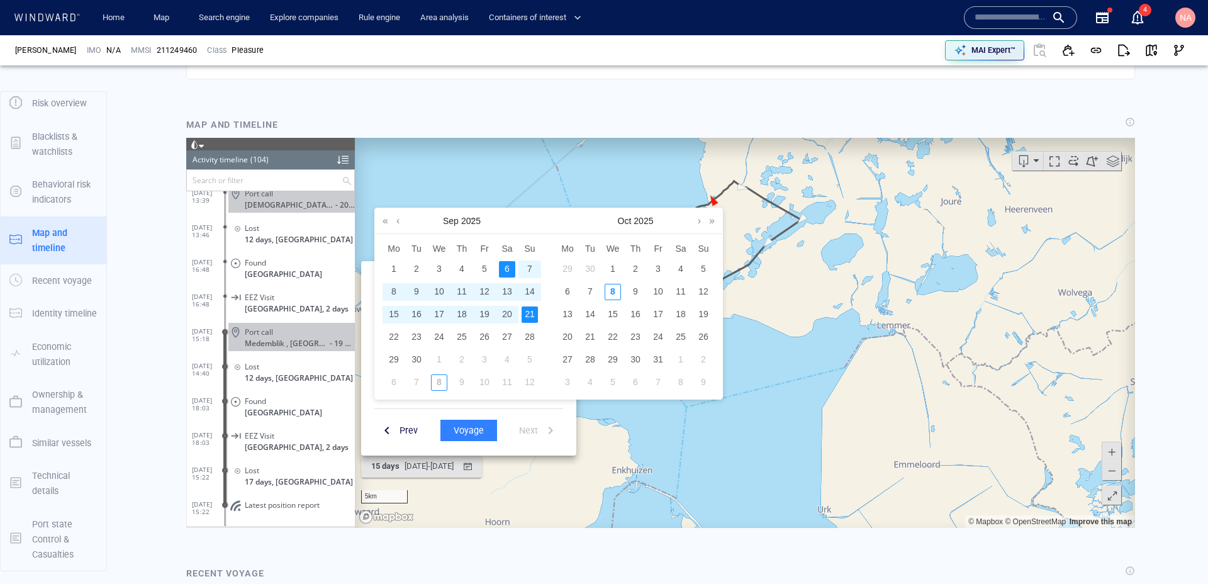
click at [398, 315] on div "15" at bounding box center [394, 314] width 16 height 16
click at [510, 296] on div "13" at bounding box center [507, 291] width 16 height 16
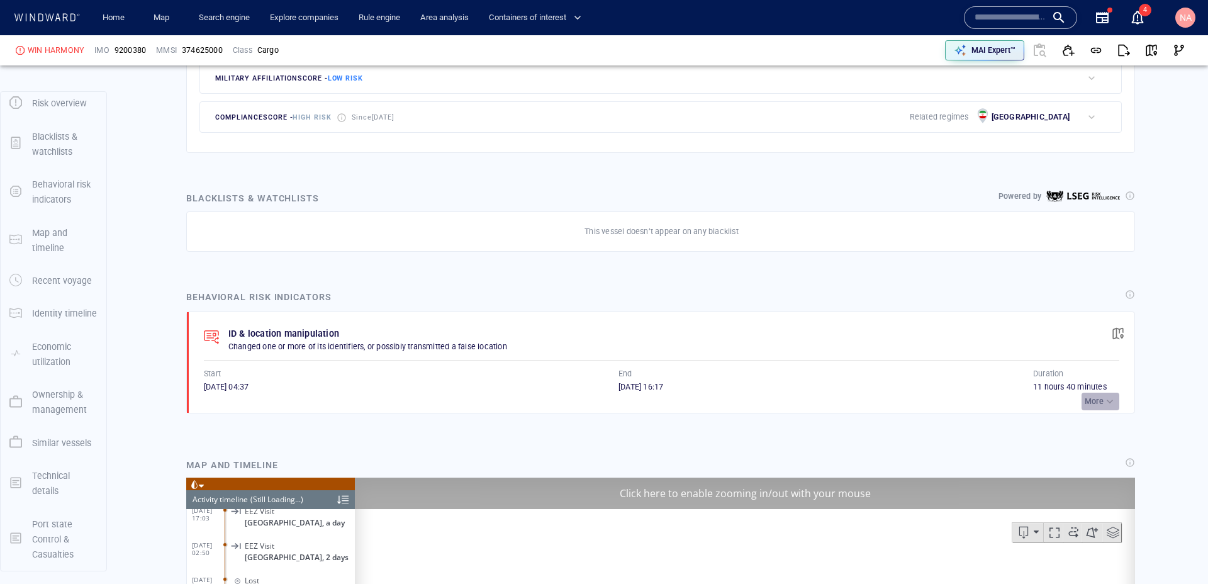
click at [1098, 399] on p "More" at bounding box center [1093, 401] width 19 height 11
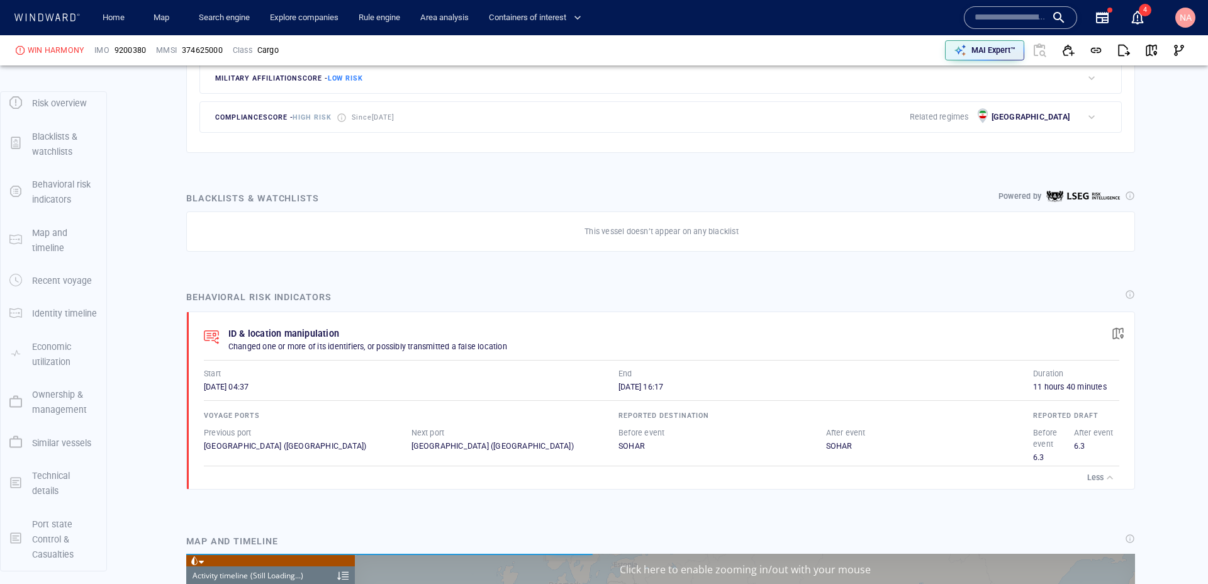
scroll to position [3389, 0]
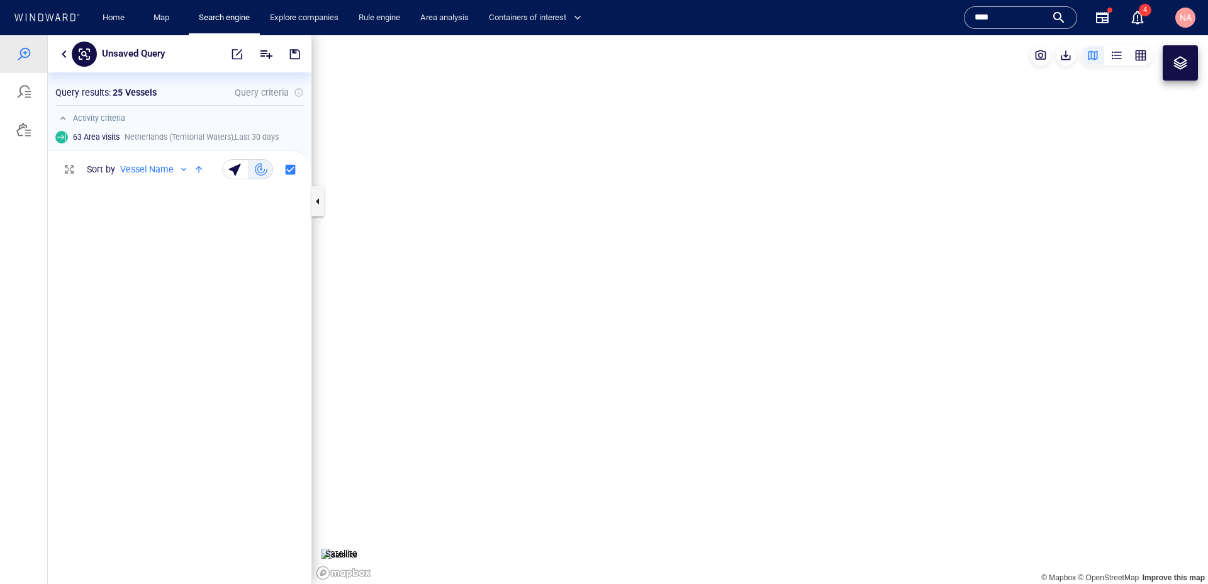
scroll to position [403, 264]
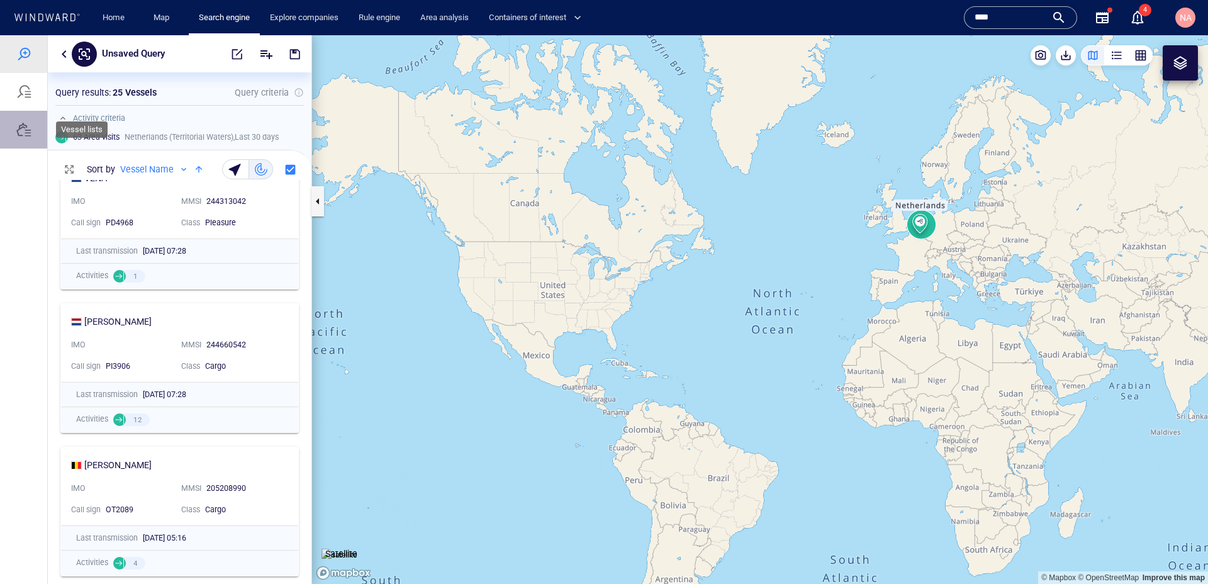
click at [27, 133] on div at bounding box center [23, 129] width 15 height 15
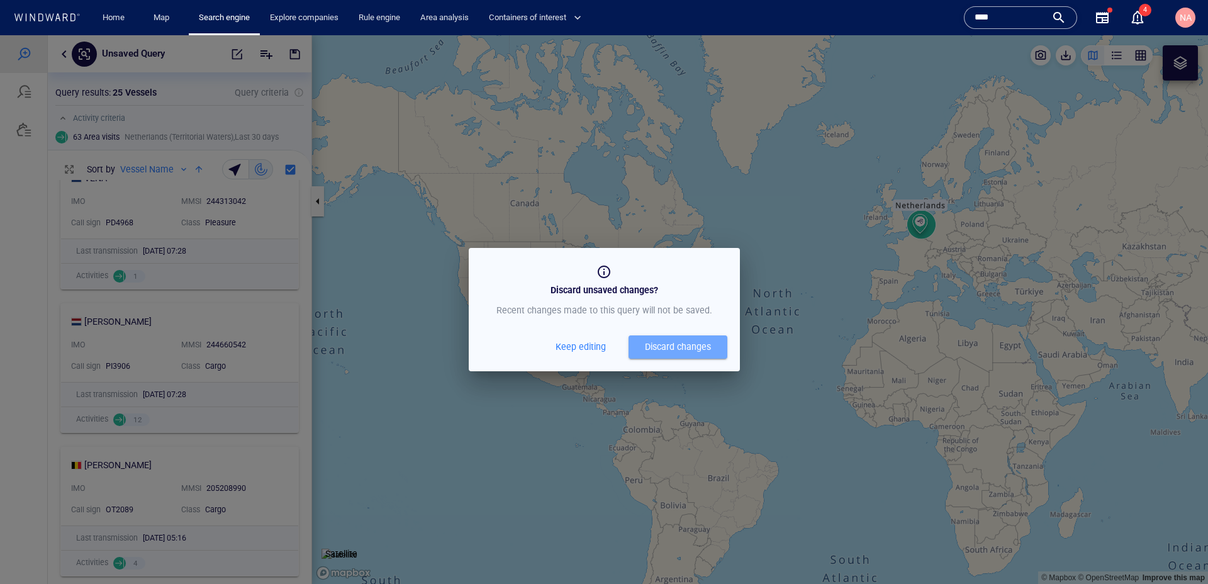
click at [657, 346] on div "Discard changes" at bounding box center [678, 347] width 66 height 16
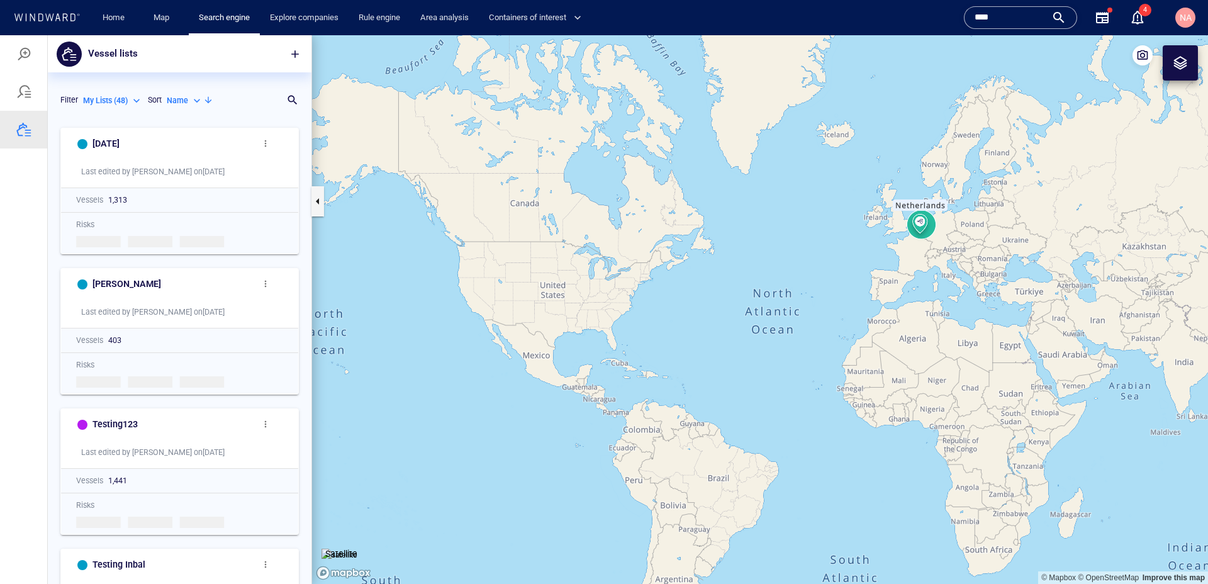
scroll to position [462, 264]
click at [123, 95] on p "My Lists ( 48 )" at bounding box center [105, 100] width 45 height 11
click at [133, 173] on p "System Lists ( 32 )" at bounding box center [123, 177] width 60 height 11
type input "**********"
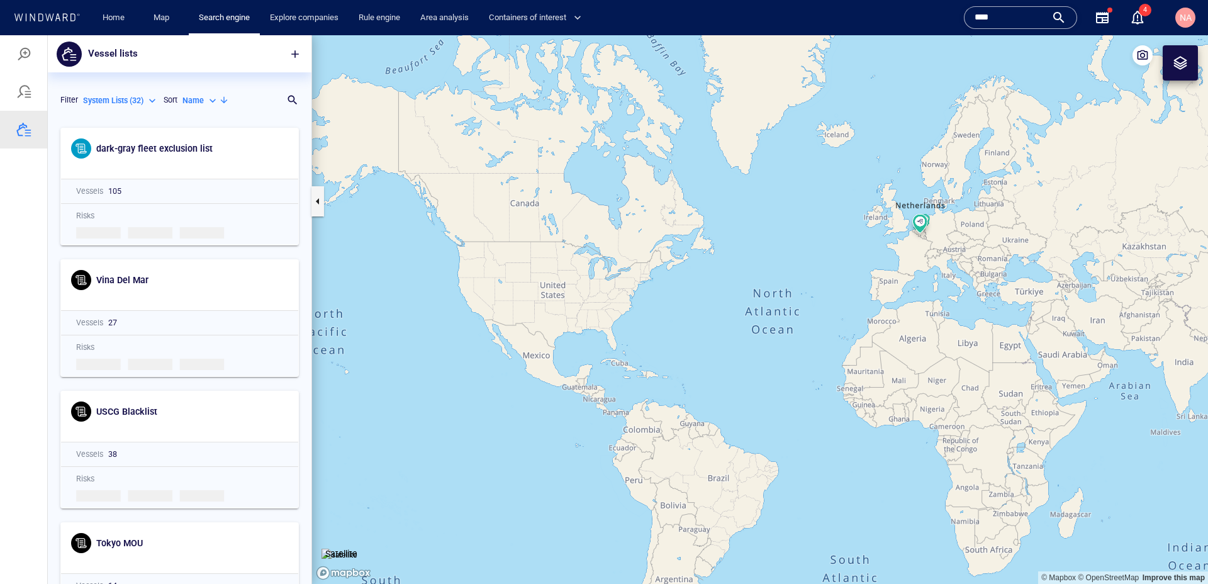
click at [204, 102] on p "Name" at bounding box center [192, 100] width 21 height 11
click at [210, 162] on p "Last Update" at bounding box center [216, 158] width 42 height 11
type input "*********"
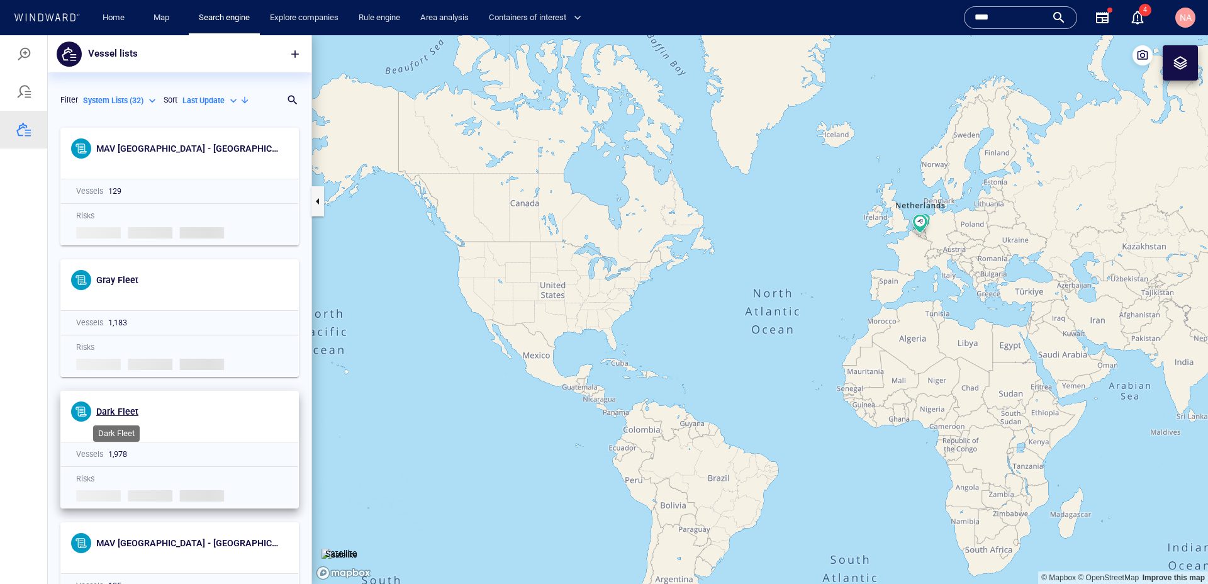
click at [119, 411] on span "Dark Fleet" at bounding box center [117, 411] width 42 height 10
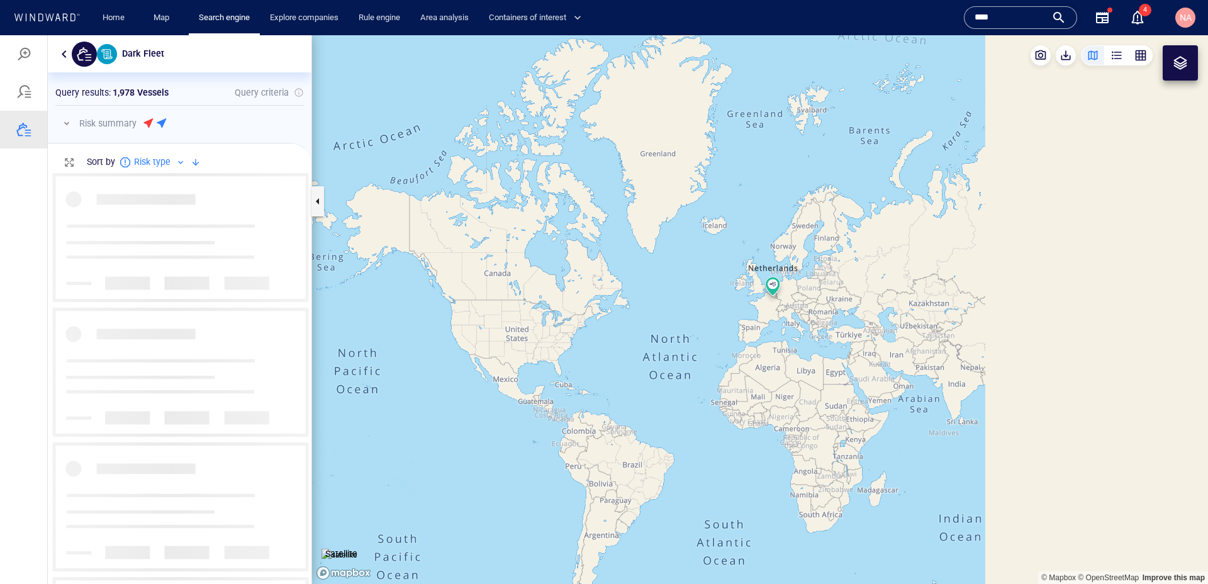
scroll to position [411, 264]
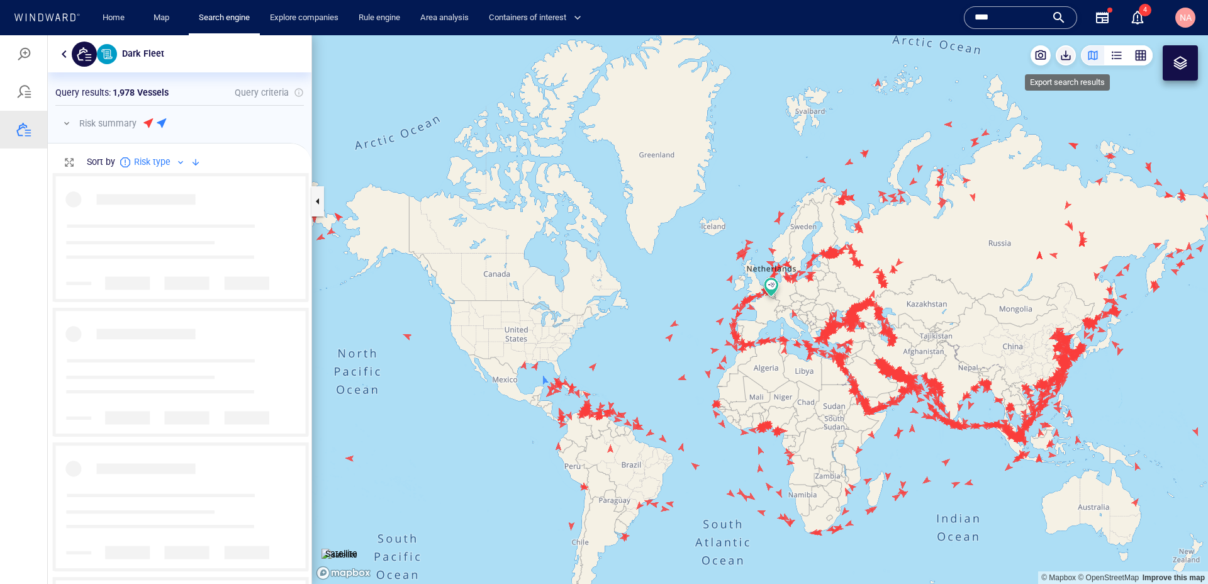
click at [1062, 57] on span "button" at bounding box center [1065, 55] width 13 height 13
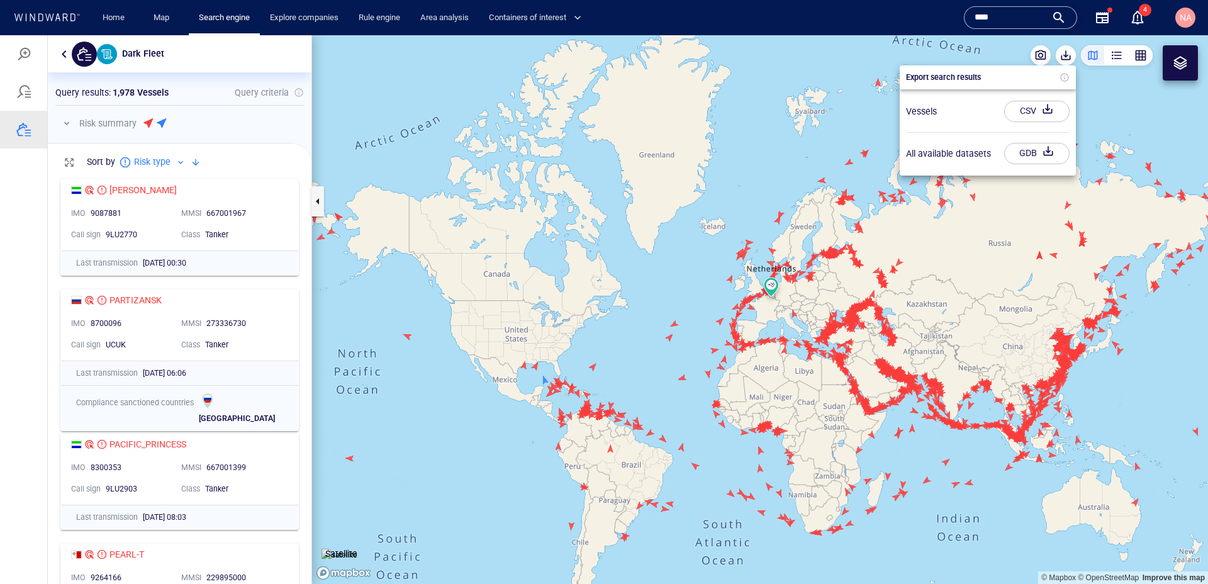
click at [1028, 110] on div "CSV" at bounding box center [1027, 111] width 21 height 21
